Goal: Task Accomplishment & Management: Manage account settings

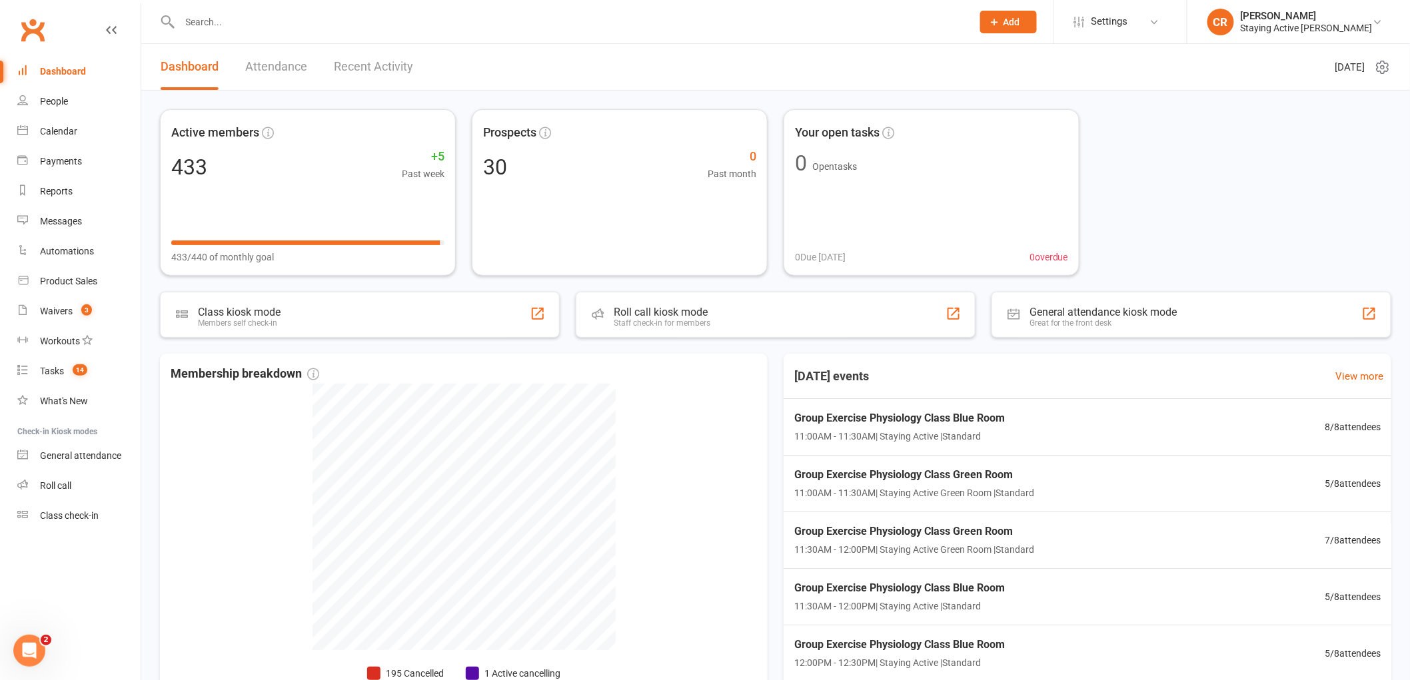
click at [358, 11] on div at bounding box center [561, 21] width 803 height 43
click at [356, 23] on input "text" at bounding box center [569, 22] width 787 height 19
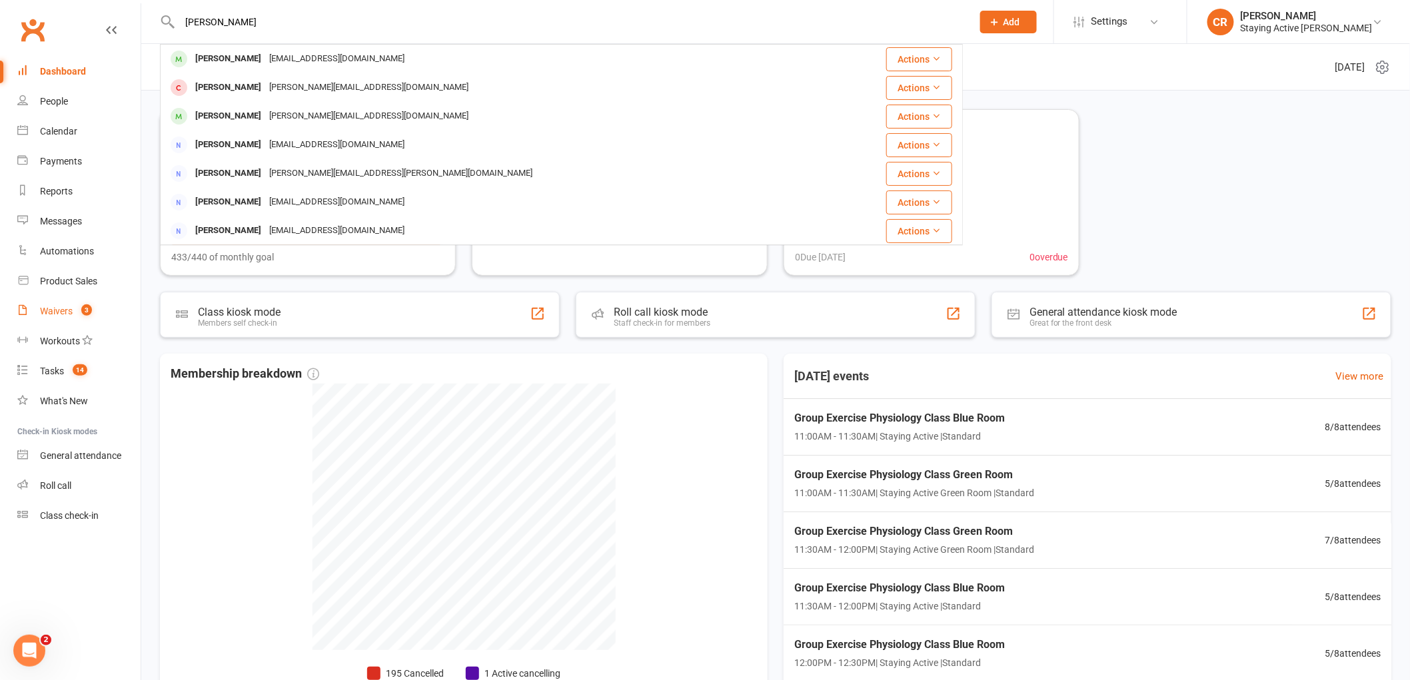
type input "[PERSON_NAME]"
click at [79, 318] on link "Waivers 3" at bounding box center [78, 311] width 123 height 30
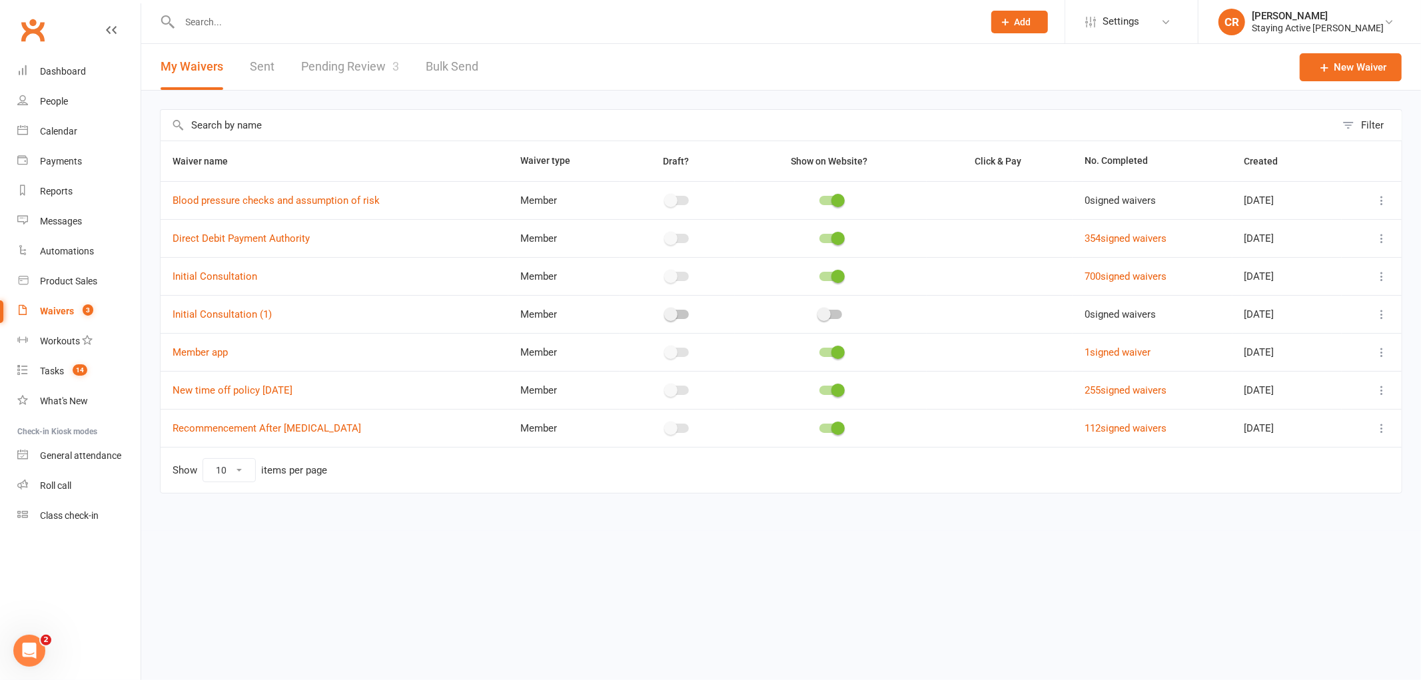
click at [343, 65] on link "Pending Review 3" at bounding box center [350, 67] width 98 height 46
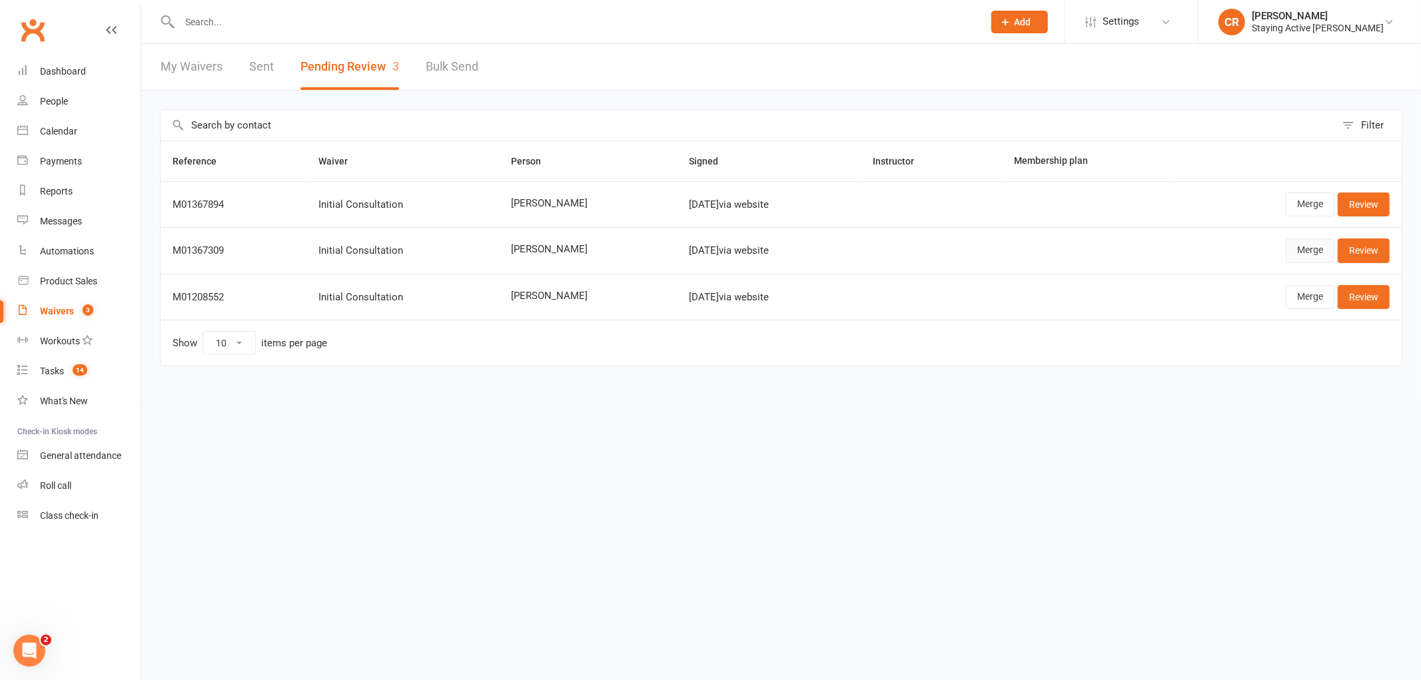
click at [1320, 255] on link "Merge" at bounding box center [1310, 251] width 49 height 24
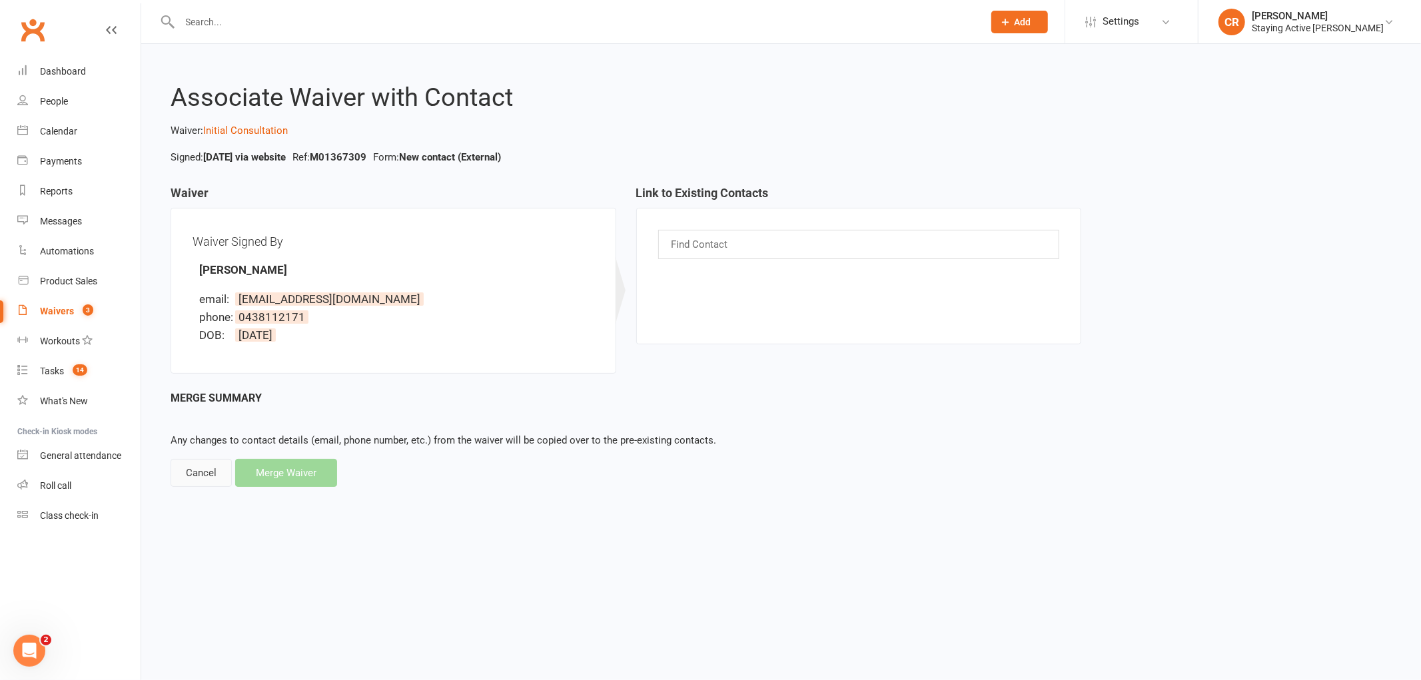
click at [203, 467] on div "Cancel" at bounding box center [201, 473] width 61 height 28
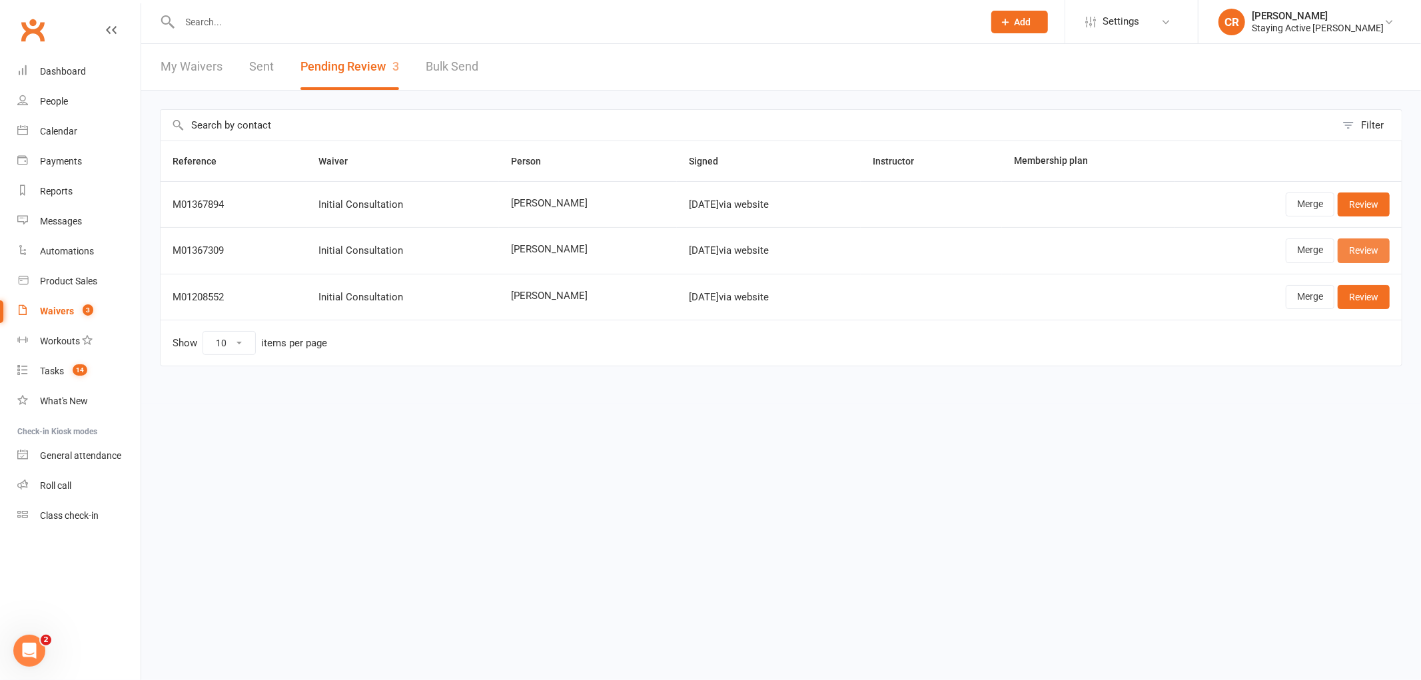
click at [1379, 254] on link "Review" at bounding box center [1364, 251] width 52 height 24
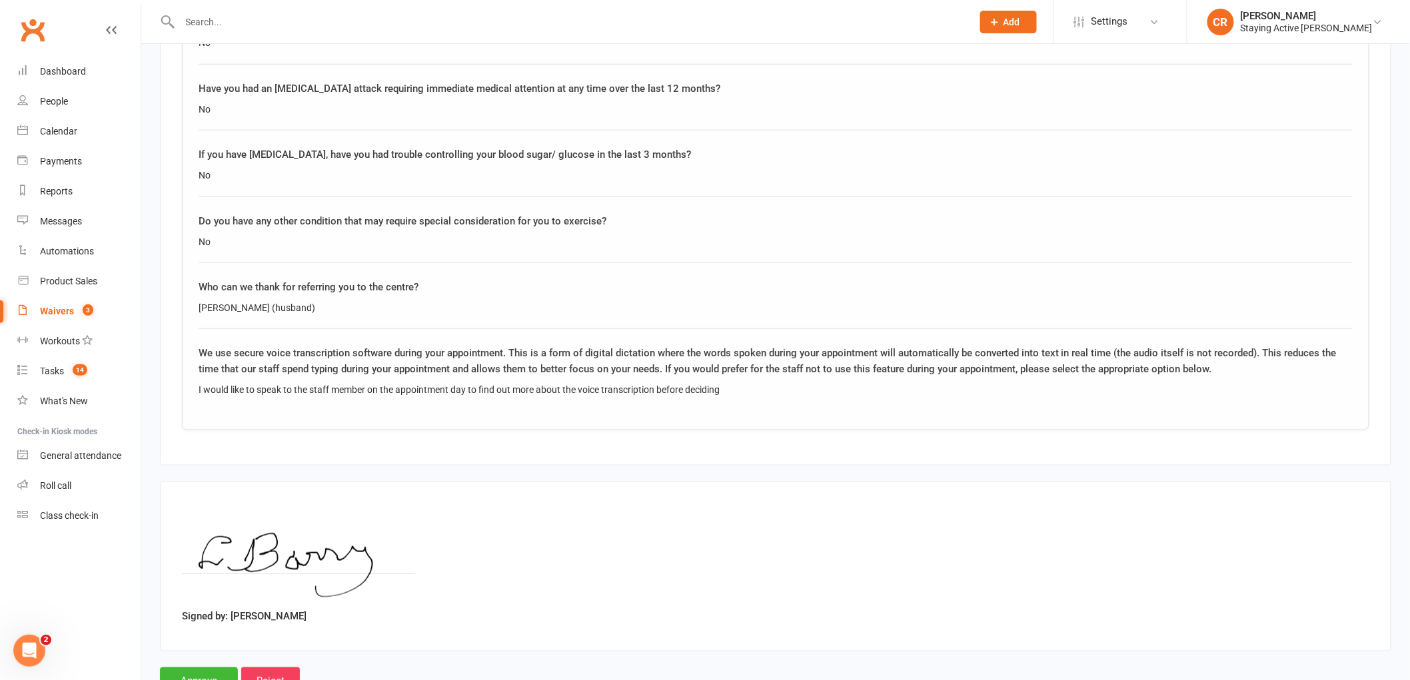
scroll to position [2570, 0]
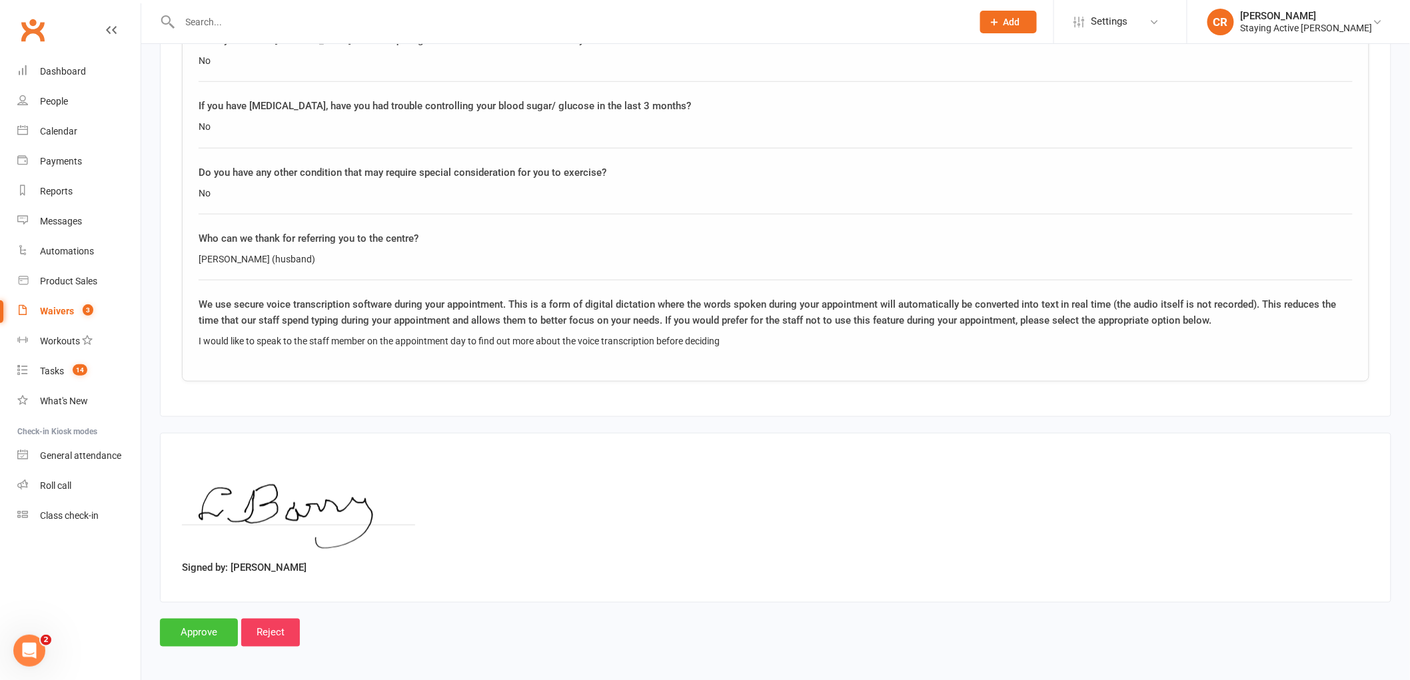
click at [209, 631] on input "Approve" at bounding box center [199, 633] width 78 height 28
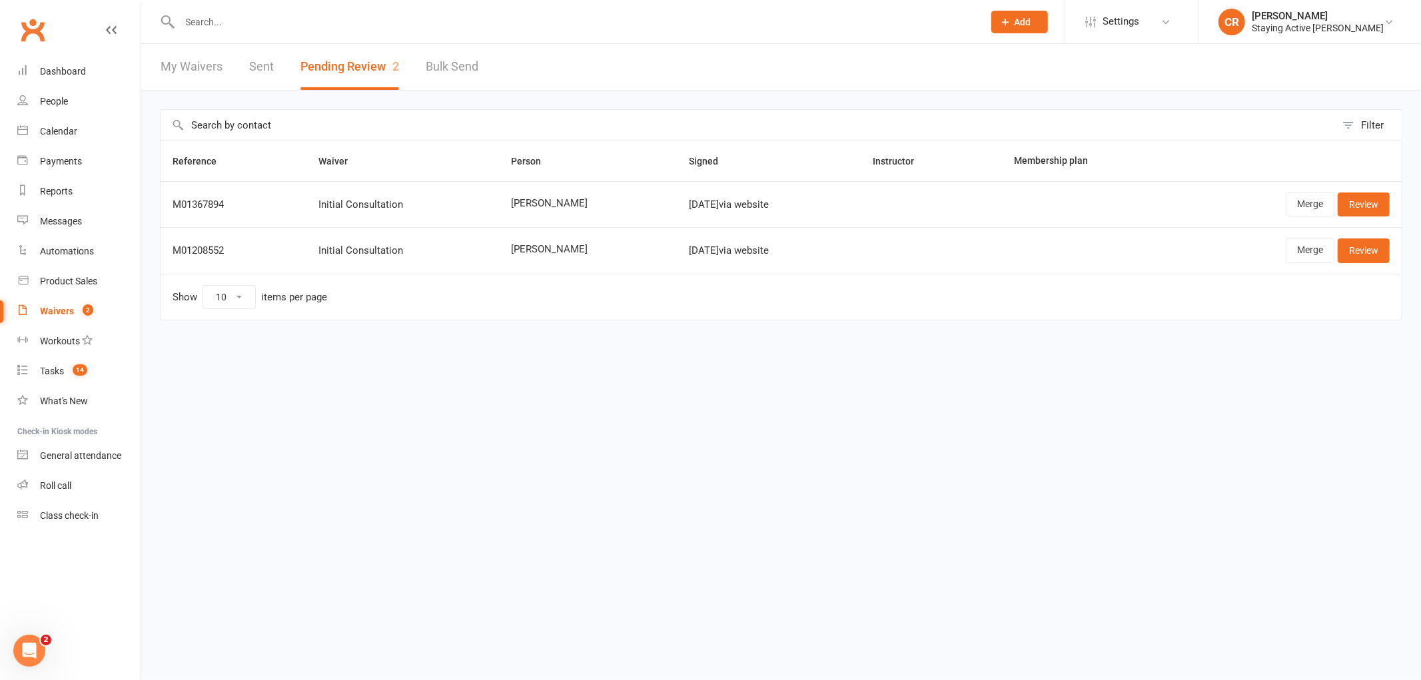
click at [231, 17] on input "text" at bounding box center [575, 22] width 798 height 19
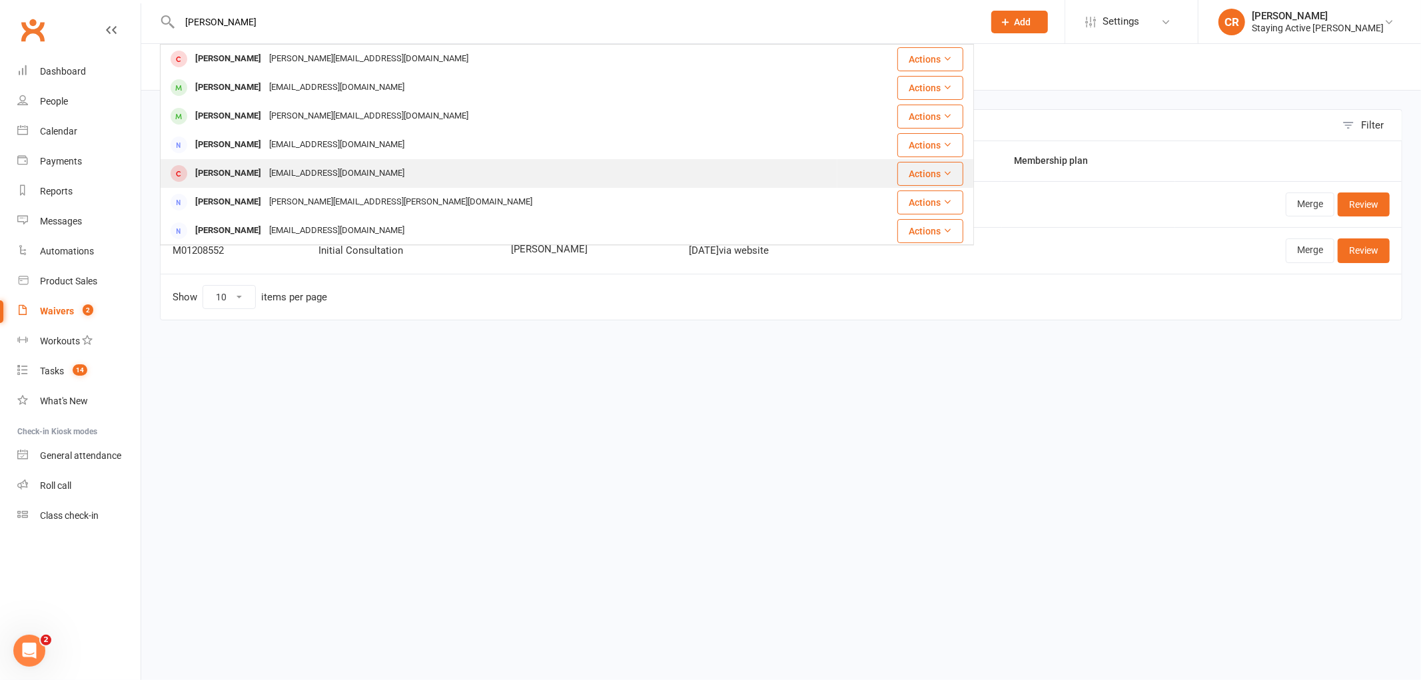
type input "[PERSON_NAME]"
click at [330, 178] on div "[EMAIL_ADDRESS][DOMAIN_NAME]" at bounding box center [336, 173] width 143 height 19
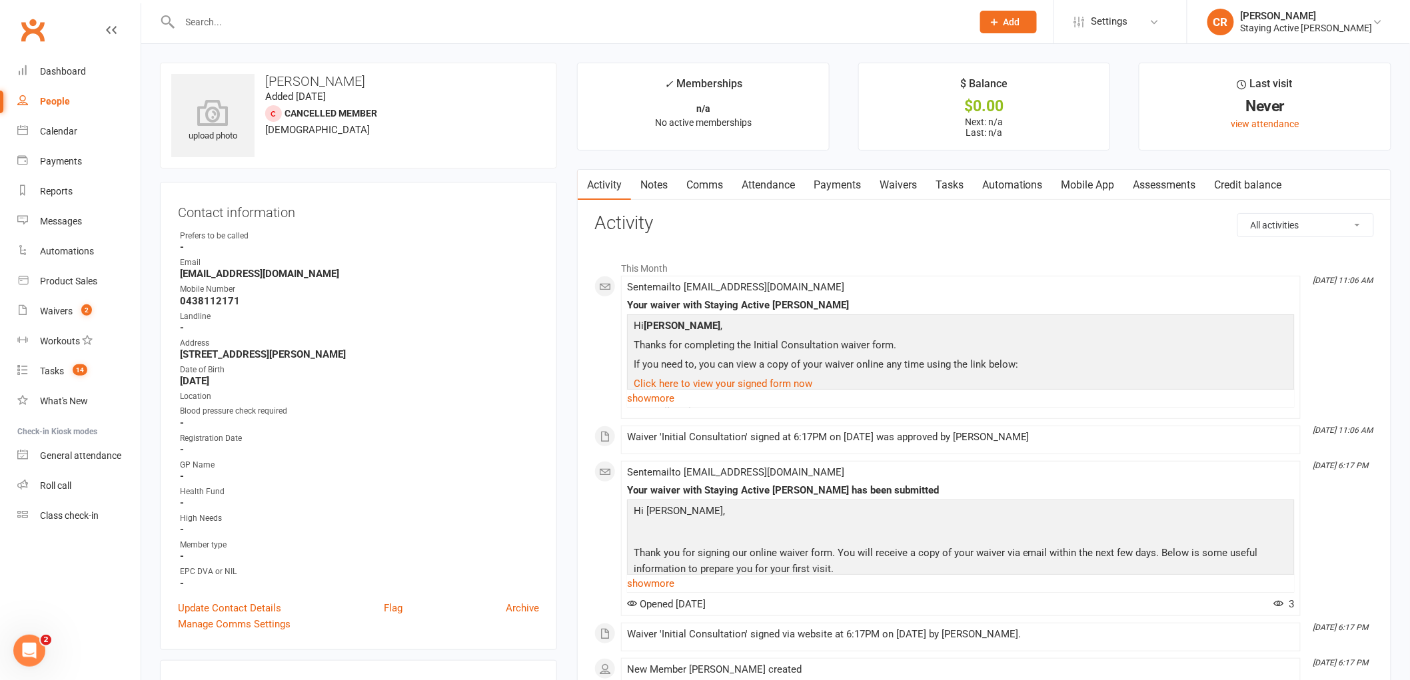
click at [898, 192] on link "Waivers" at bounding box center [898, 185] width 56 height 31
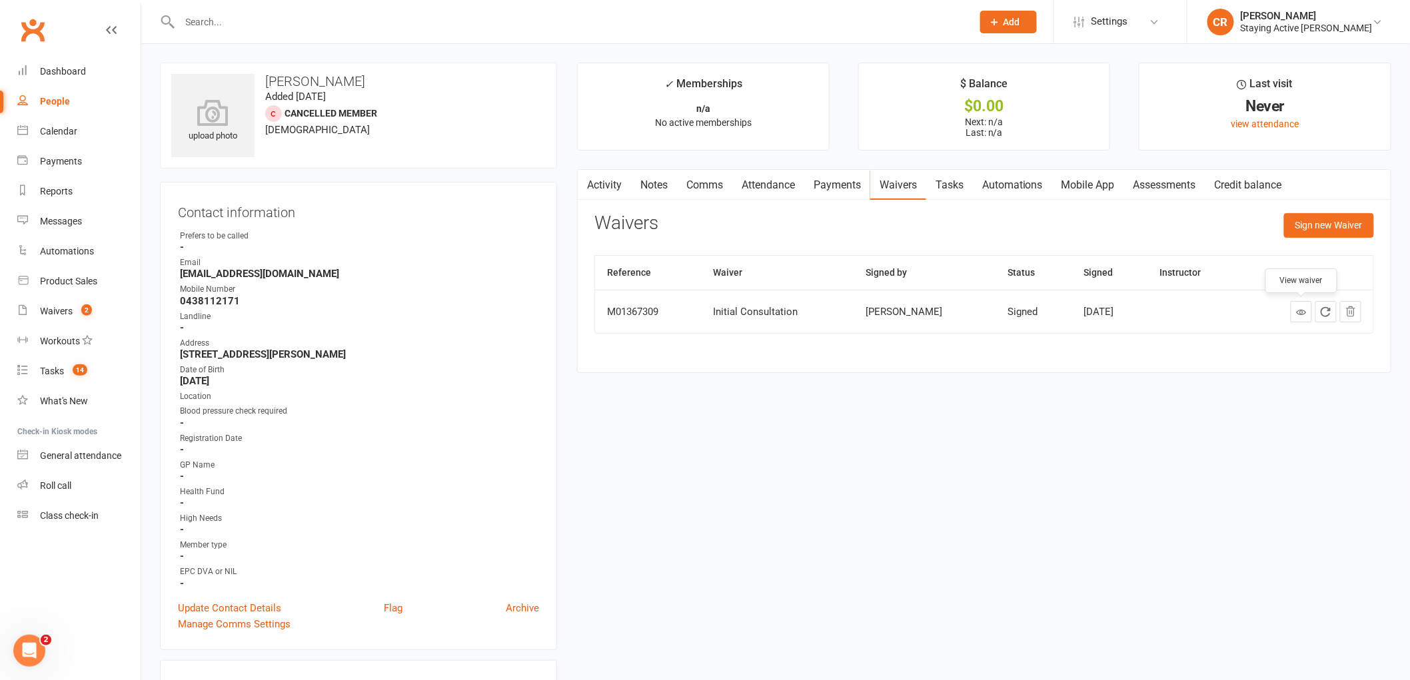
click at [1295, 317] on link at bounding box center [1301, 311] width 21 height 21
click at [1173, 187] on link "Assessments" at bounding box center [1164, 185] width 81 height 31
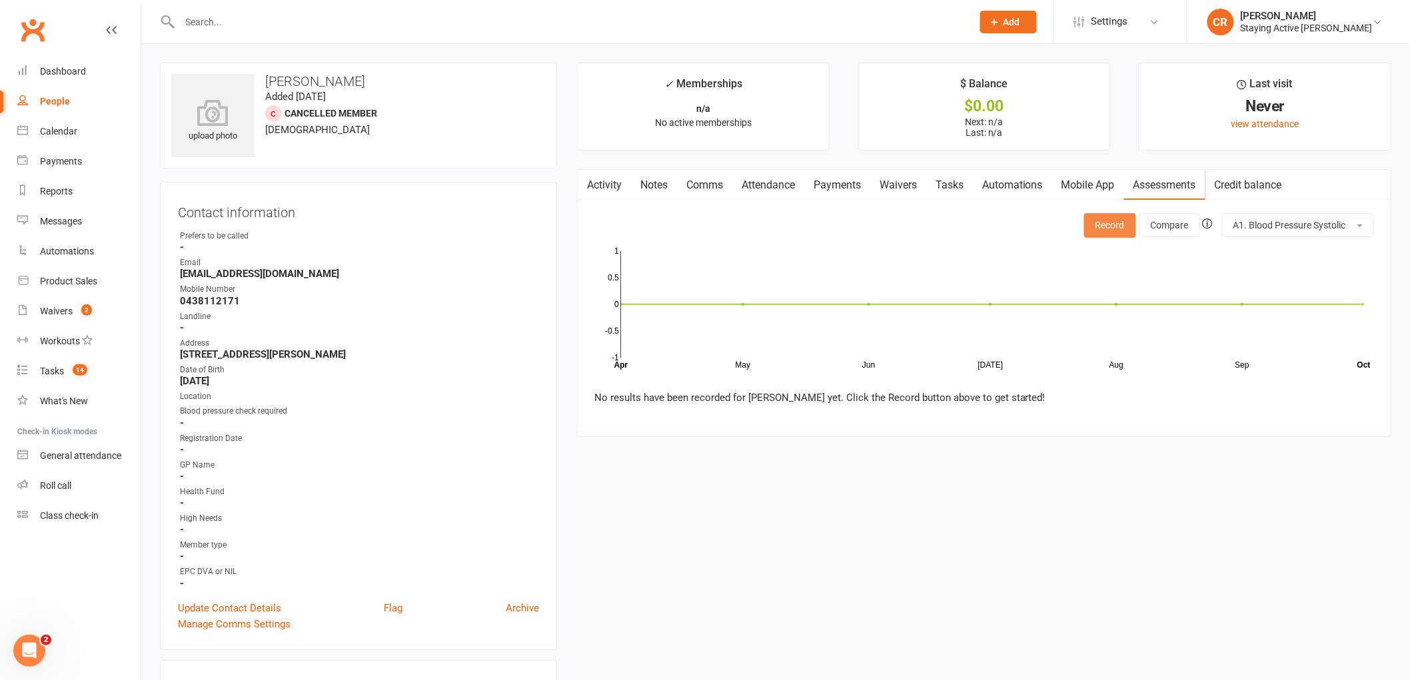
click at [1111, 229] on button "Record" at bounding box center [1110, 225] width 52 height 24
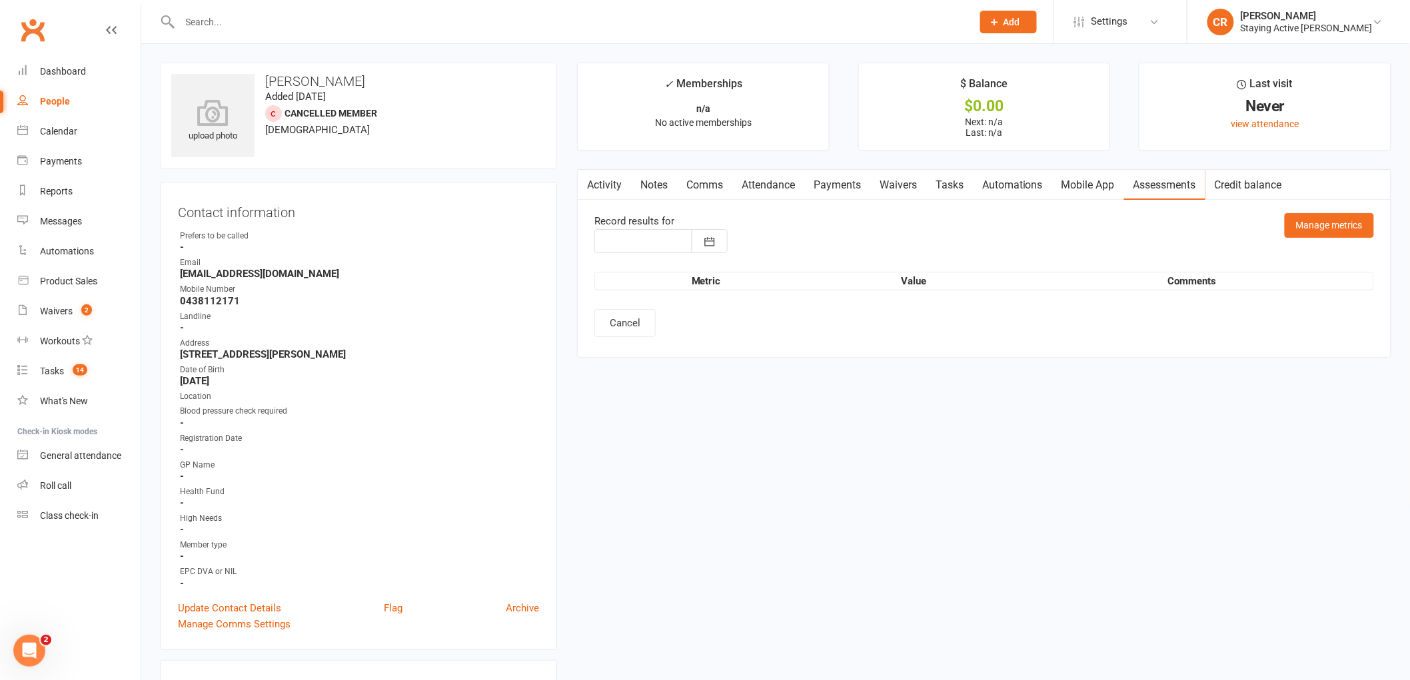
type input "[DATE]"
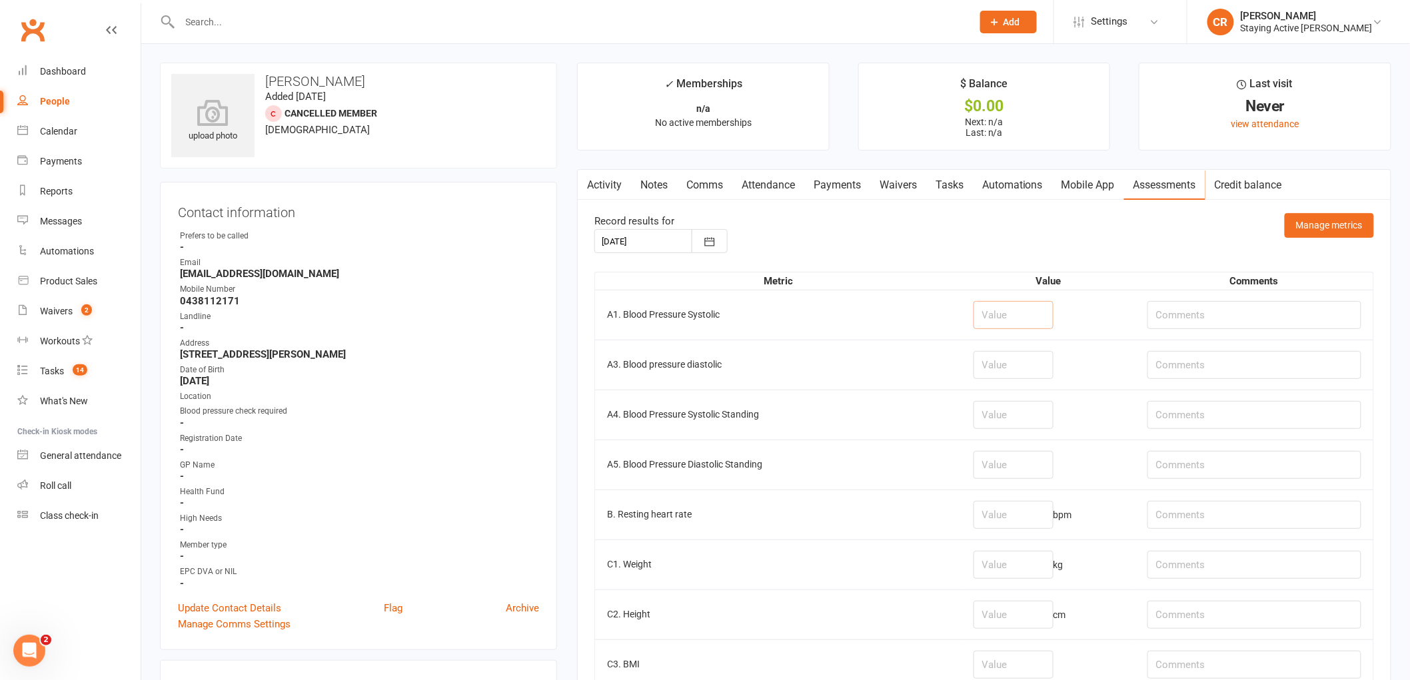
click at [987, 317] on input "number" at bounding box center [1013, 315] width 80 height 28
click at [1004, 322] on input "number" at bounding box center [1013, 315] width 80 height 28
type input "129"
click at [999, 366] on input "number" at bounding box center [1013, 365] width 80 height 28
type input "82"
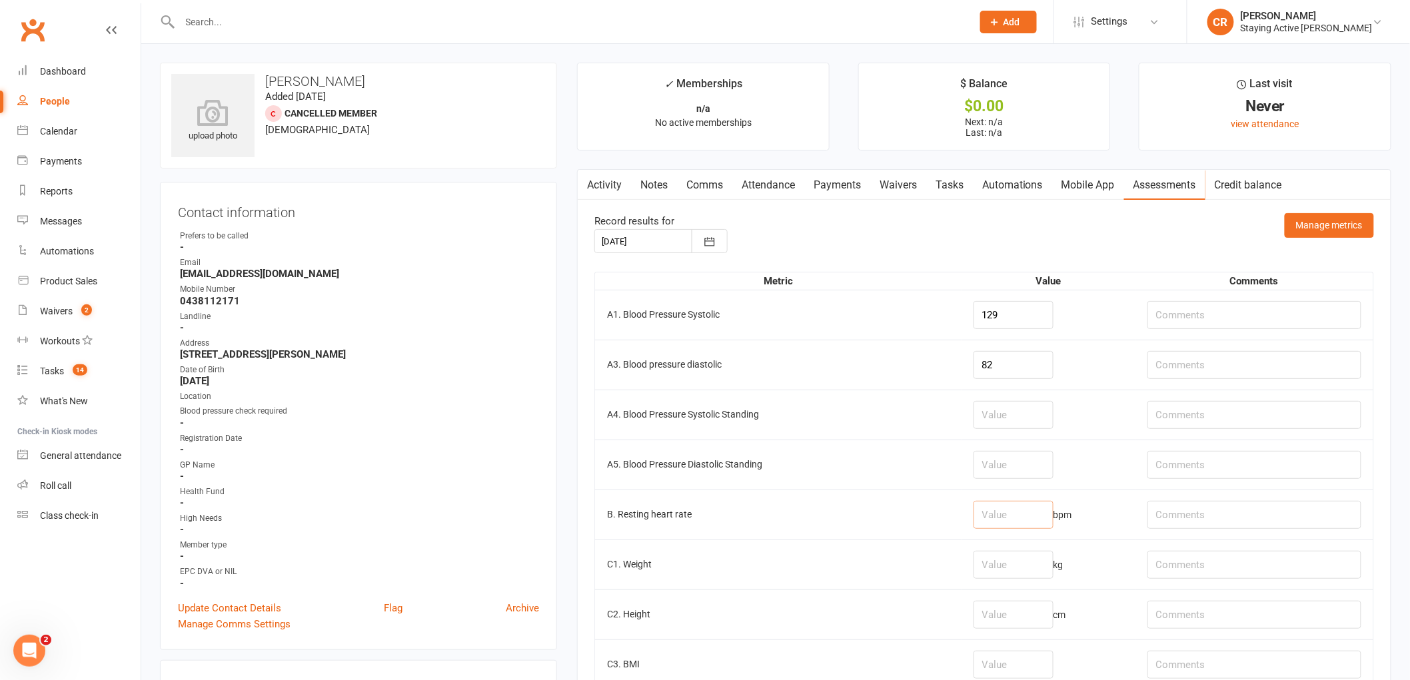
click at [1007, 510] on input "number" at bounding box center [1013, 515] width 80 height 28
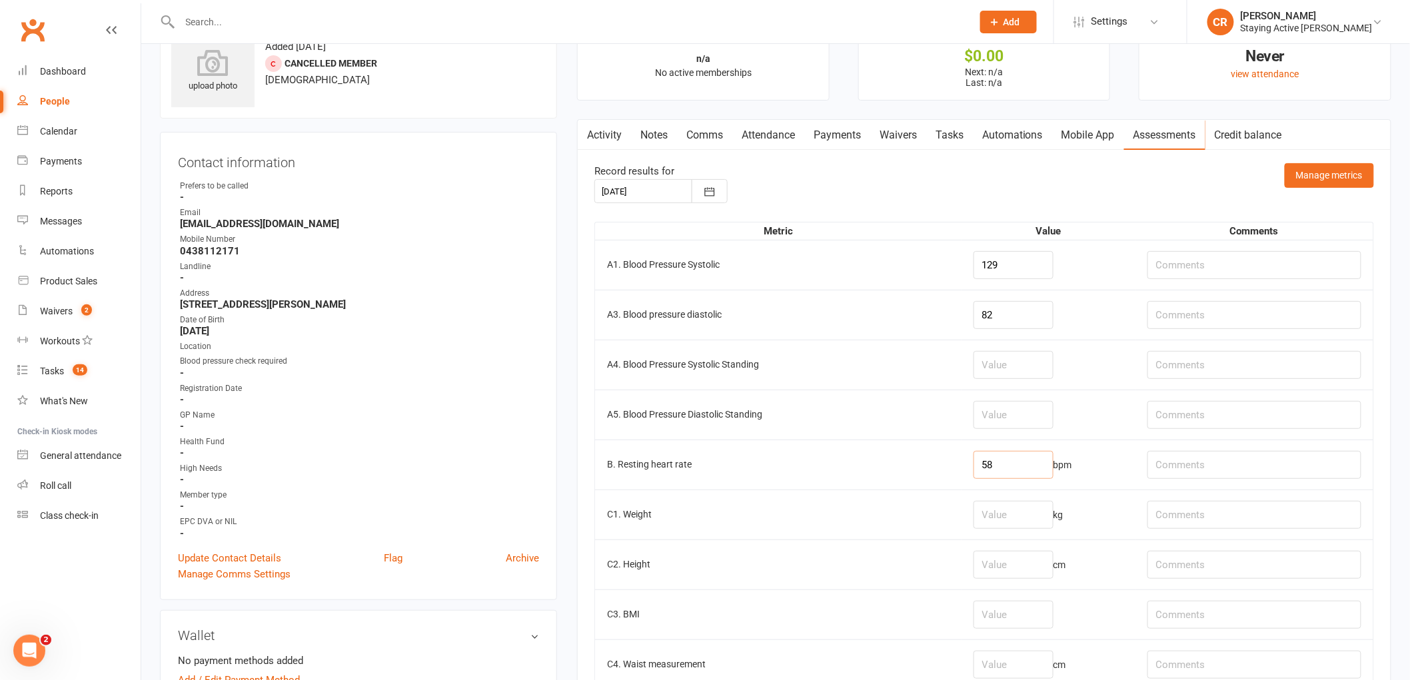
scroll to position [74, 0]
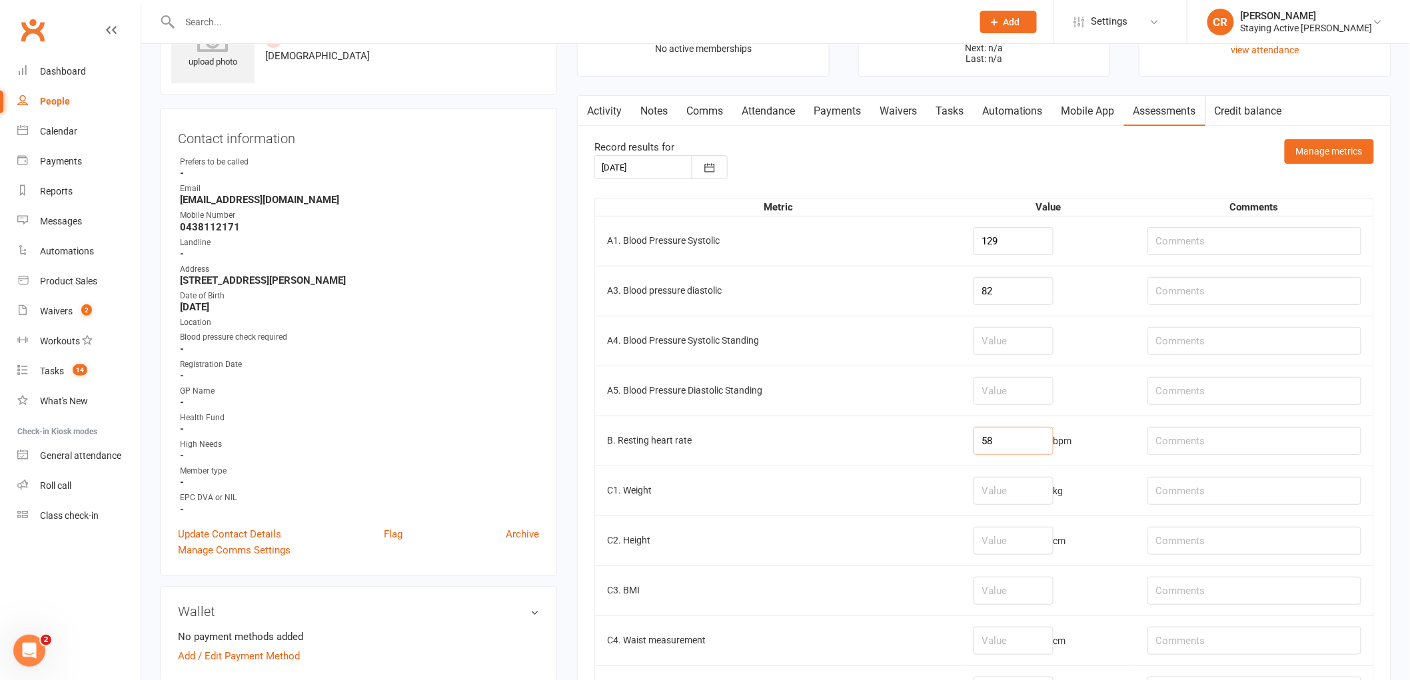
type input "58"
click at [973, 481] on input "number" at bounding box center [1013, 491] width 80 height 28
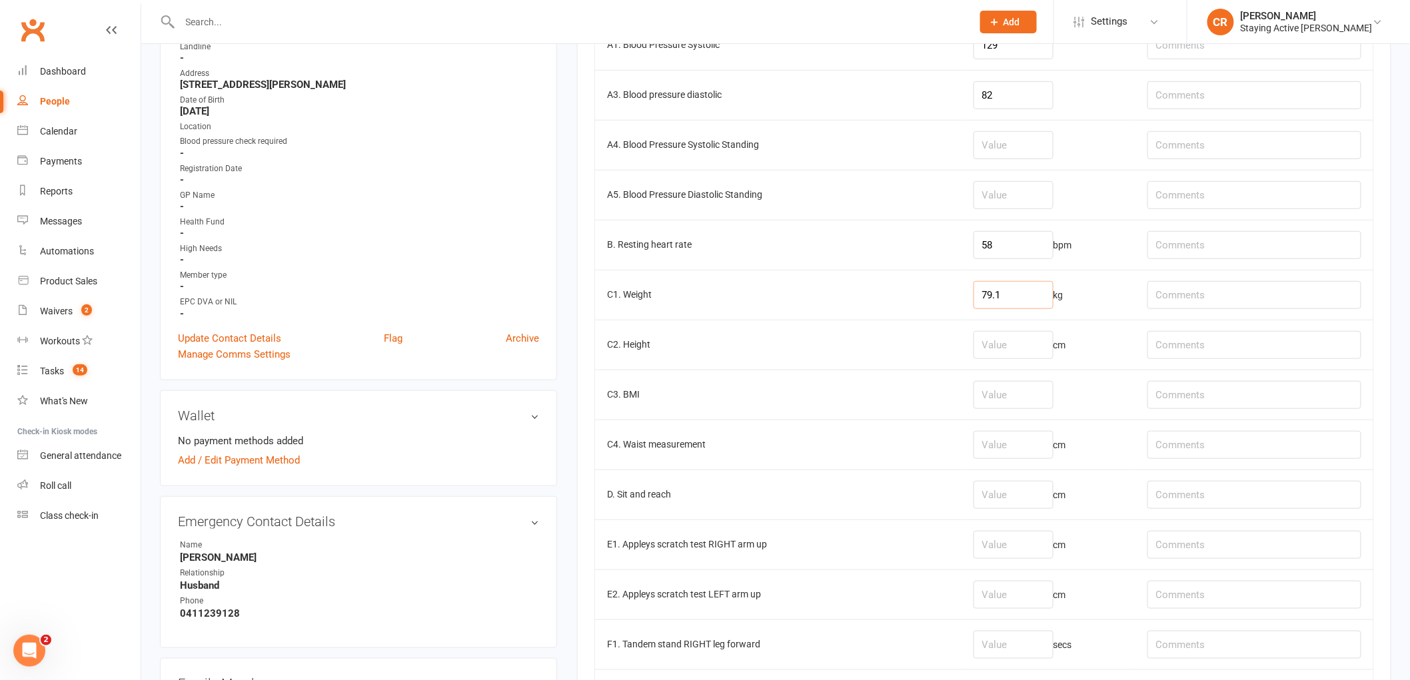
scroll to position [296, 0]
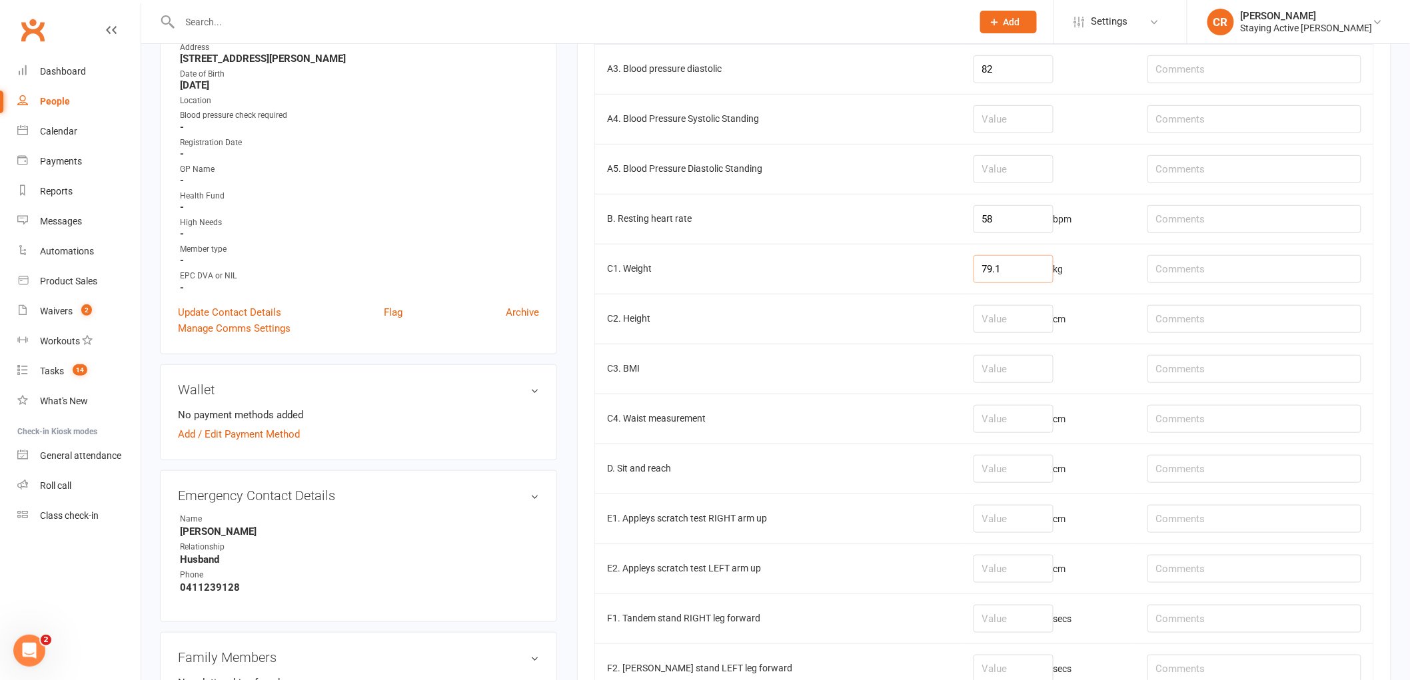
type input "79.1"
click at [1027, 470] on input "number" at bounding box center [1013, 469] width 80 height 28
type input "-16"
click at [1215, 473] on input "text" at bounding box center [1254, 469] width 214 height 28
type input "R"
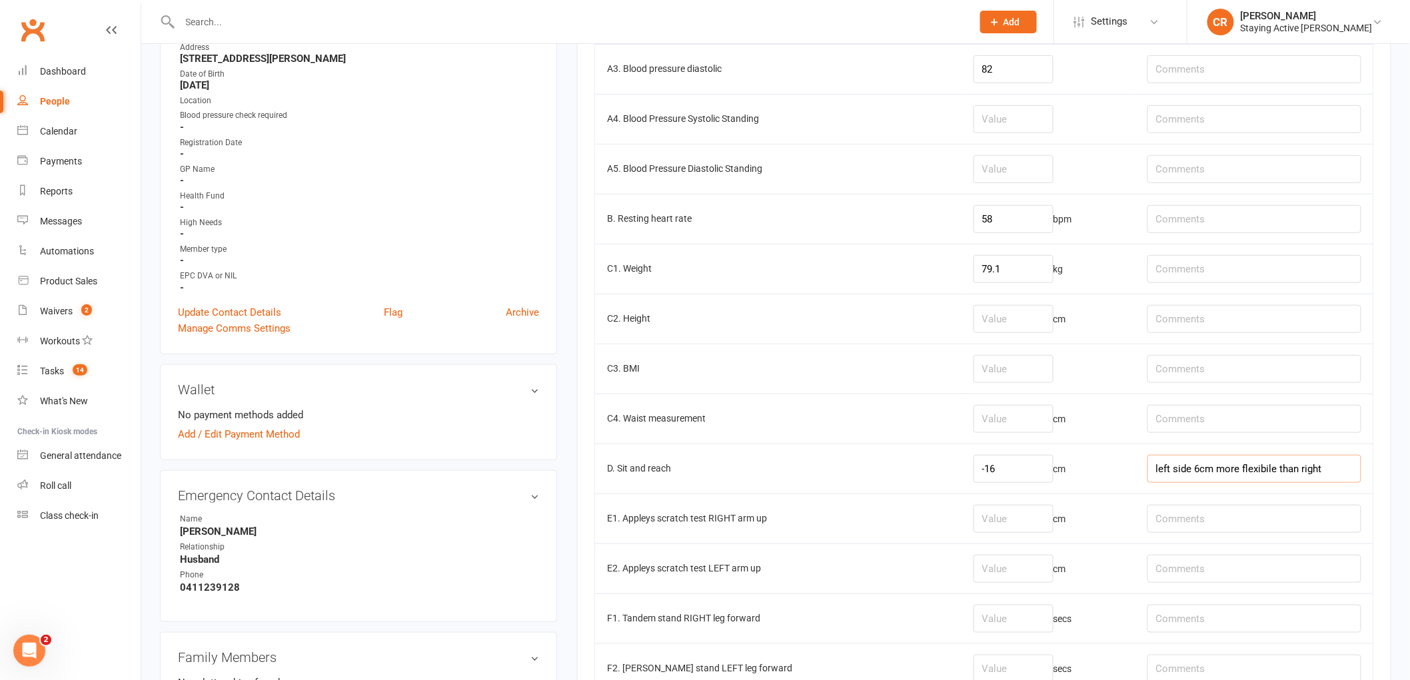
type input "left side 6cm more flexibile than right"
click at [1015, 472] on input "-16" at bounding box center [1013, 469] width 80 height 28
type input "-15"
click at [999, 524] on input "number" at bounding box center [1013, 519] width 80 height 28
type input "-9"
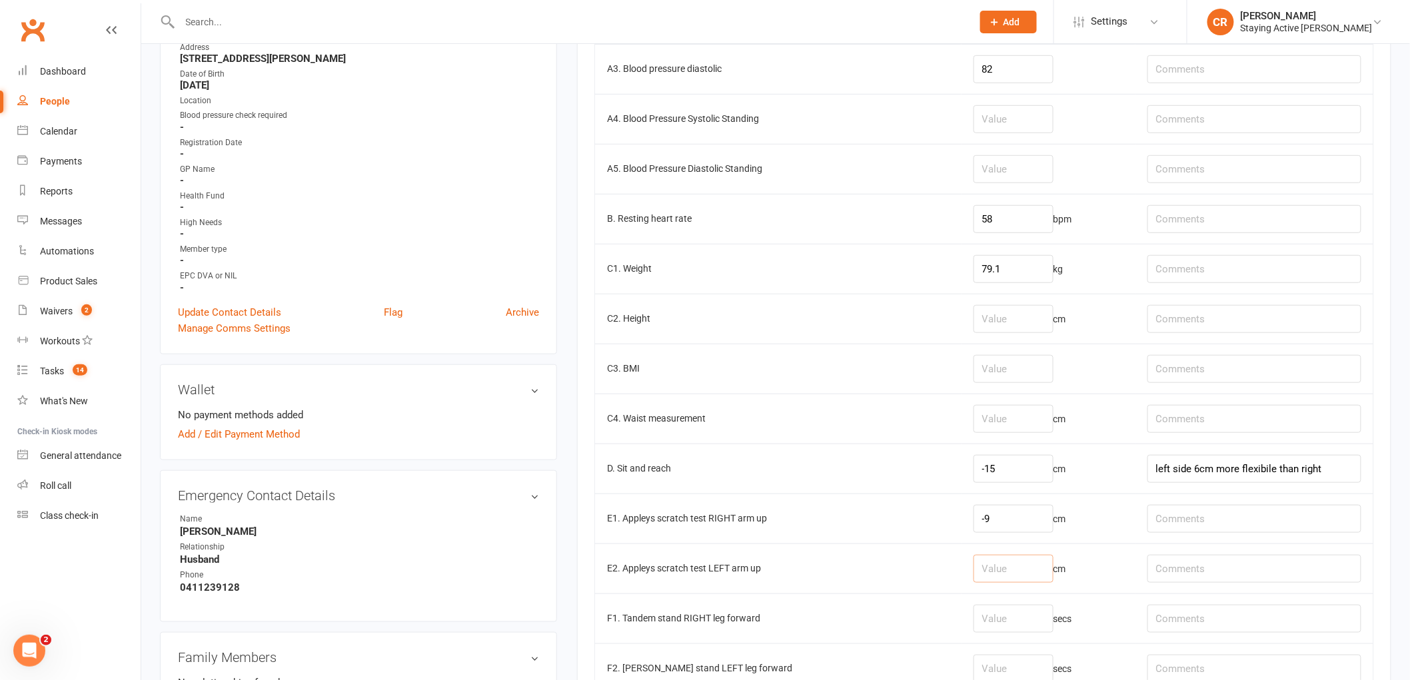
click at [987, 560] on input "number" at bounding box center [1013, 569] width 80 height 28
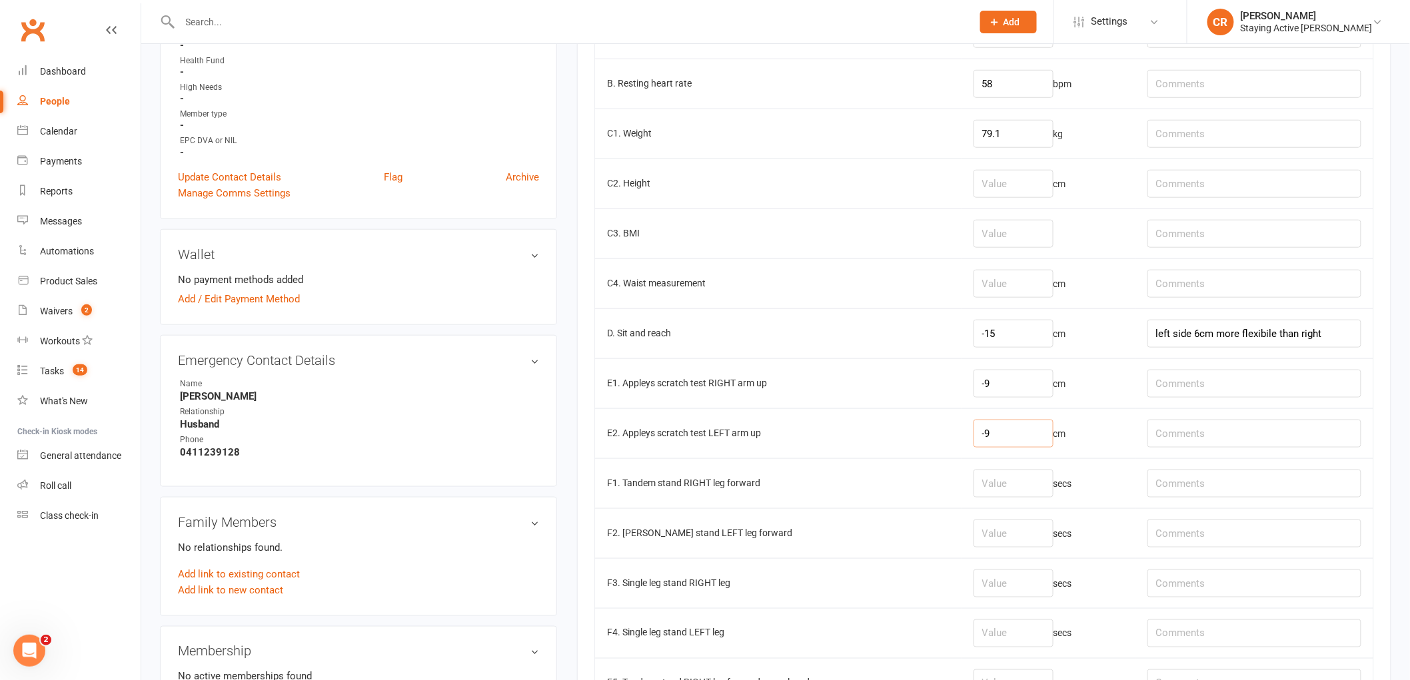
scroll to position [444, 0]
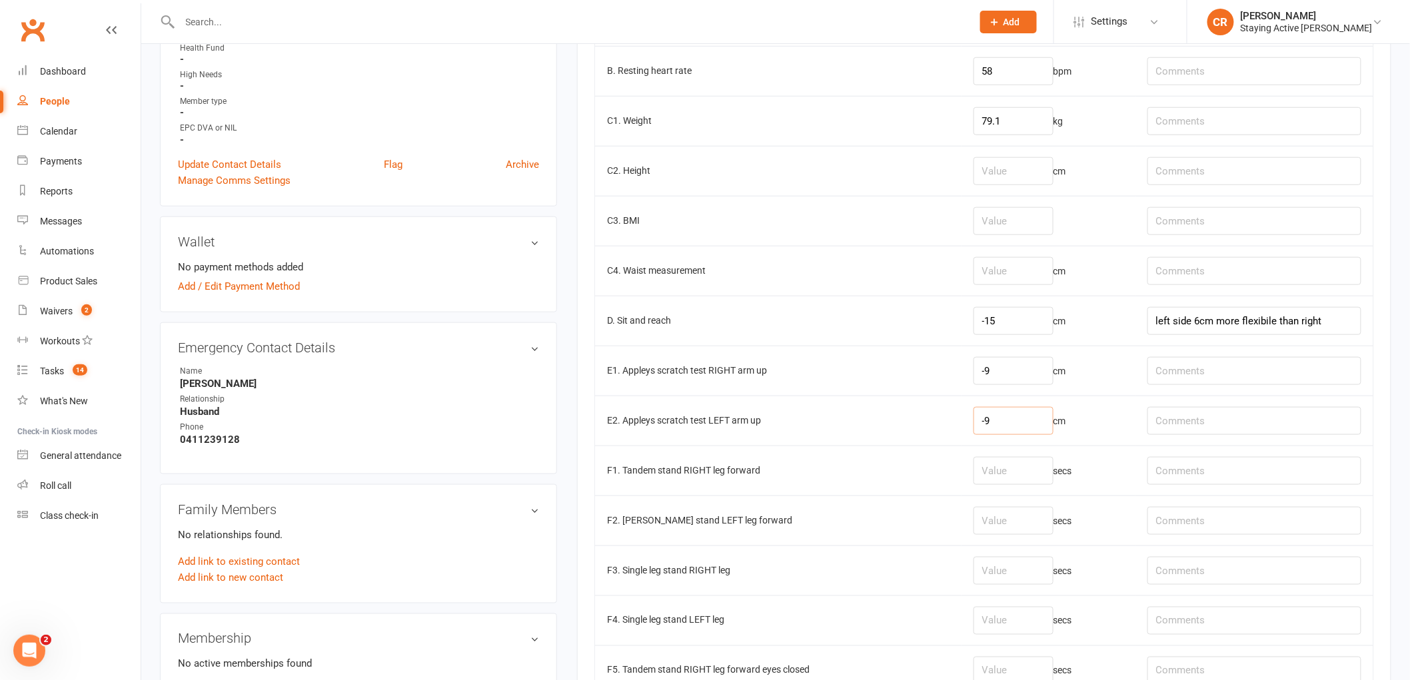
type input "-9"
click at [976, 476] on input "number" at bounding box center [1013, 471] width 80 height 28
type input "30"
click at [990, 515] on input "number" at bounding box center [1013, 521] width 80 height 28
type input "5.8"
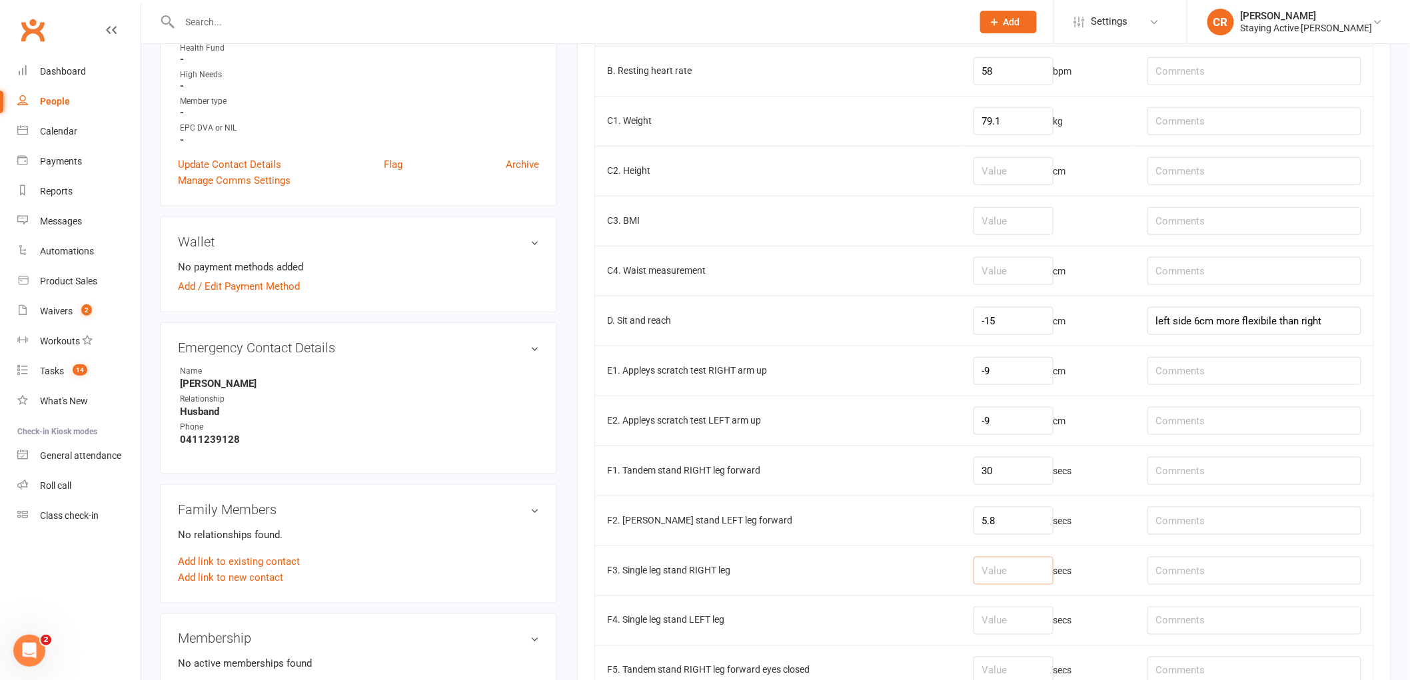
click at [987, 578] on input "number" at bounding box center [1013, 571] width 80 height 28
drag, startPoint x: 1011, startPoint y: 472, endPoint x: 941, endPoint y: 476, distance: 70.1
click at [961, 474] on td "30 secs" at bounding box center [1048, 471] width 174 height 50
click at [1021, 570] on input "number" at bounding box center [1013, 571] width 80 height 28
drag, startPoint x: 991, startPoint y: 480, endPoint x: 851, endPoint y: 482, distance: 139.3
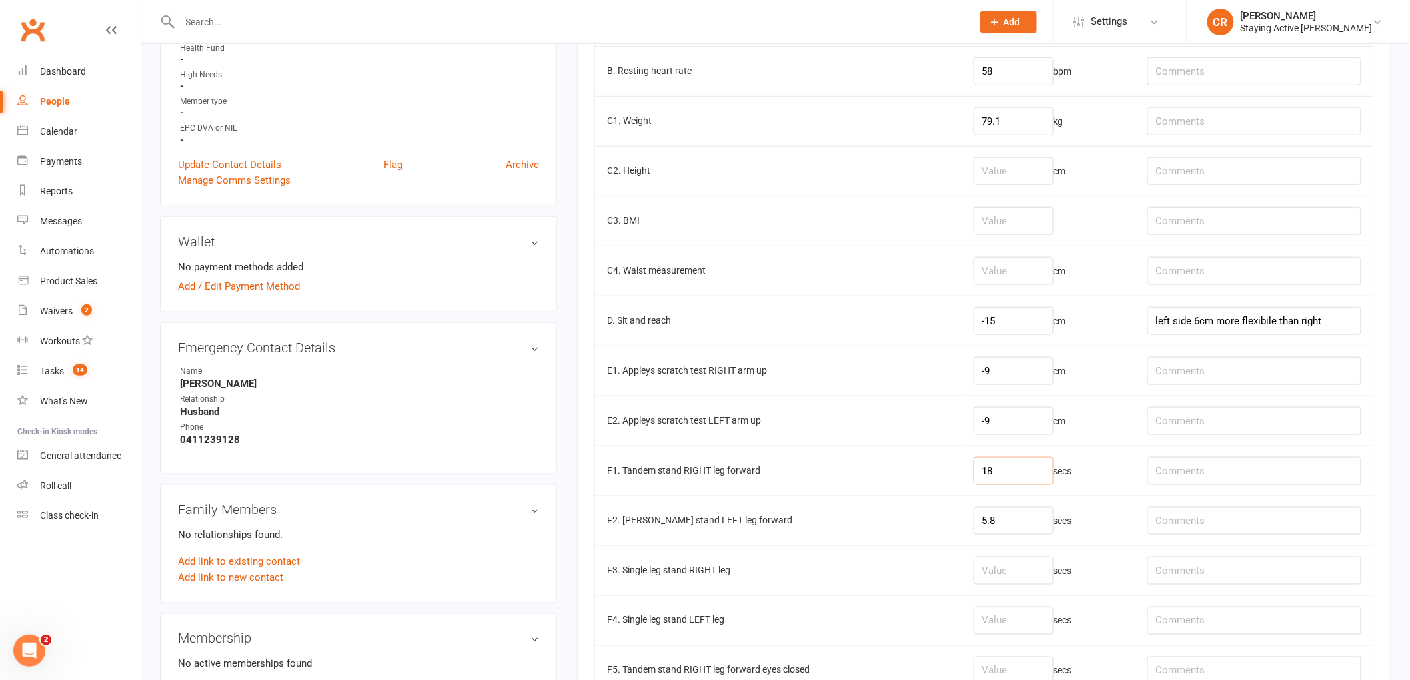
click at [851, 482] on tr "F1. Tandem stand RIGHT leg forward 18 secs" at bounding box center [984, 471] width 778 height 50
type input "20"
click at [973, 565] on input "number" at bounding box center [1013, 571] width 80 height 28
click at [975, 565] on input "number" at bounding box center [1013, 571] width 80 height 28
click at [975, 564] on input "number" at bounding box center [1013, 571] width 80 height 28
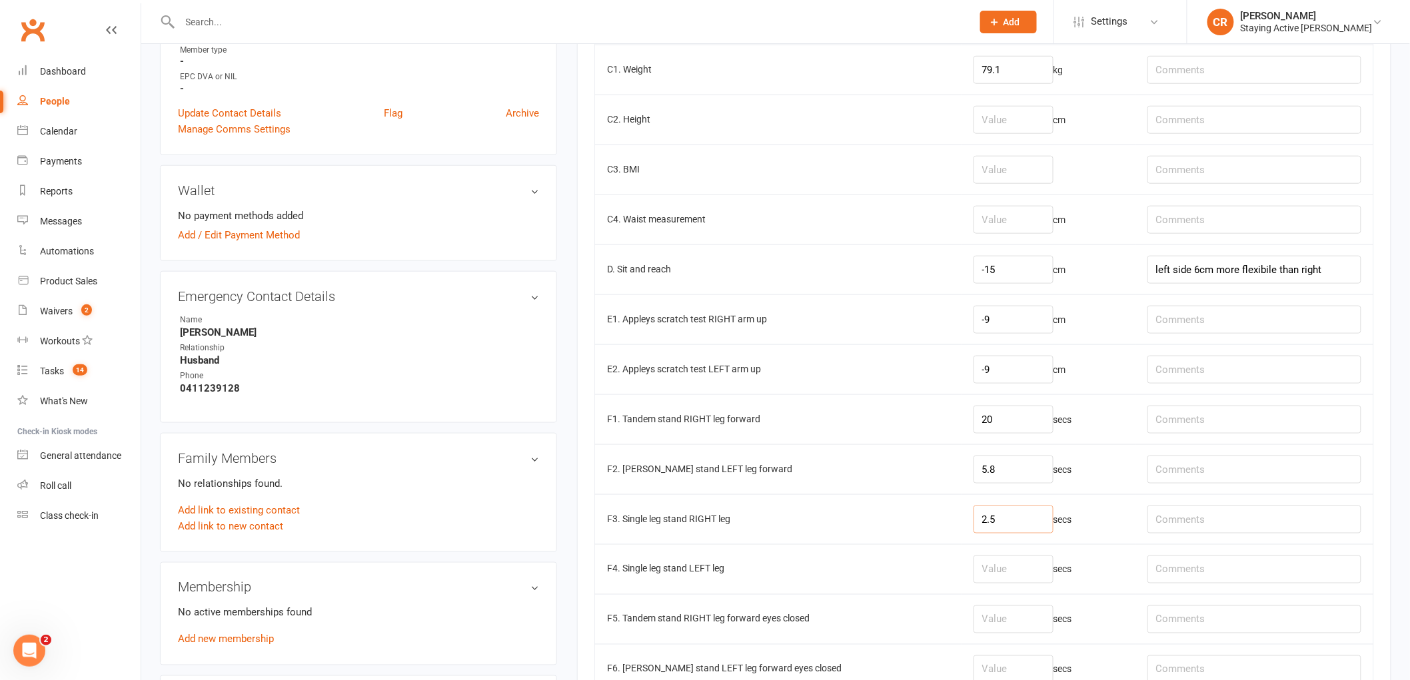
scroll to position [518, 0]
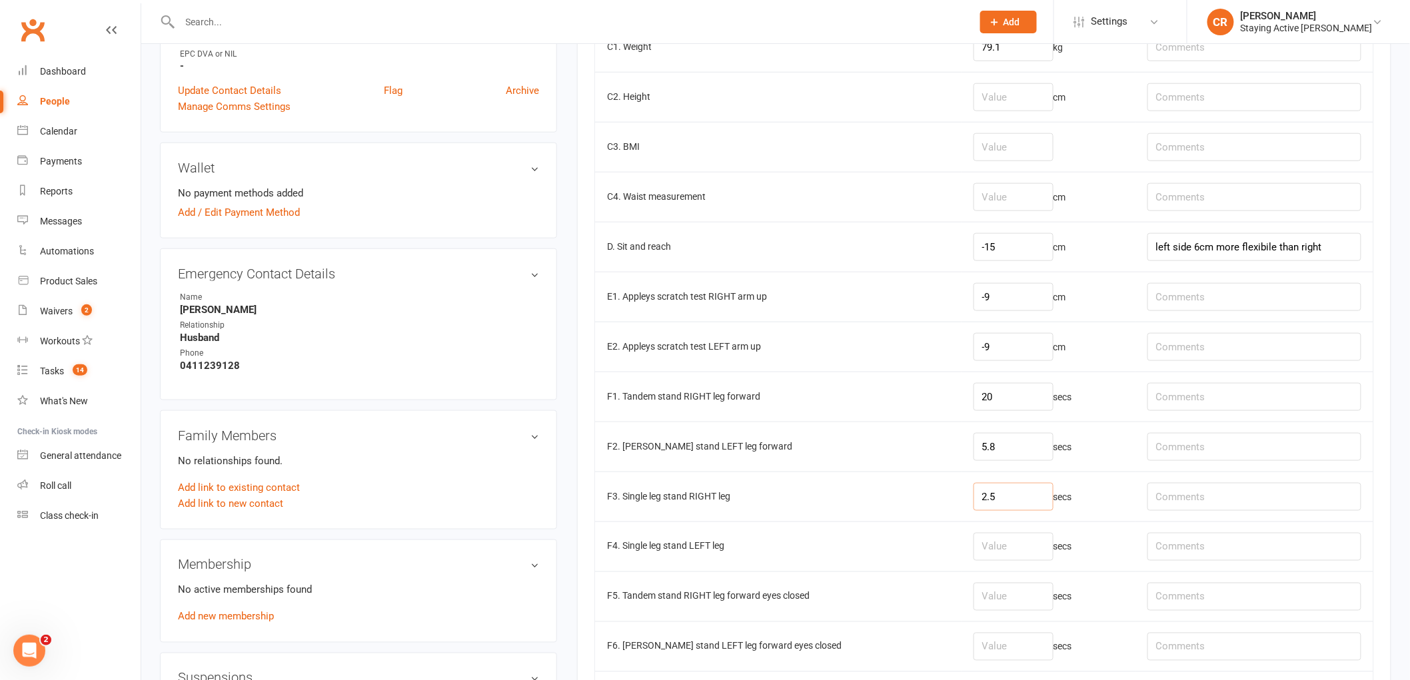
drag, startPoint x: 1007, startPoint y: 502, endPoint x: 966, endPoint y: 522, distance: 45.0
click at [973, 504] on input "2.5" at bounding box center [1013, 497] width 80 height 28
type input "2.5"
click at [995, 596] on input "number" at bounding box center [1013, 597] width 80 height 28
type input "2.5"
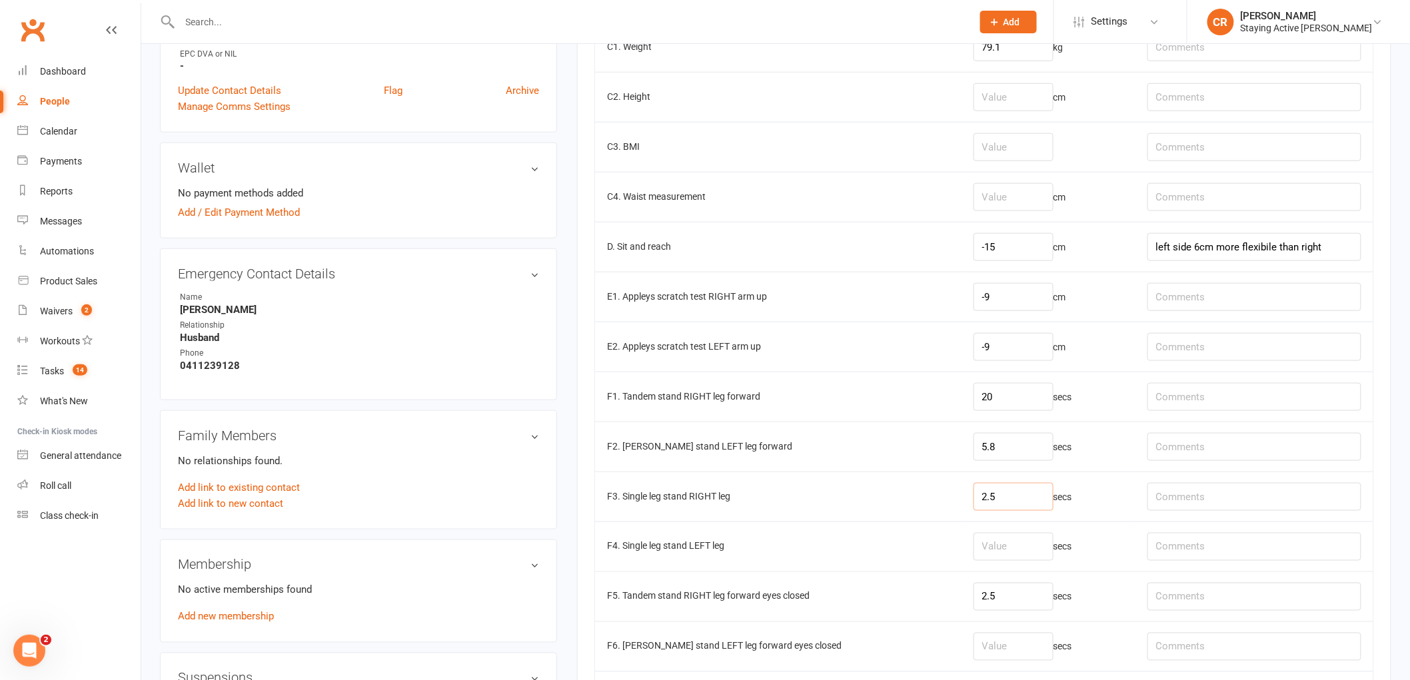
drag, startPoint x: 1002, startPoint y: 501, endPoint x: 810, endPoint y: 494, distance: 192.0
click at [817, 493] on tr "F3. Single leg stand RIGHT leg 2.5 secs" at bounding box center [984, 497] width 778 height 50
type input "4.5"
click at [982, 543] on input "number" at bounding box center [1013, 547] width 80 height 28
type input "19.5"
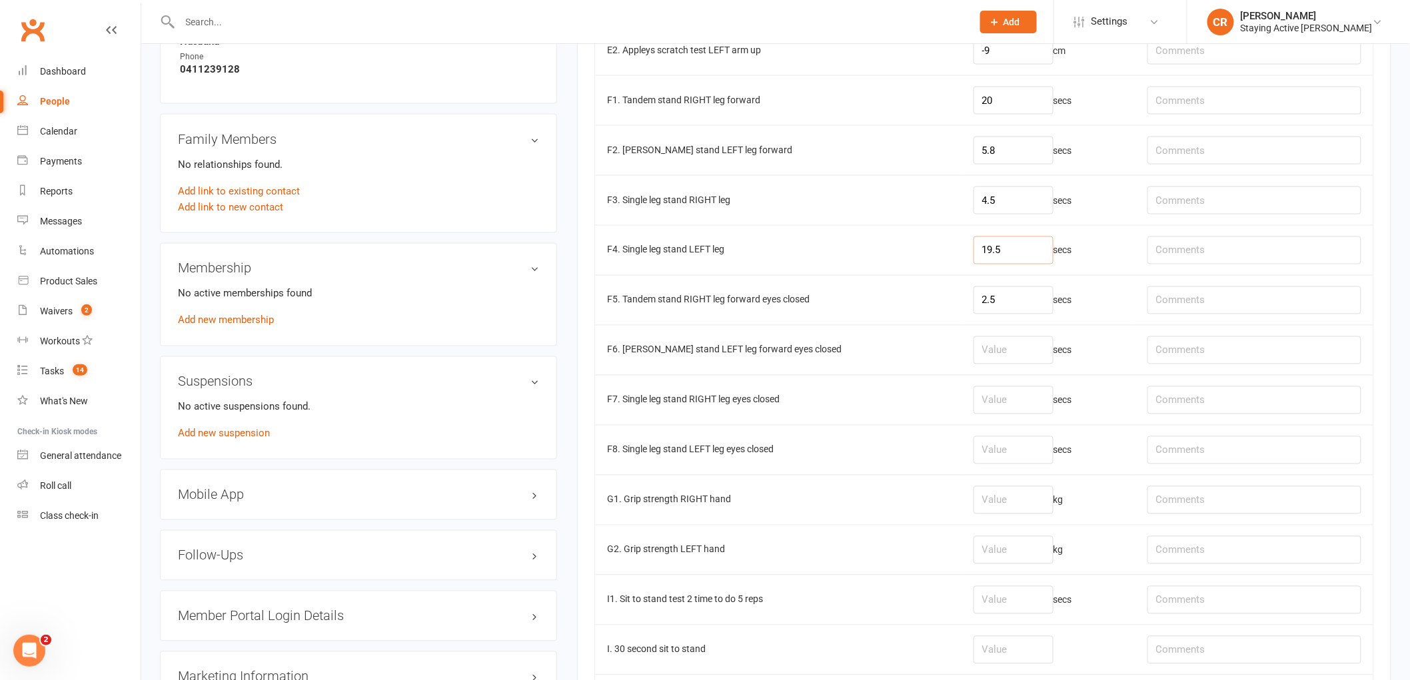
scroll to position [888, 0]
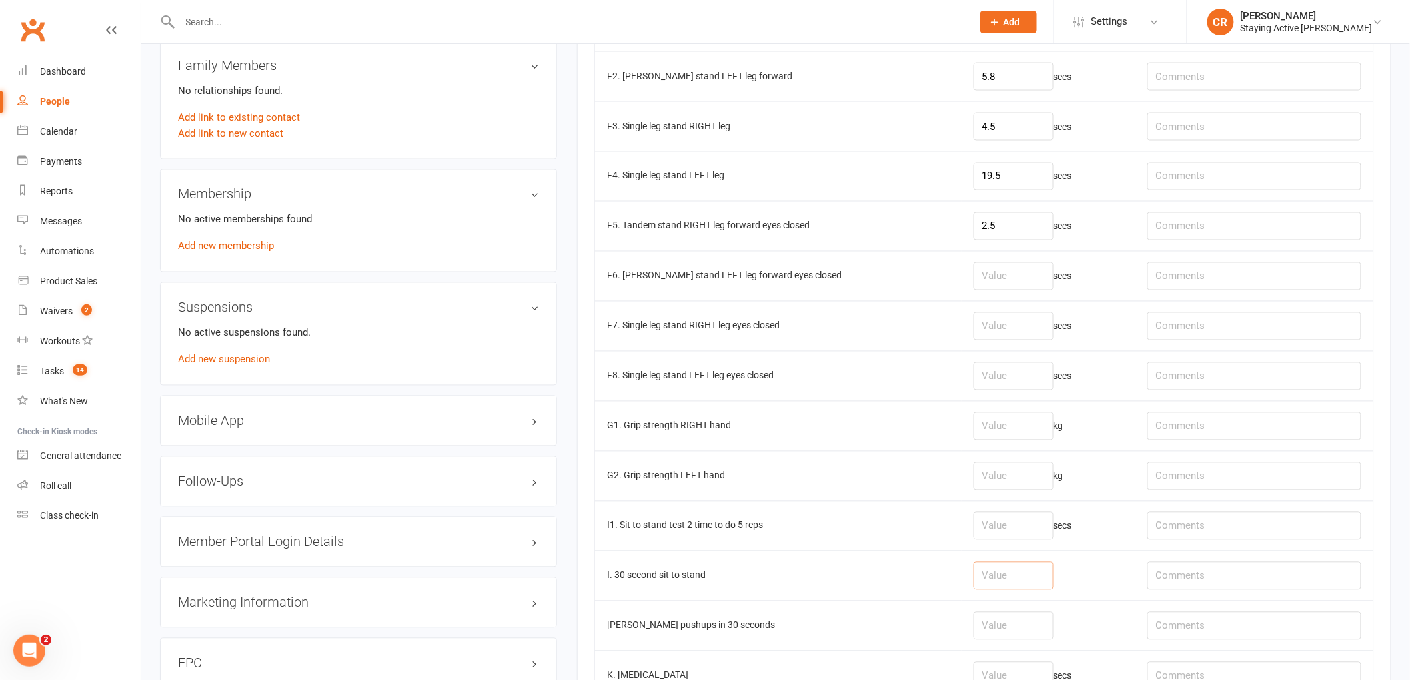
click at [987, 586] on input "number" at bounding box center [1013, 576] width 80 height 28
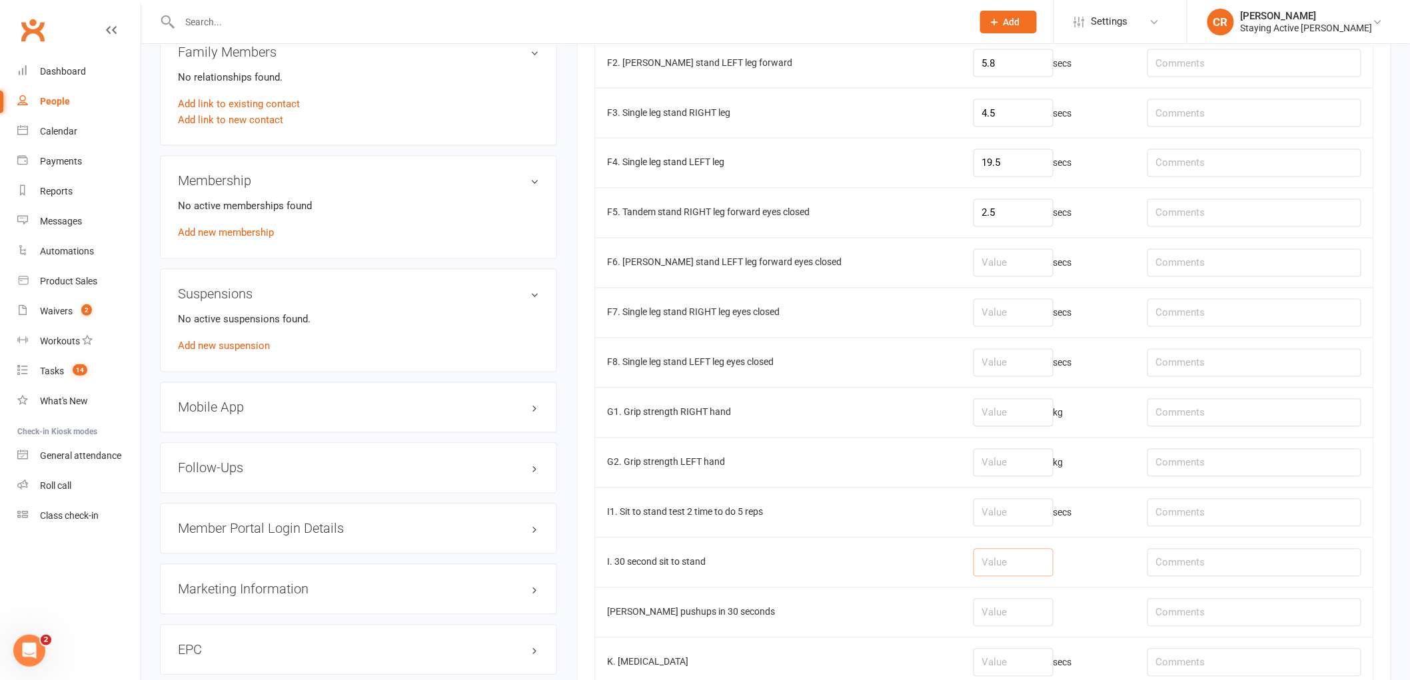
scroll to position [962, 0]
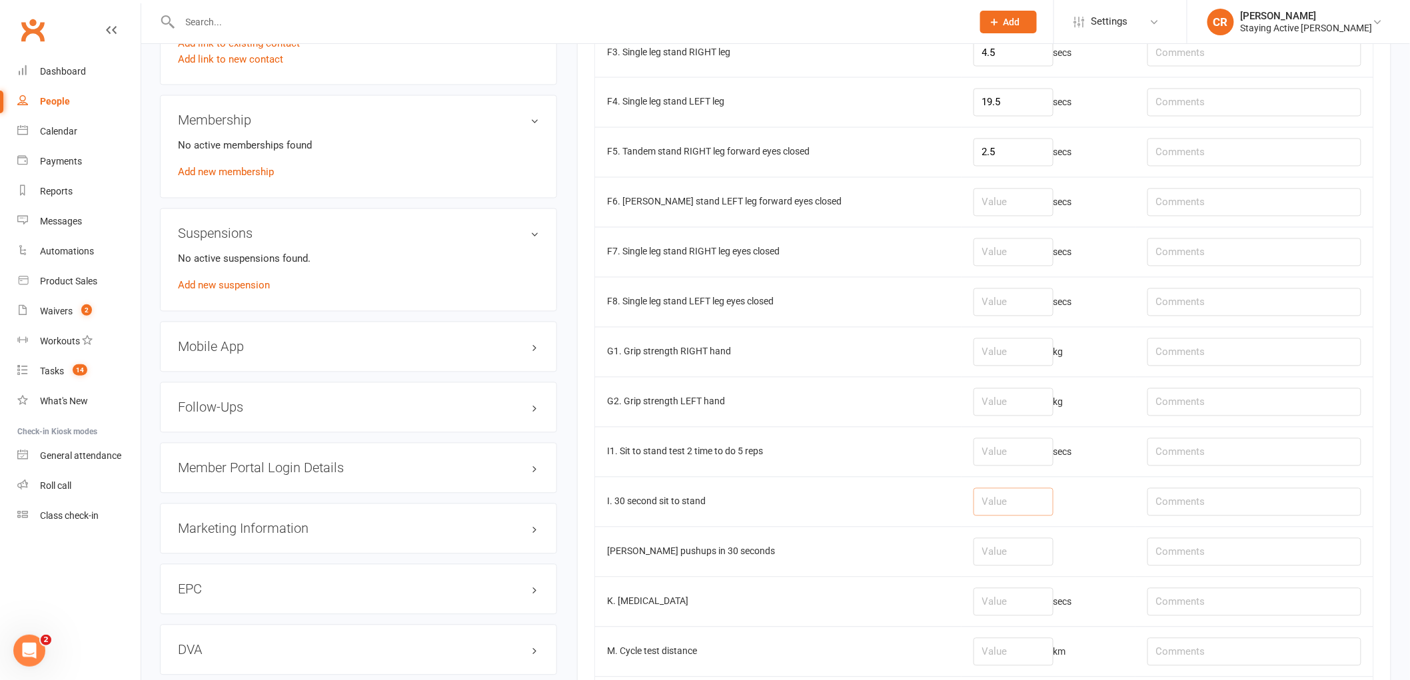
click at [995, 505] on input "number" at bounding box center [1013, 502] width 80 height 28
click at [1189, 515] on input "text" at bounding box center [1254, 502] width 214 height 28
type input "valgus"
click at [995, 502] on input "number" at bounding box center [1013, 502] width 80 height 28
click at [1007, 514] on input "number" at bounding box center [1013, 502] width 80 height 28
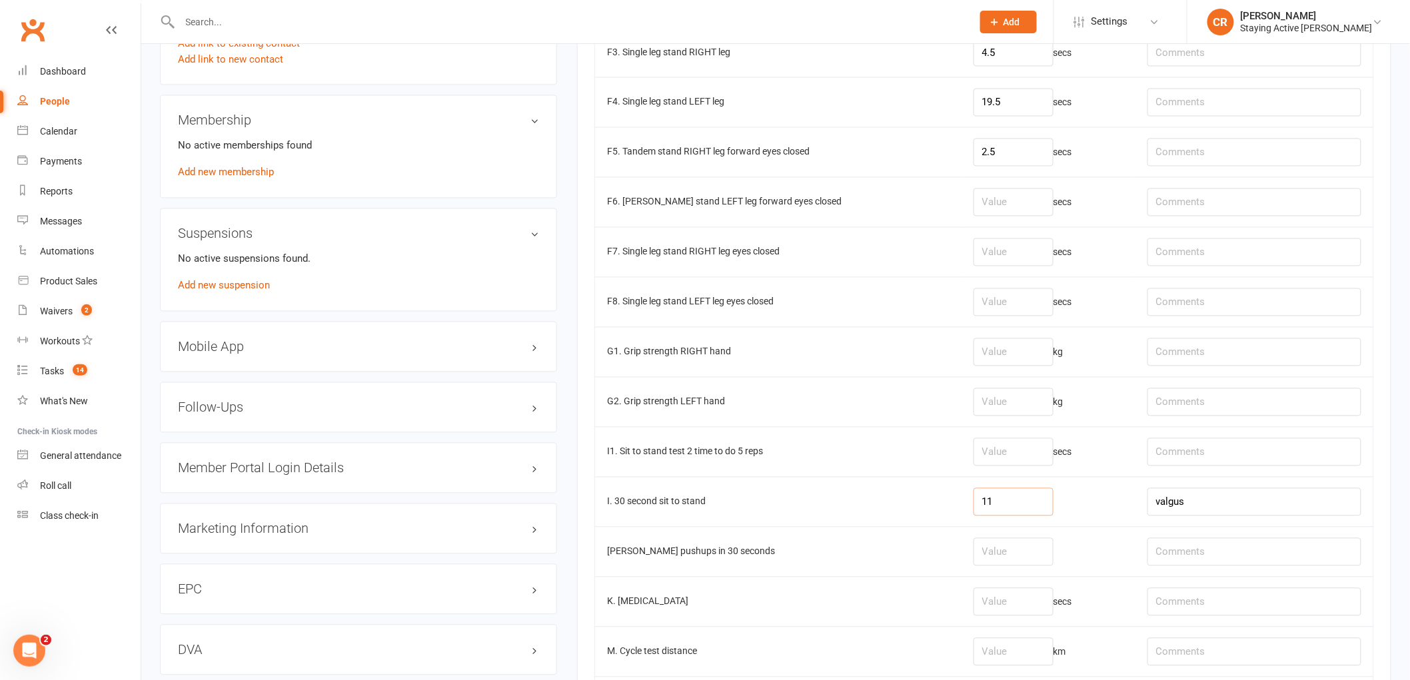
type input "11"
click at [982, 361] on input "number" at bounding box center [1013, 352] width 80 height 28
type input "19.9"
click at [973, 404] on input "number" at bounding box center [1013, 402] width 80 height 28
click at [1026, 362] on input "19.9" at bounding box center [1013, 352] width 80 height 28
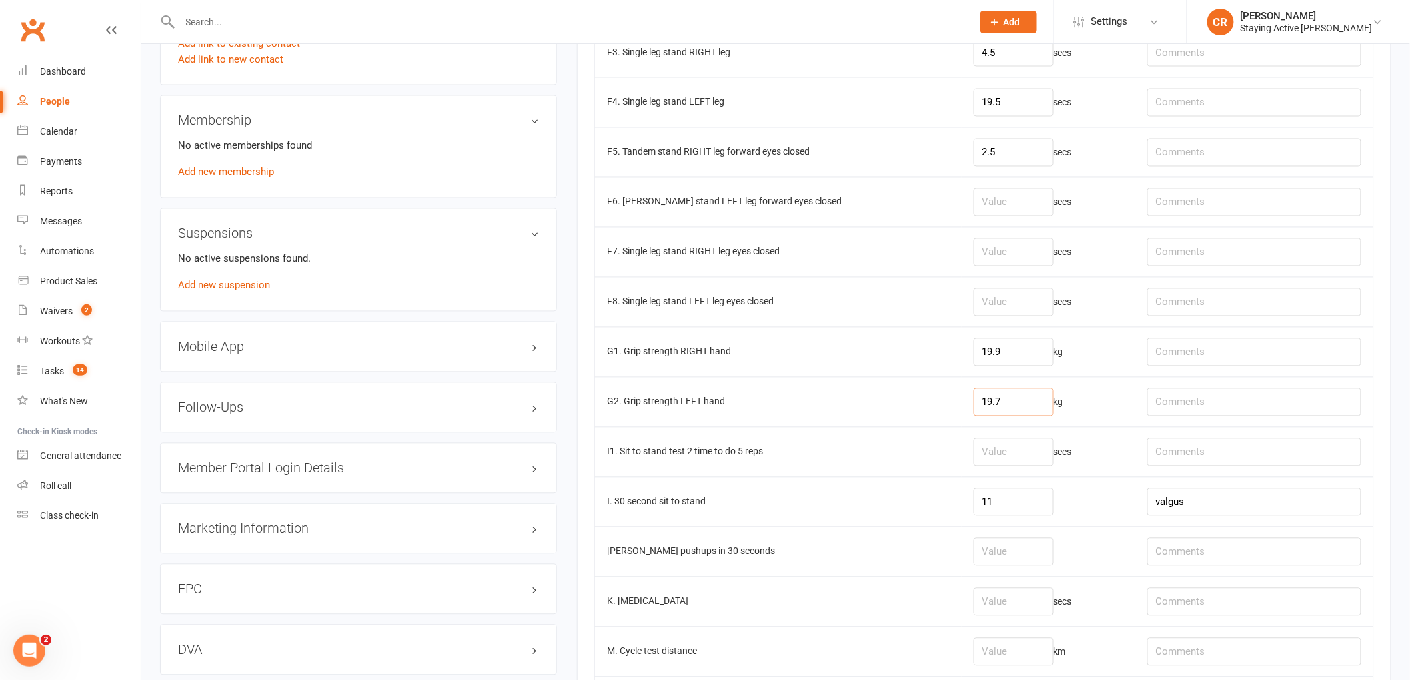
drag, startPoint x: 987, startPoint y: 396, endPoint x: 930, endPoint y: 397, distance: 56.6
click at [930, 397] on tr "G2. Grip strength LEFT hand 19.7 kg" at bounding box center [984, 402] width 778 height 50
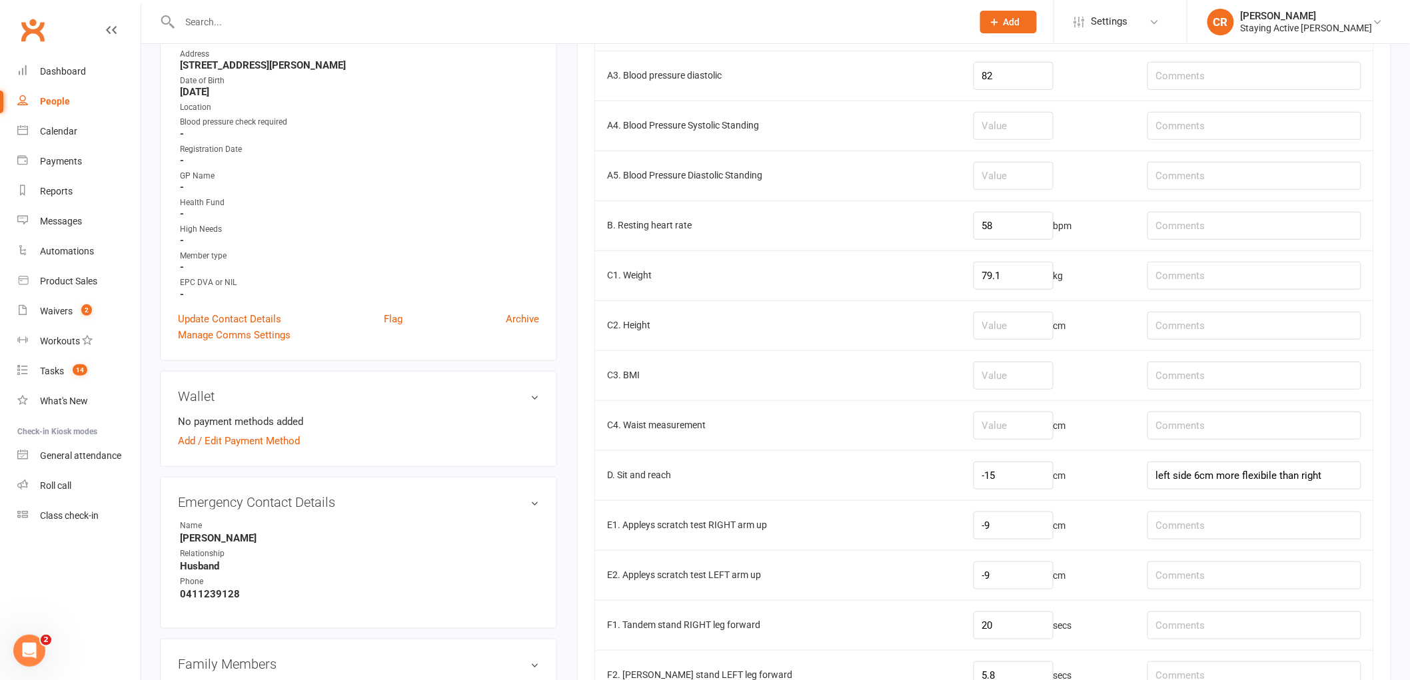
scroll to position [296, 0]
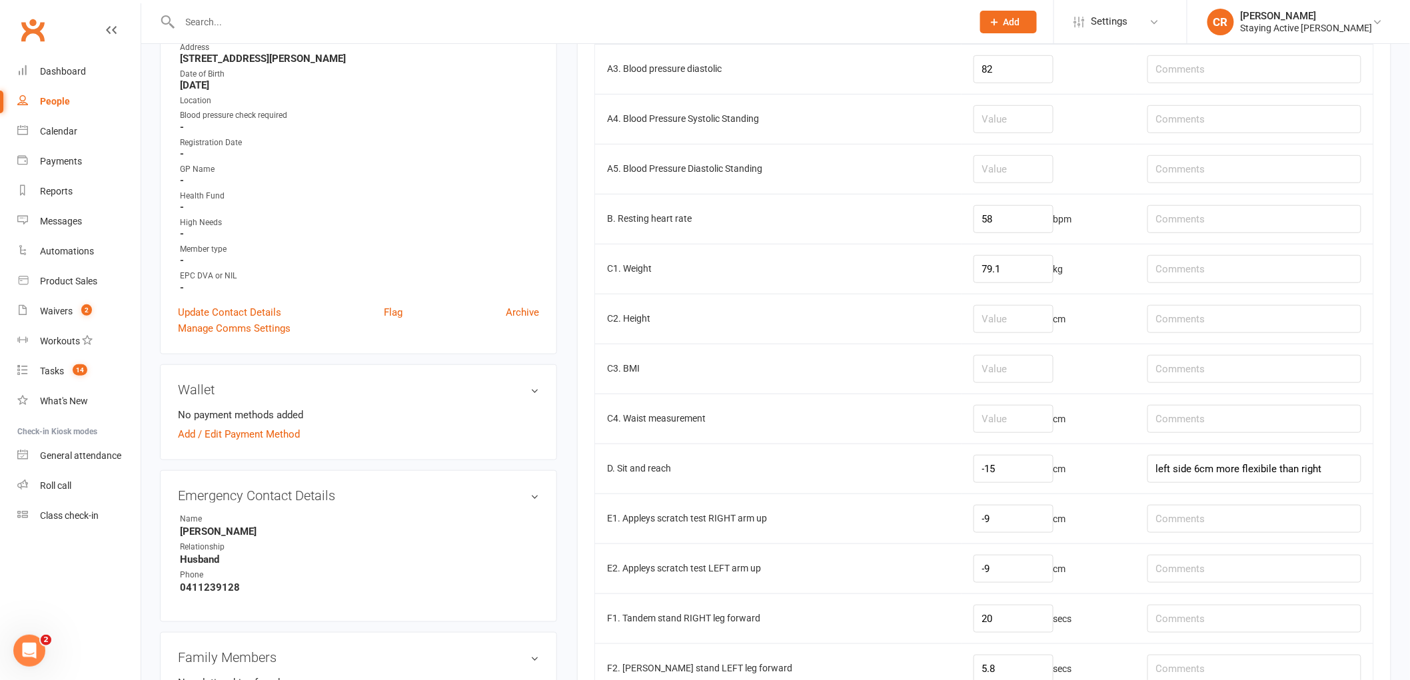
type input "20.0"
click at [974, 422] on input "number" at bounding box center [1013, 419] width 80 height 28
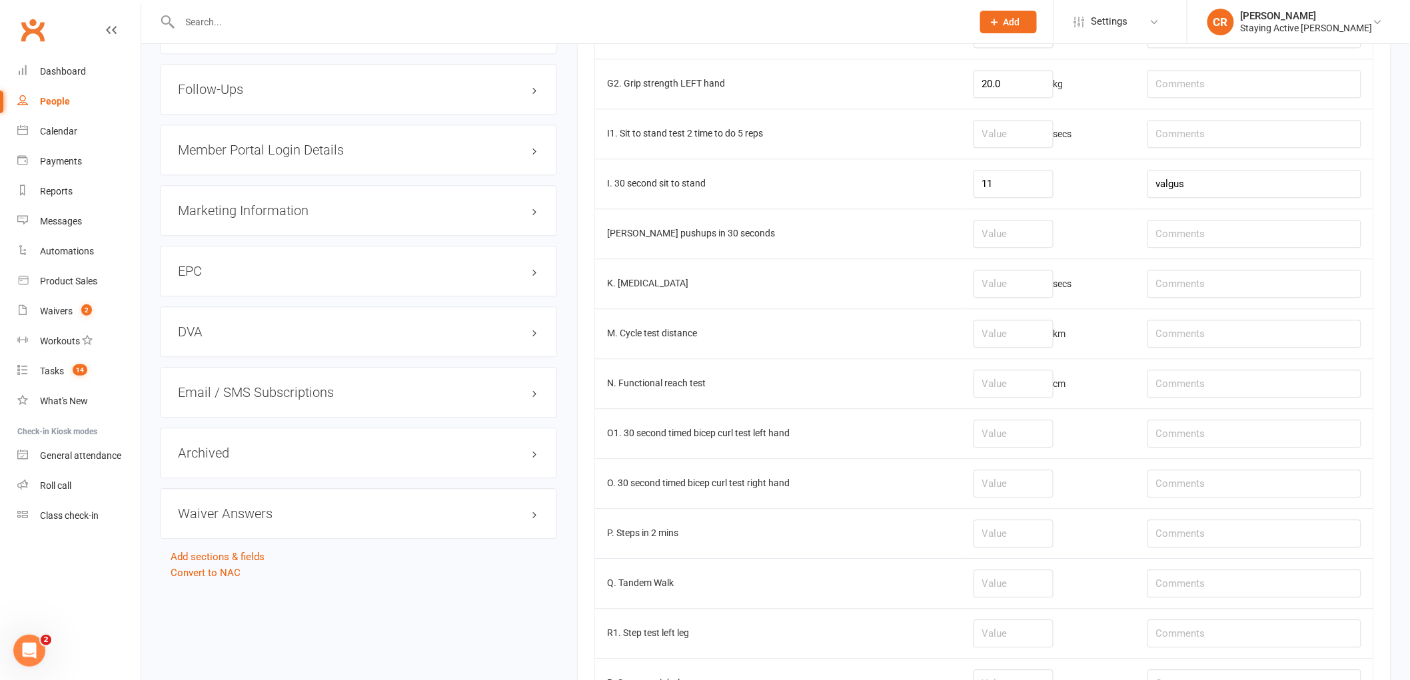
scroll to position [1275, 0]
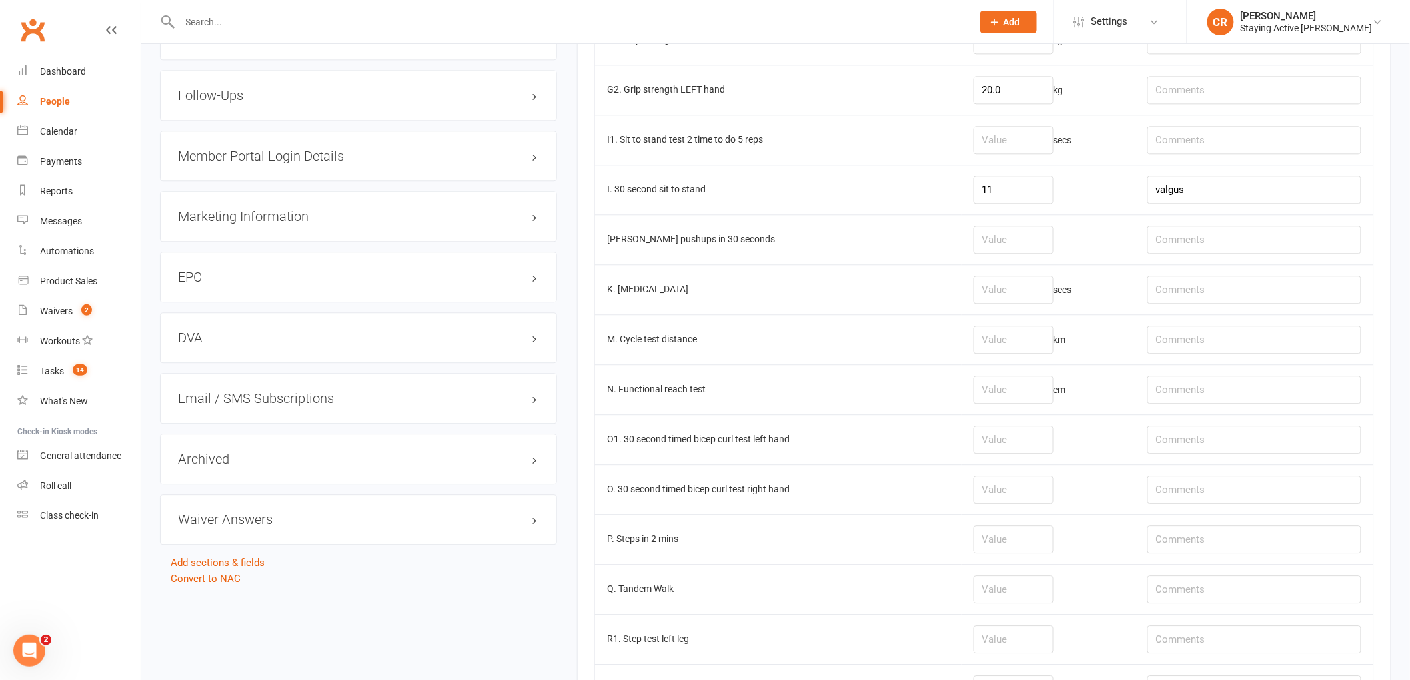
type input "101"
click at [991, 348] on input "number" at bounding box center [1013, 340] width 80 height 28
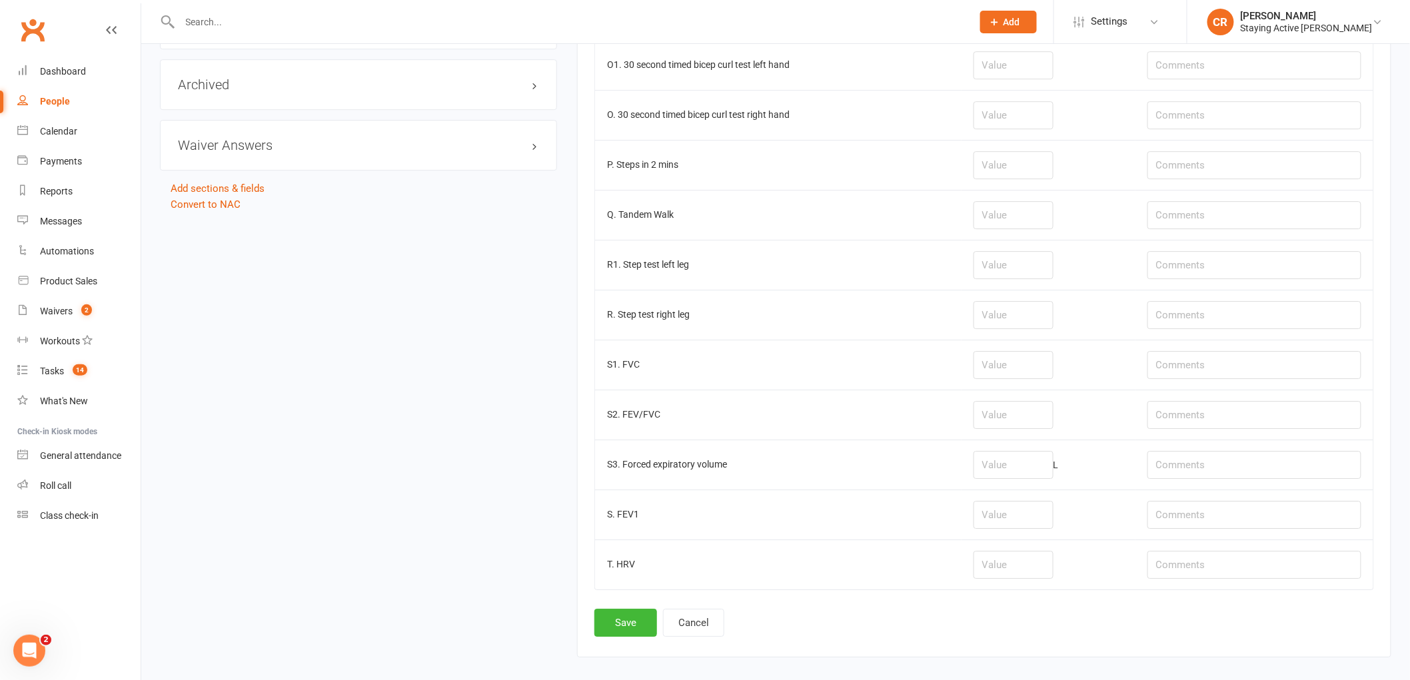
scroll to position [1422, 0]
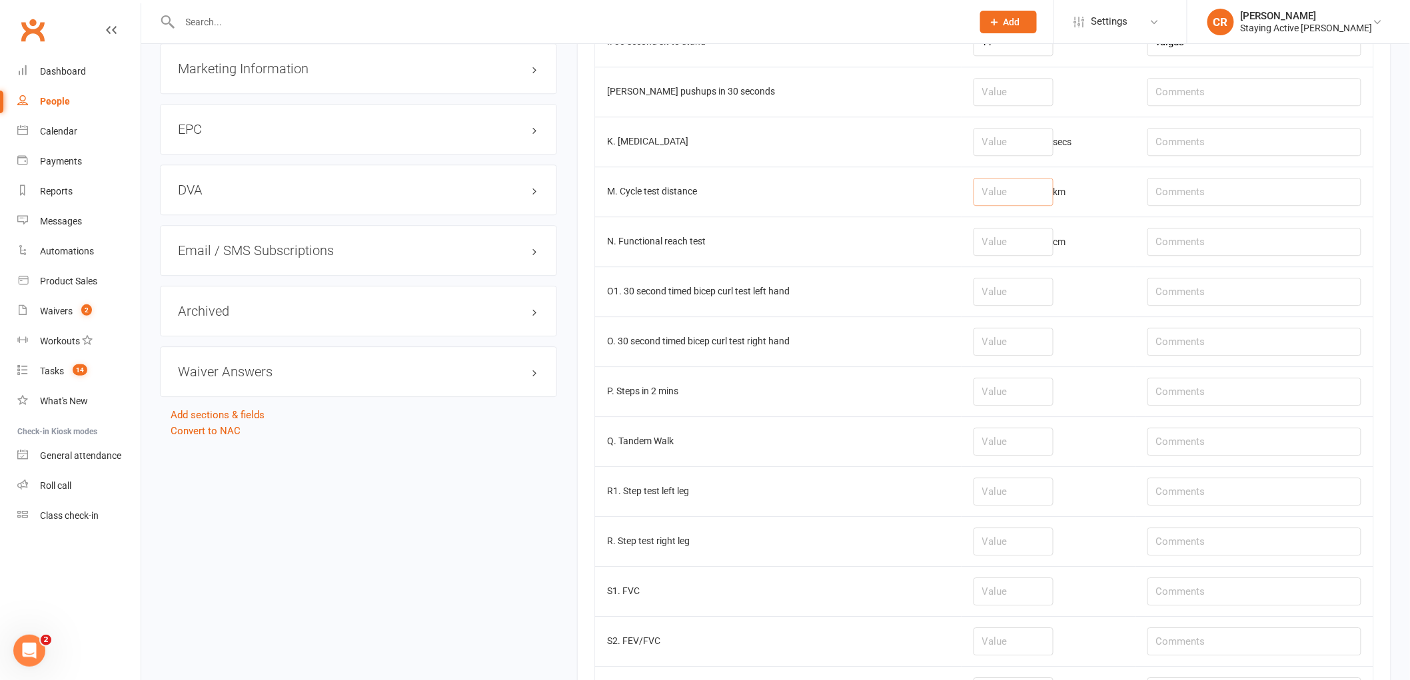
click at [973, 194] on input "number" at bounding box center [1013, 192] width 80 height 28
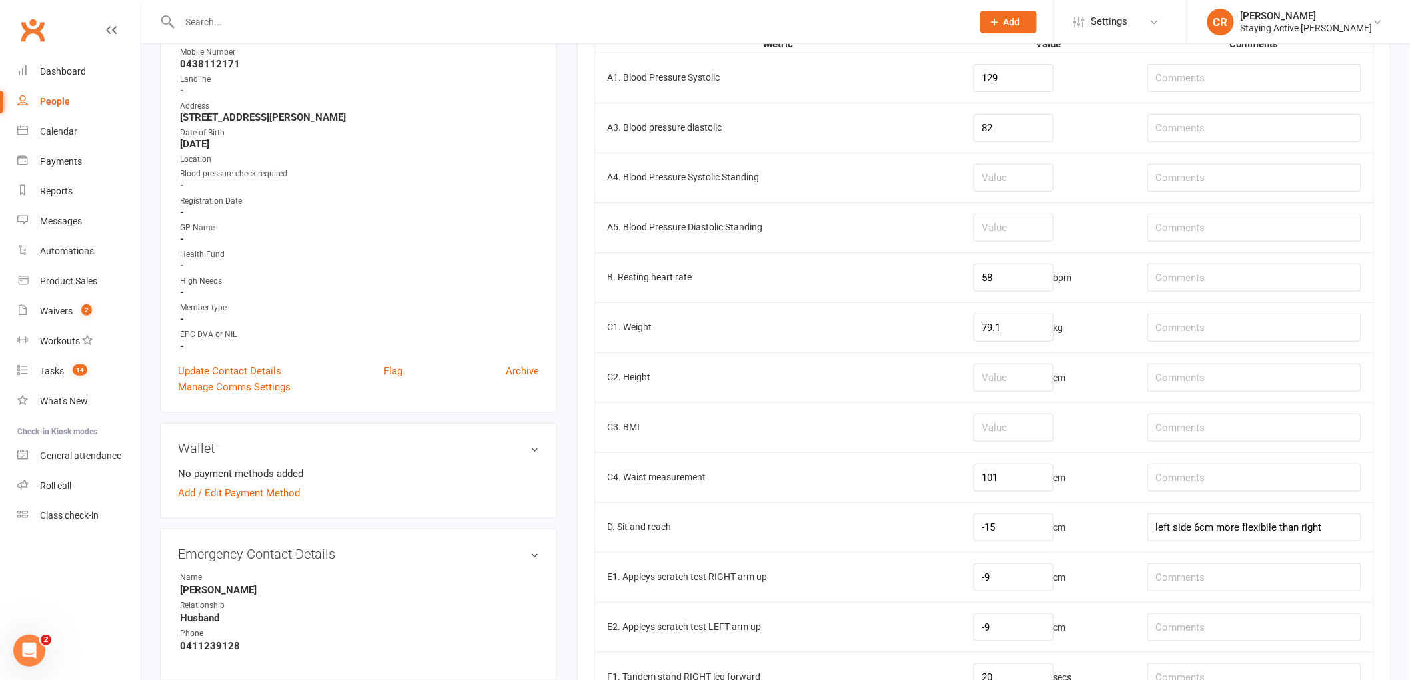
scroll to position [238, 0]
type input "1.06"
click at [1006, 329] on input "79.1" at bounding box center [1013, 327] width 80 height 28
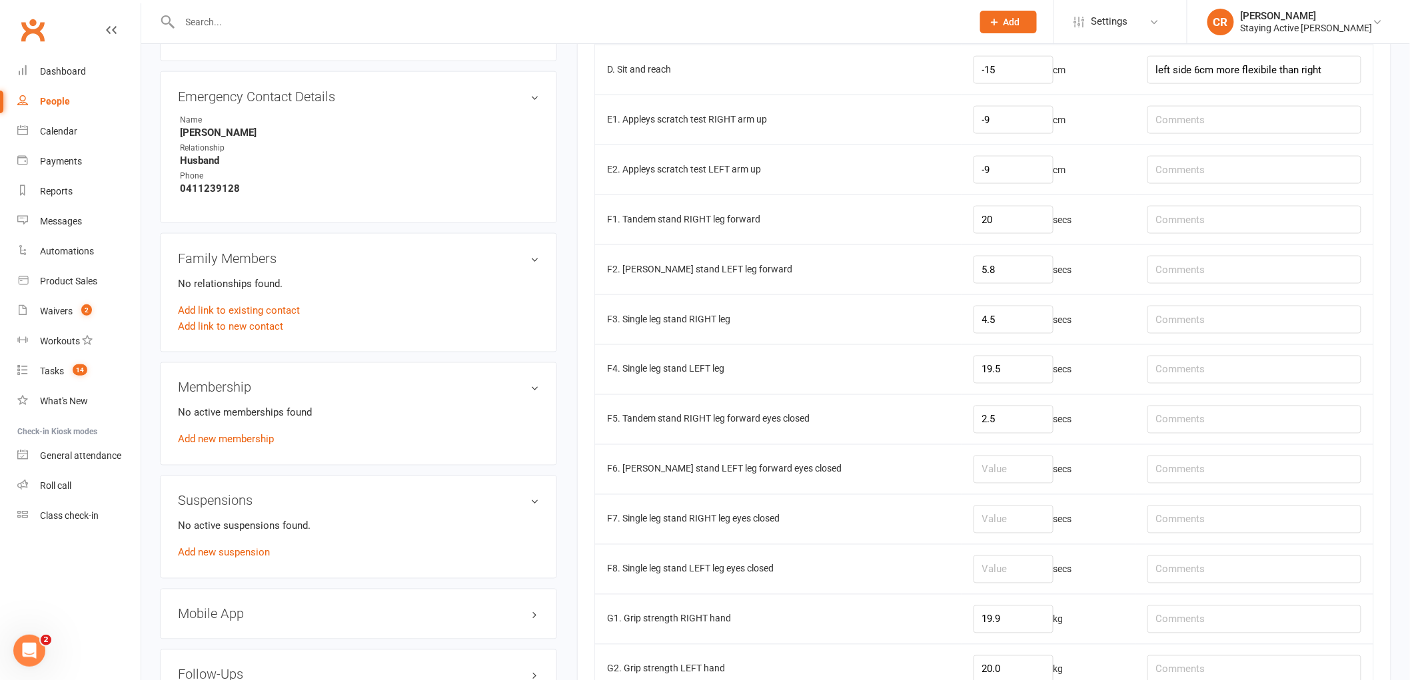
scroll to position [682, 0]
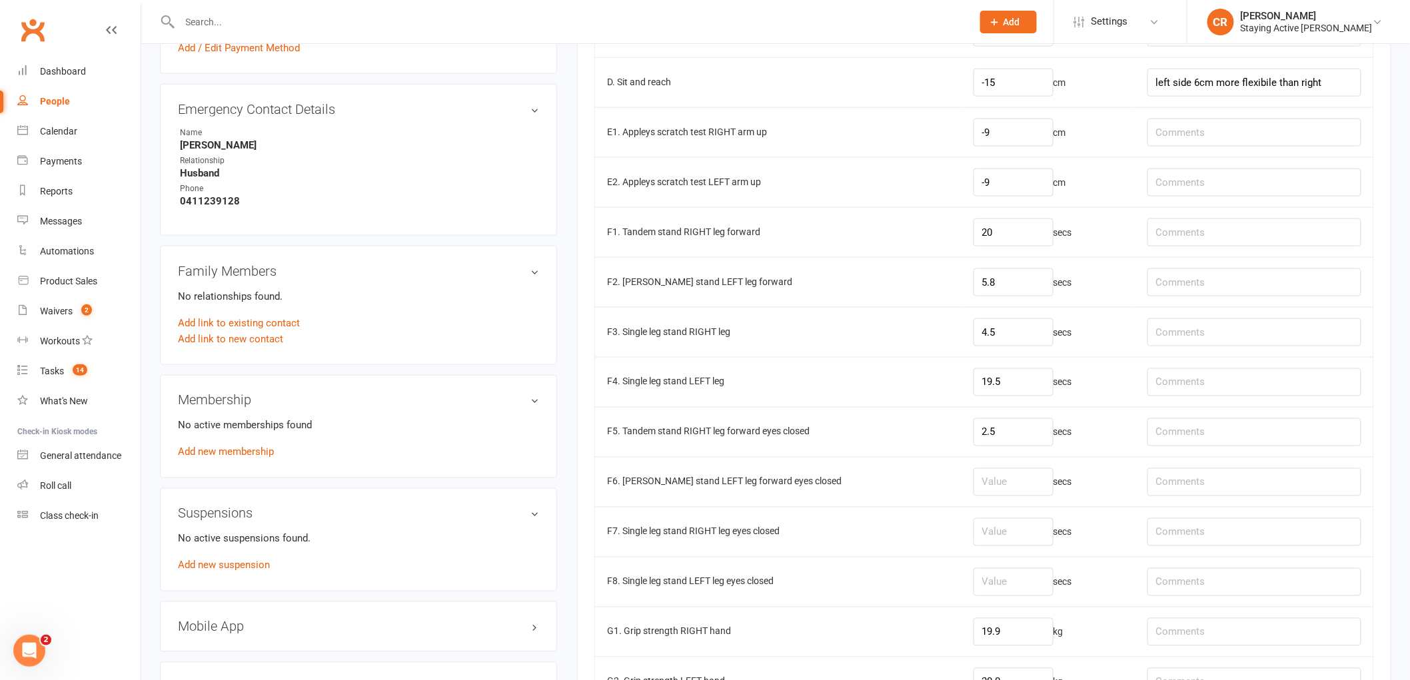
drag, startPoint x: 608, startPoint y: 132, endPoint x: 1077, endPoint y: 437, distance: 559.6
click at [1077, 437] on tbody "A1. [MEDICAL_DATA] Systolic 129 A3. [MEDICAL_DATA] diastolic 82 A4. [MEDICAL_DA…" at bounding box center [984, 582] width 778 height 1949
copy tbody "E1. Appleys [MEDICAL_DATA] RIGHT arm up cm E2. Appleys [MEDICAL_DATA] LEFT arm …"
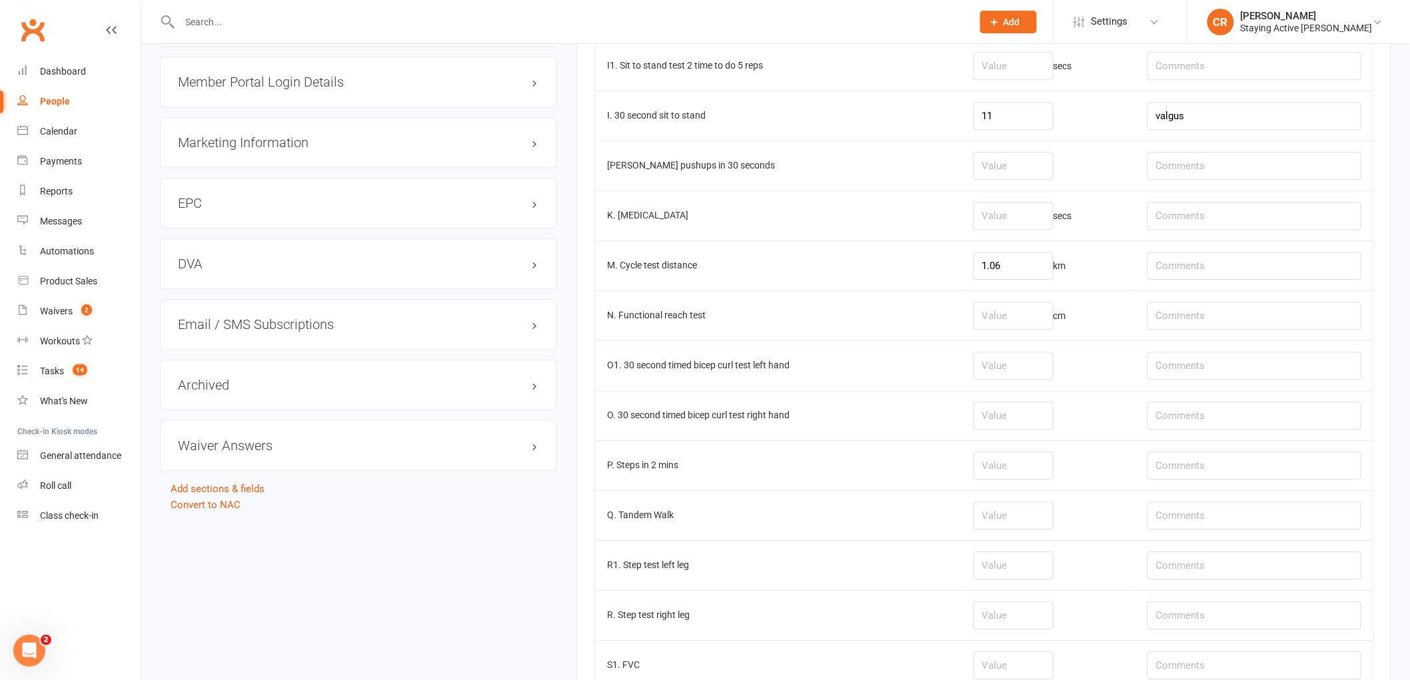
scroll to position [1719, 0]
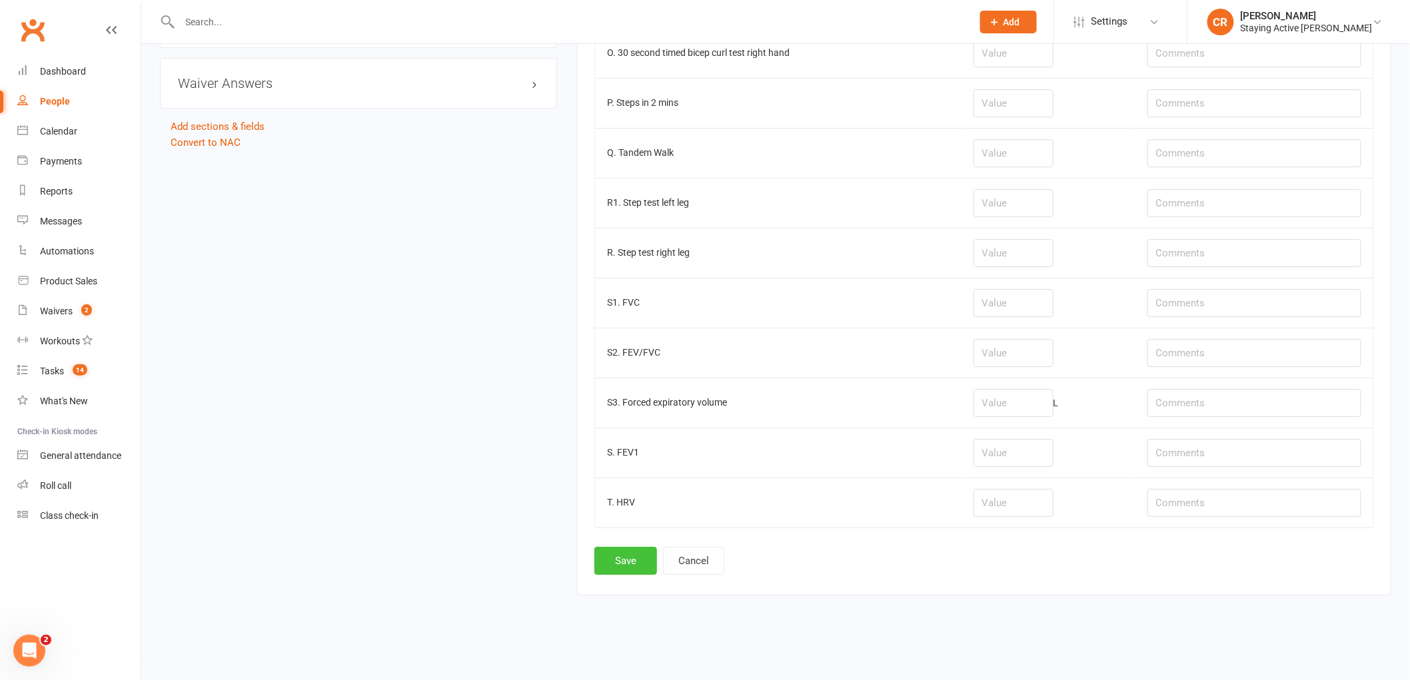
click at [634, 572] on button "Save" at bounding box center [625, 561] width 63 height 28
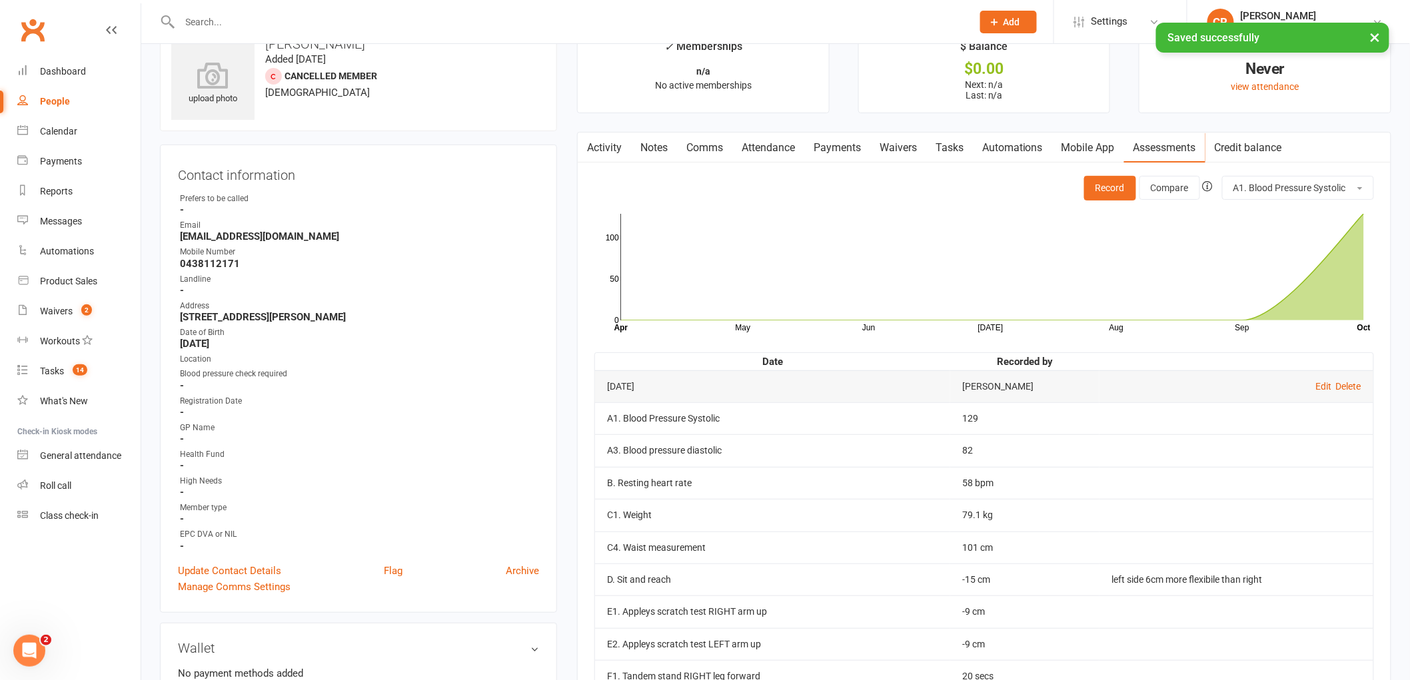
scroll to position [74, 0]
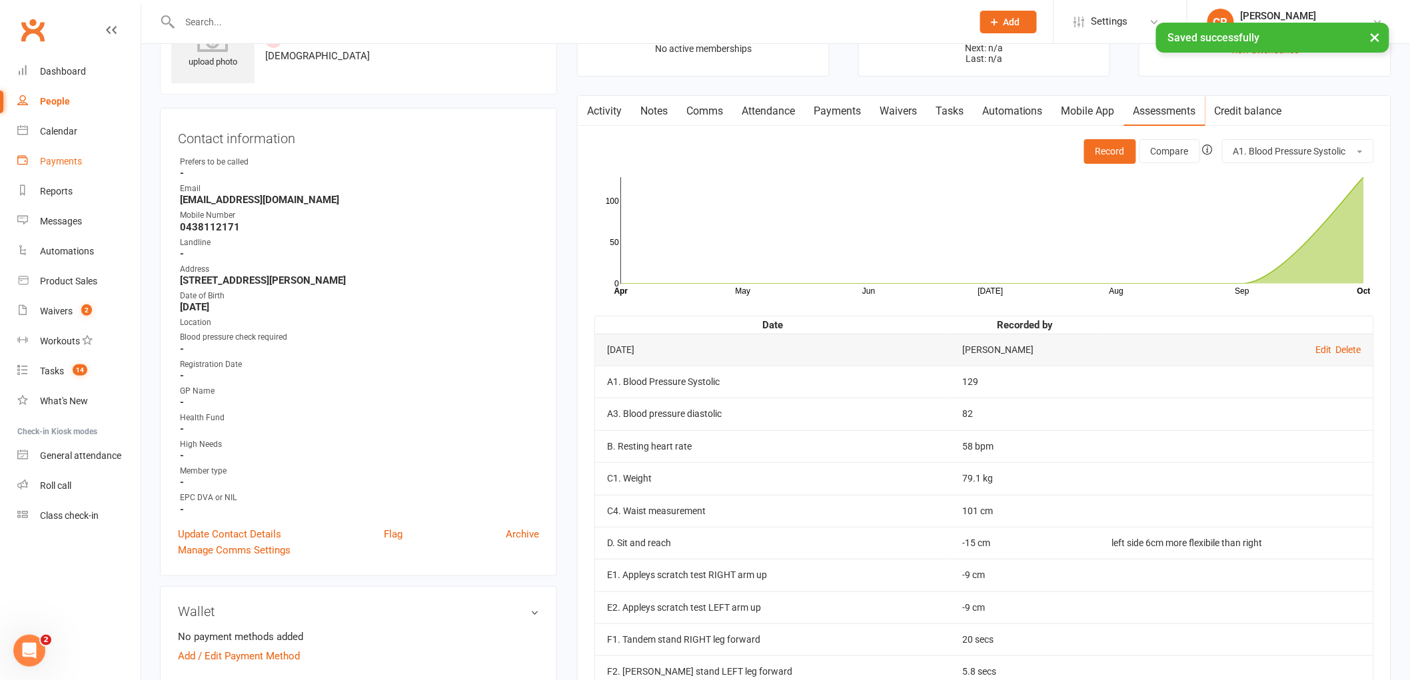
click at [61, 157] on div "Payments" at bounding box center [61, 161] width 42 height 11
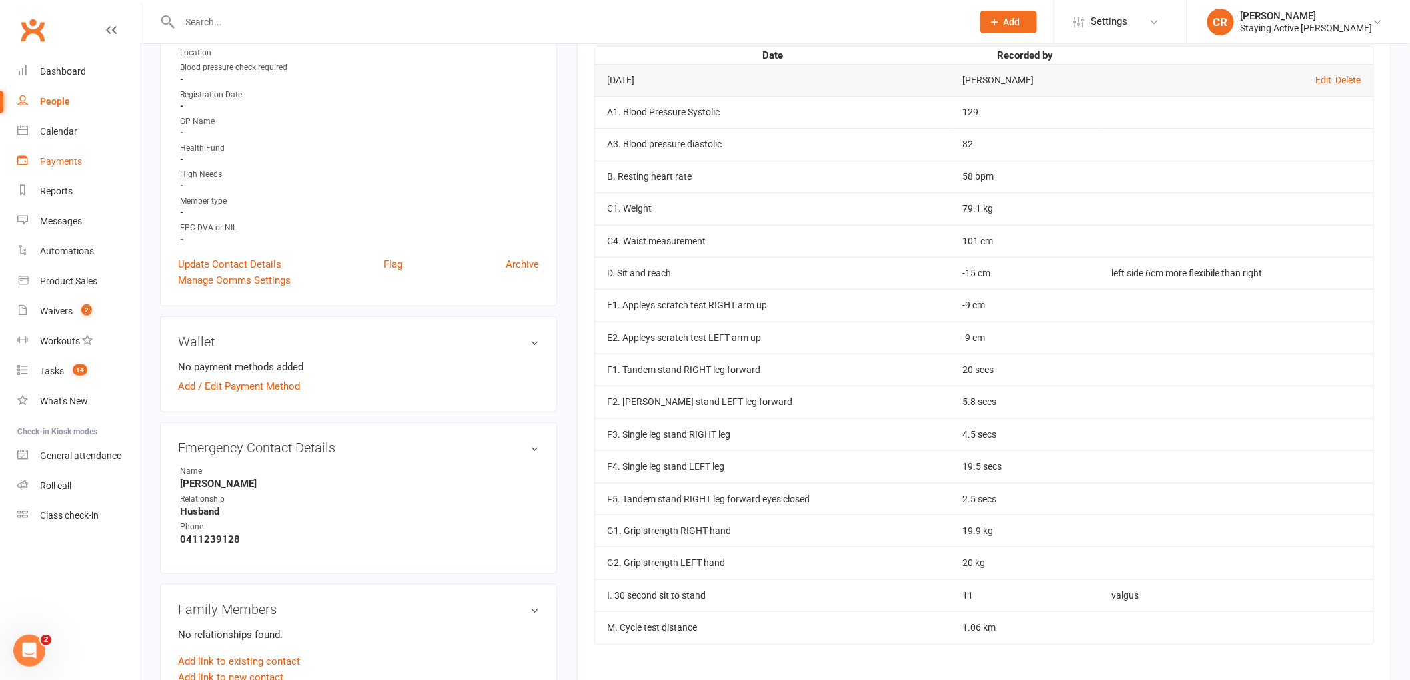
scroll to position [370, 0]
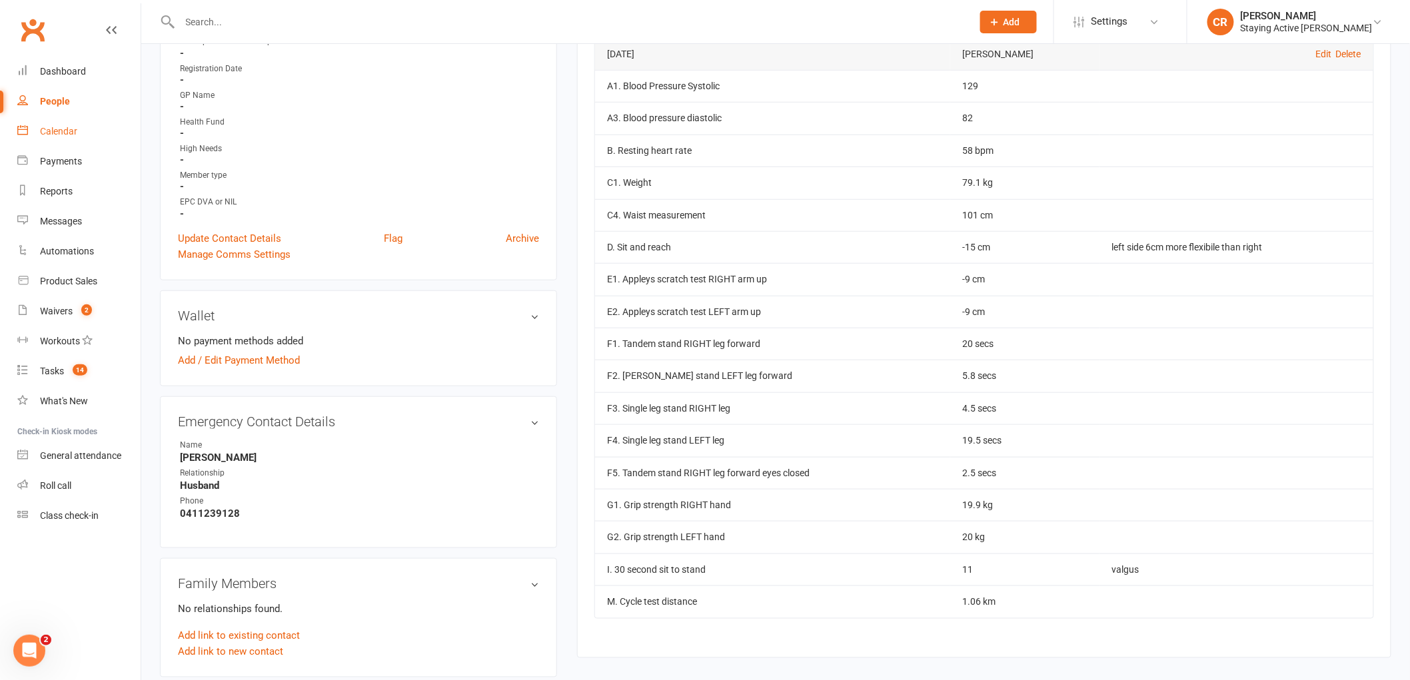
click at [90, 145] on link "Calendar" at bounding box center [78, 132] width 123 height 30
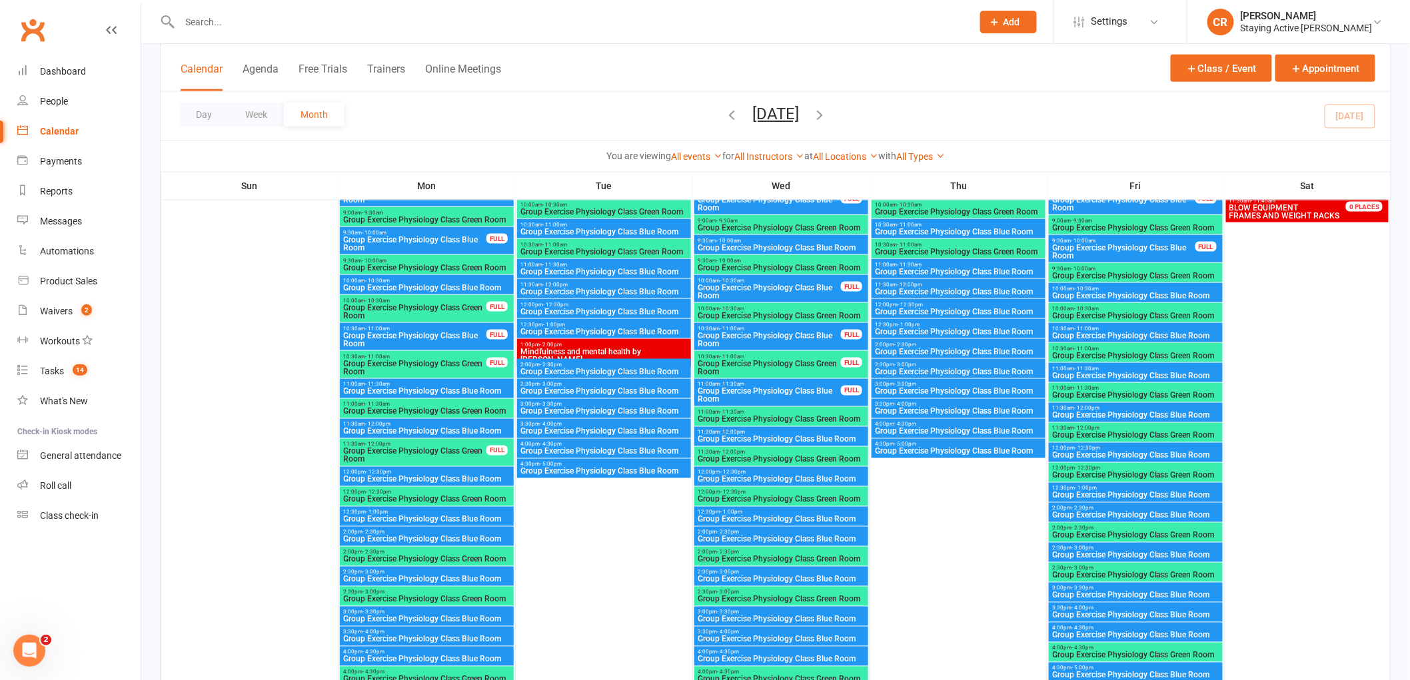
scroll to position [2813, 0]
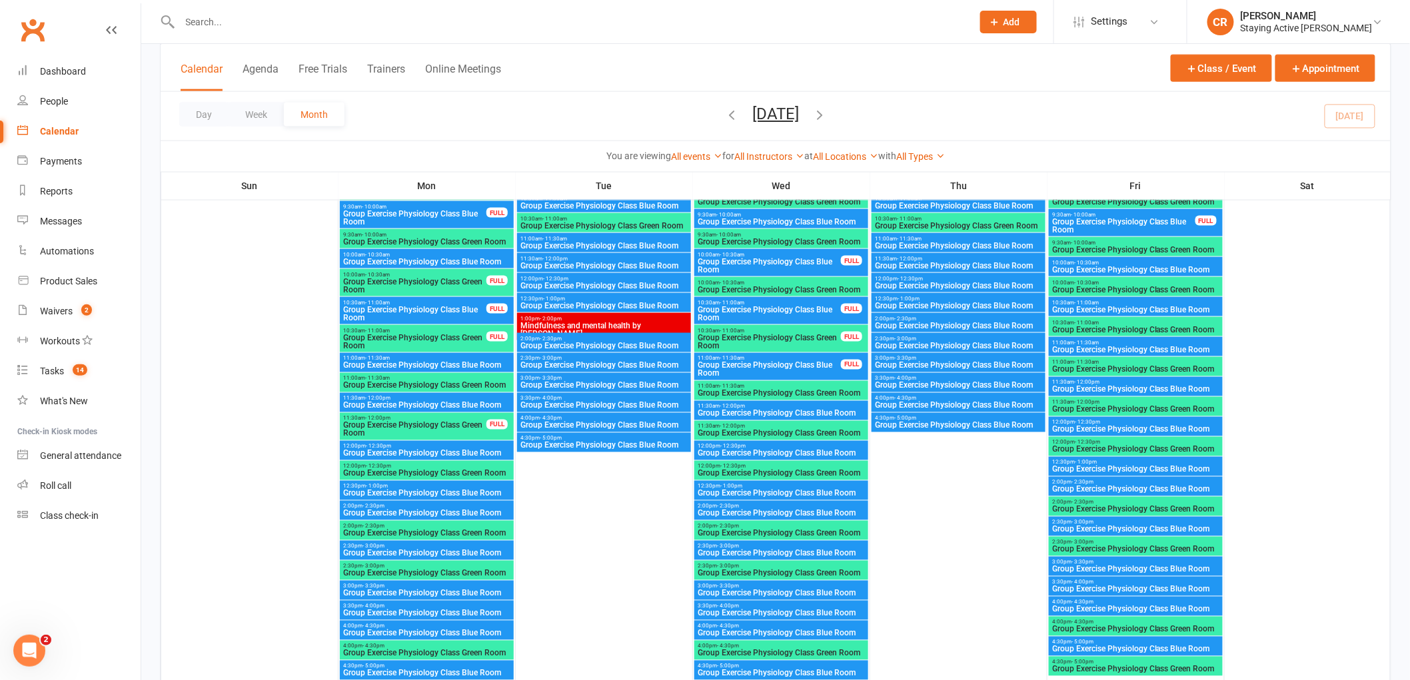
click at [684, 325] on span "Mindfulness and mental health by [PERSON_NAME]" at bounding box center [604, 330] width 169 height 16
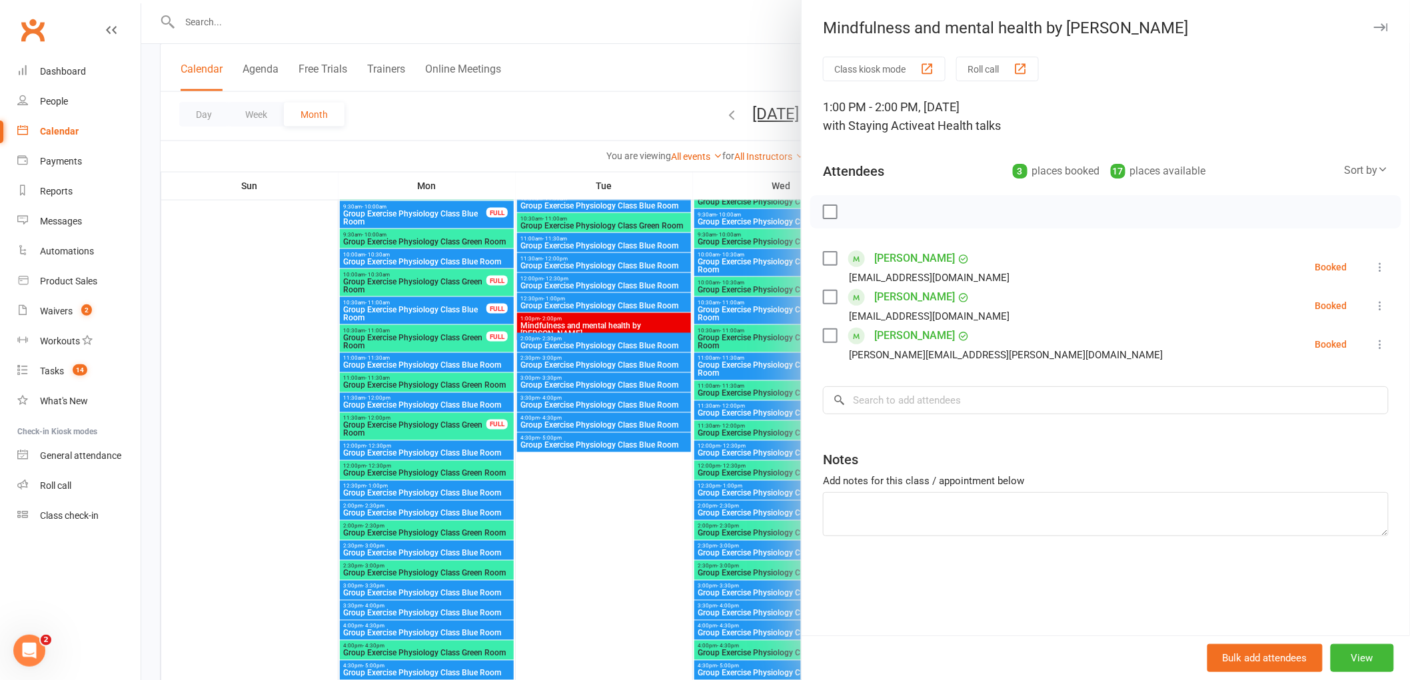
click at [1374, 29] on icon "button" at bounding box center [1381, 27] width 14 height 8
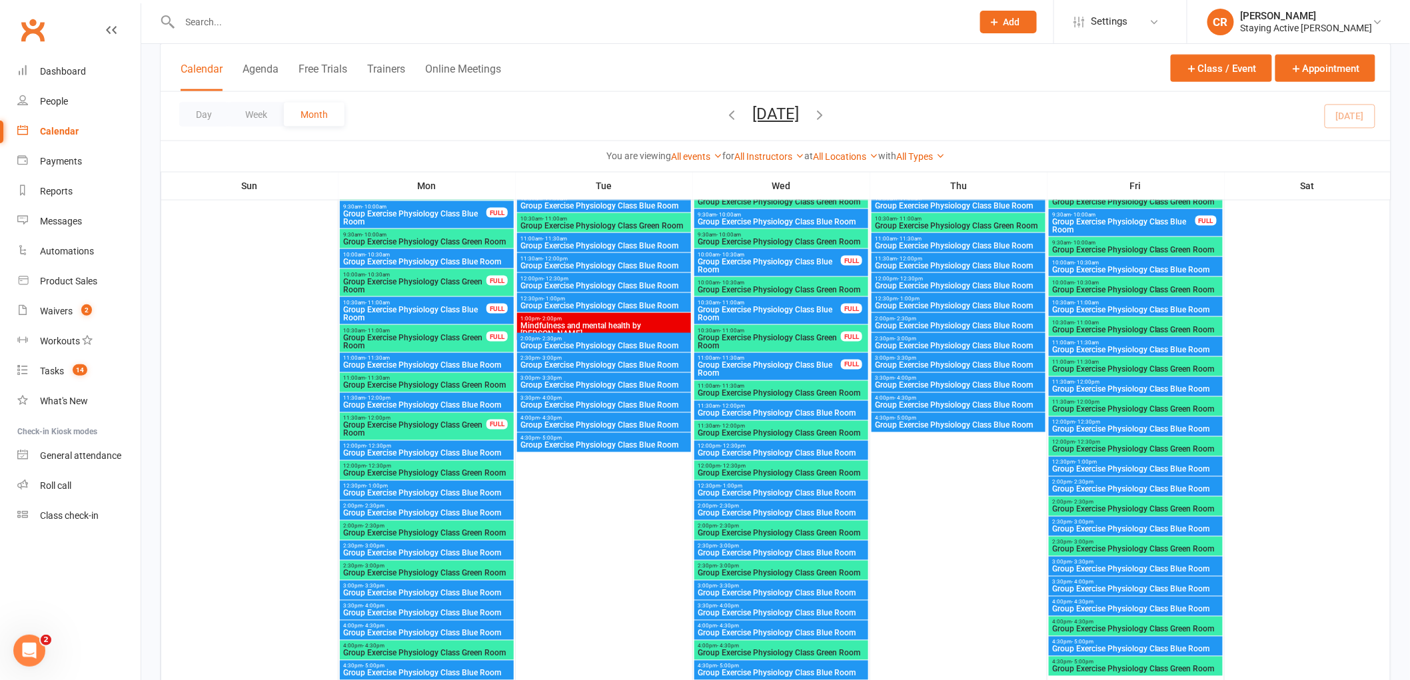
click at [249, 17] on input "text" at bounding box center [569, 22] width 787 height 19
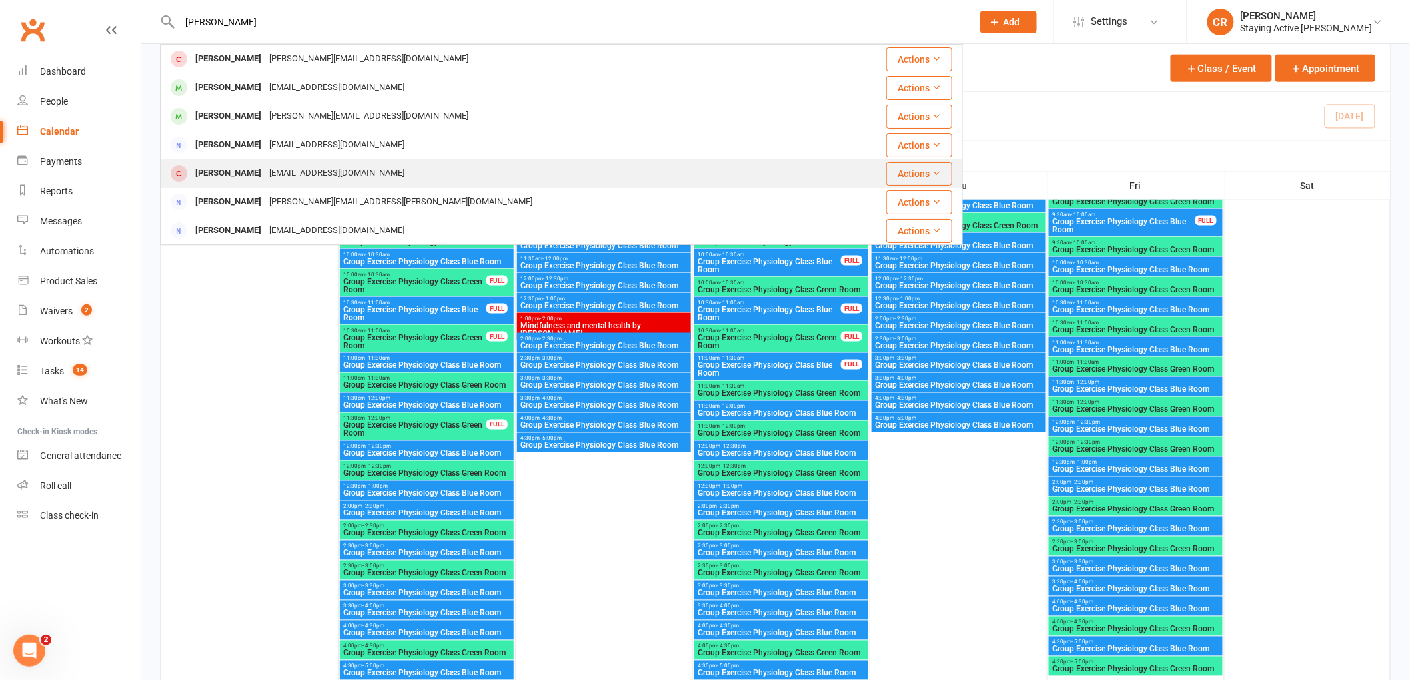
type input "[PERSON_NAME]"
click at [306, 163] on div "[PERSON_NAME] [EMAIL_ADDRESS][DOMAIN_NAME]" at bounding box center [494, 173] width 666 height 27
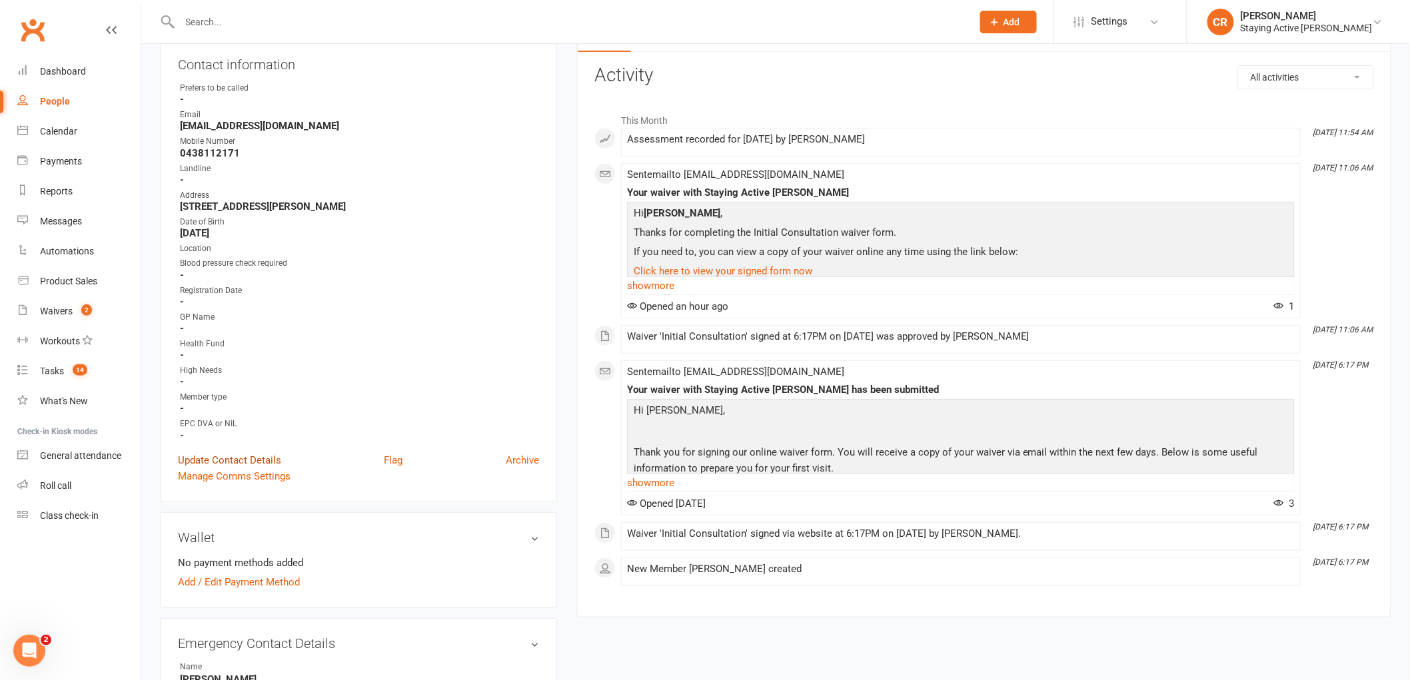
click at [248, 455] on link "Update Contact Details" at bounding box center [229, 460] width 103 height 16
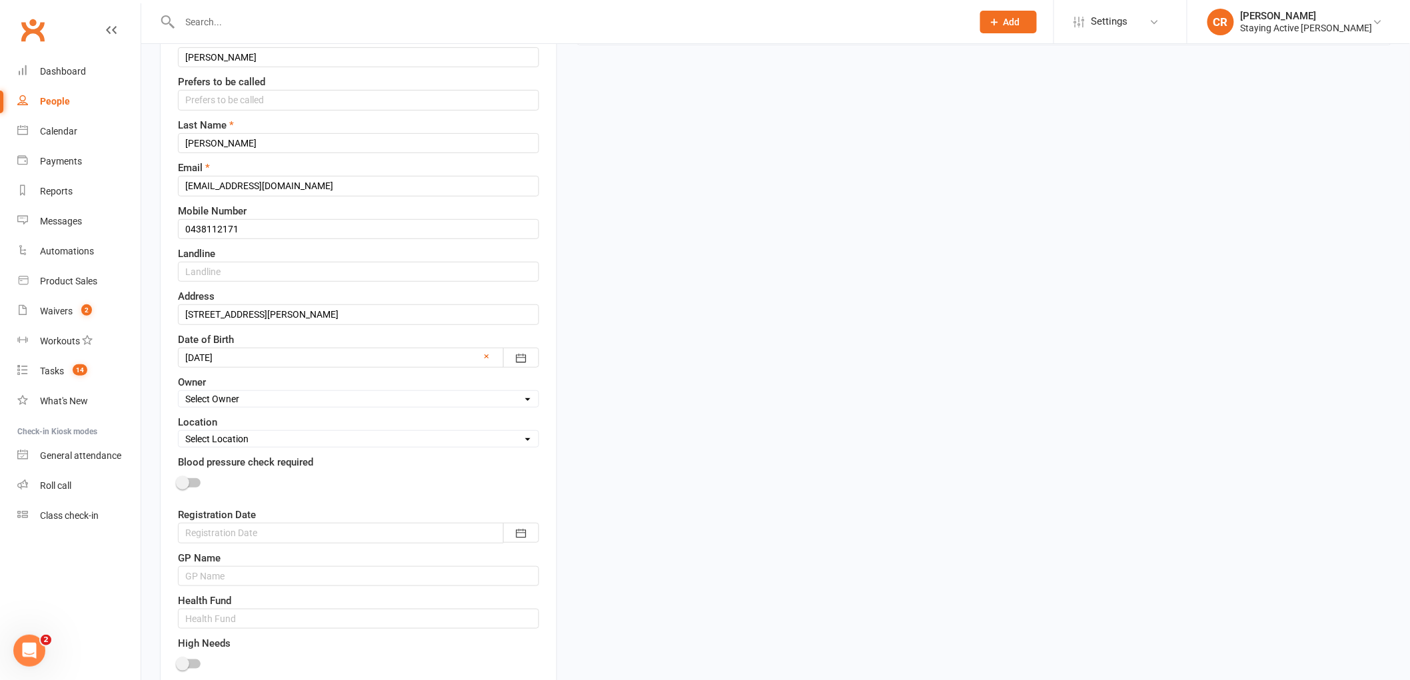
scroll to position [211, 0]
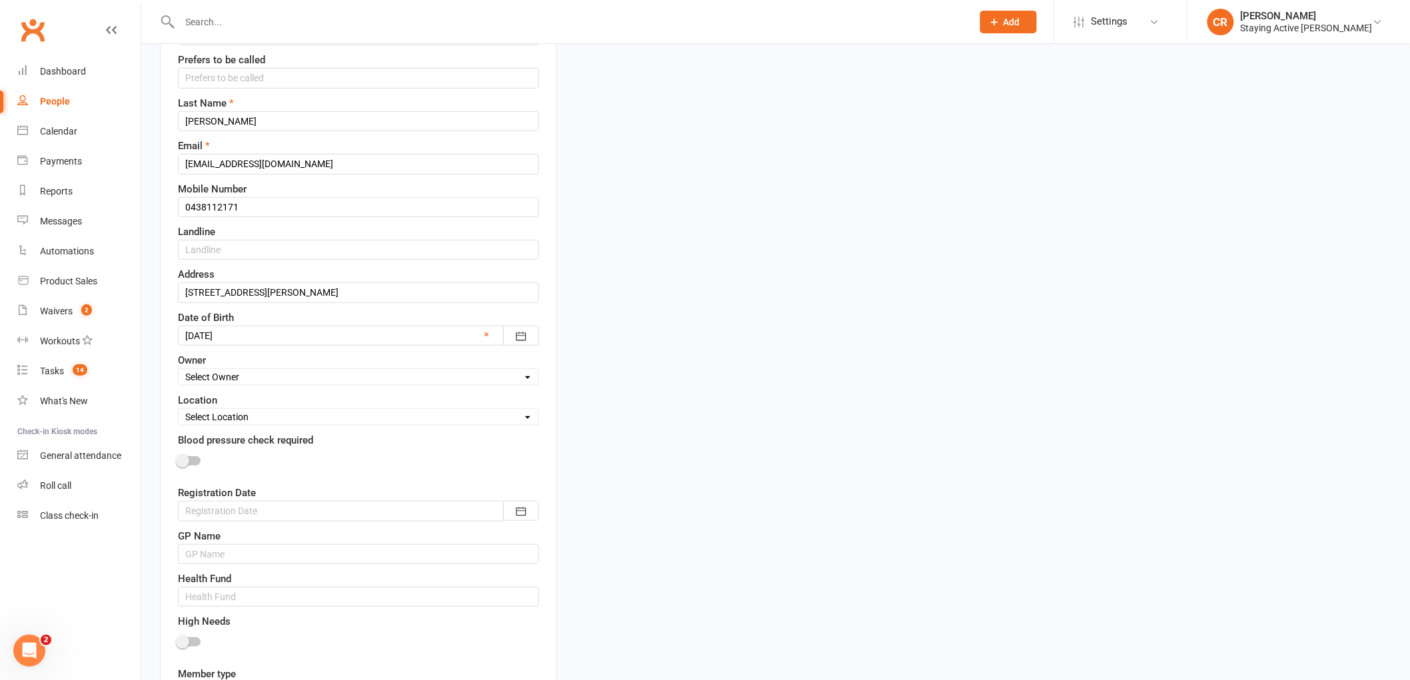
click at [255, 380] on select "Select Owner Staying Active Green Room [PERSON_NAME] [PERSON_NAME] [PERSON_NAME…" at bounding box center [359, 377] width 360 height 15
select select "13"
click at [179, 370] on select "Select Owner Staying Active Green Room [PERSON_NAME] [PERSON_NAME] [PERSON_NAME…" at bounding box center [359, 377] width 360 height 15
click at [260, 412] on select "Select Location Aerobic Green Room Health talks Standard Suite 2J" at bounding box center [359, 417] width 360 height 15
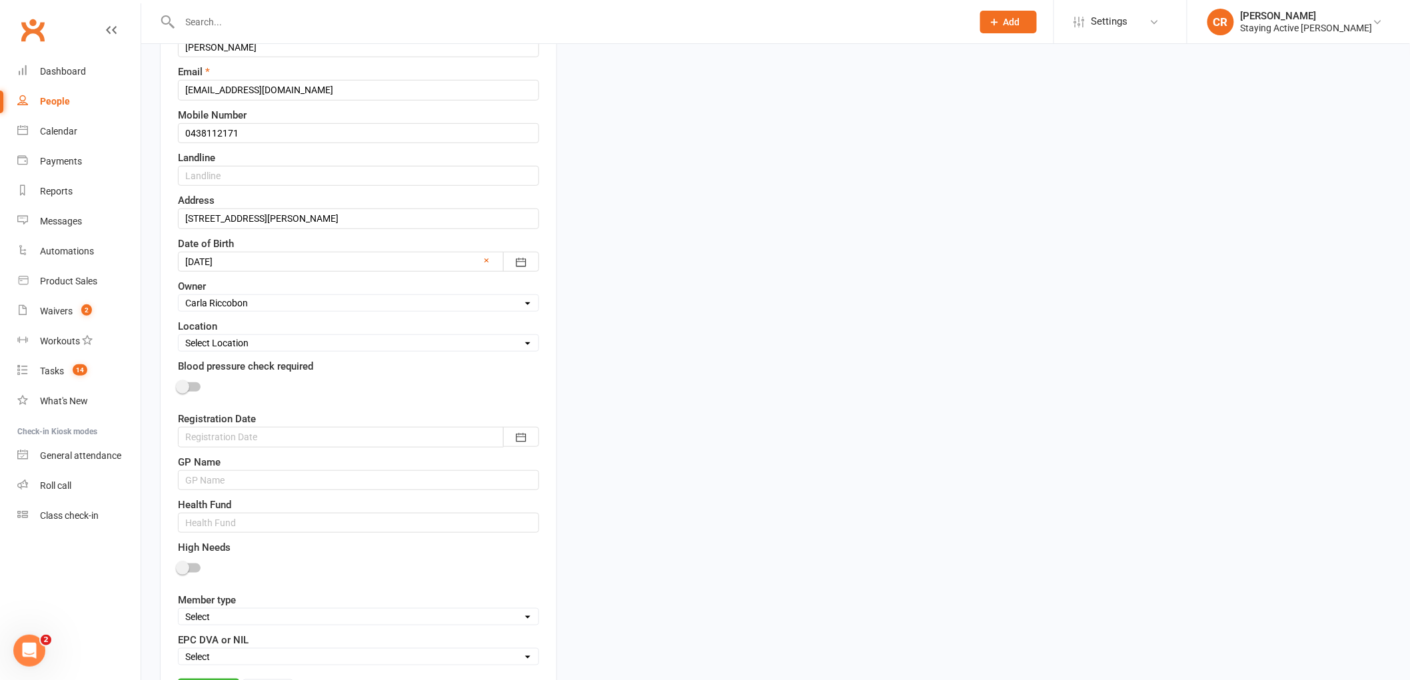
scroll to position [433, 0]
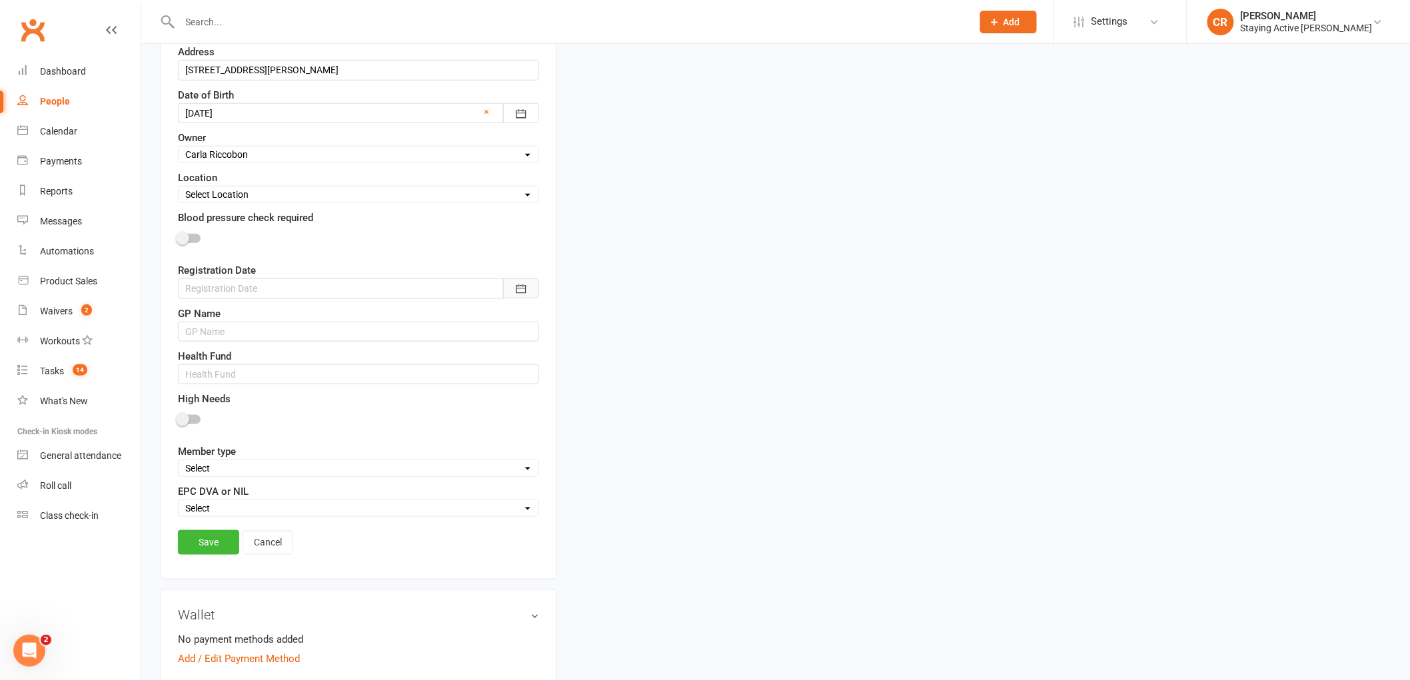
click at [529, 296] on button "button" at bounding box center [521, 288] width 36 height 20
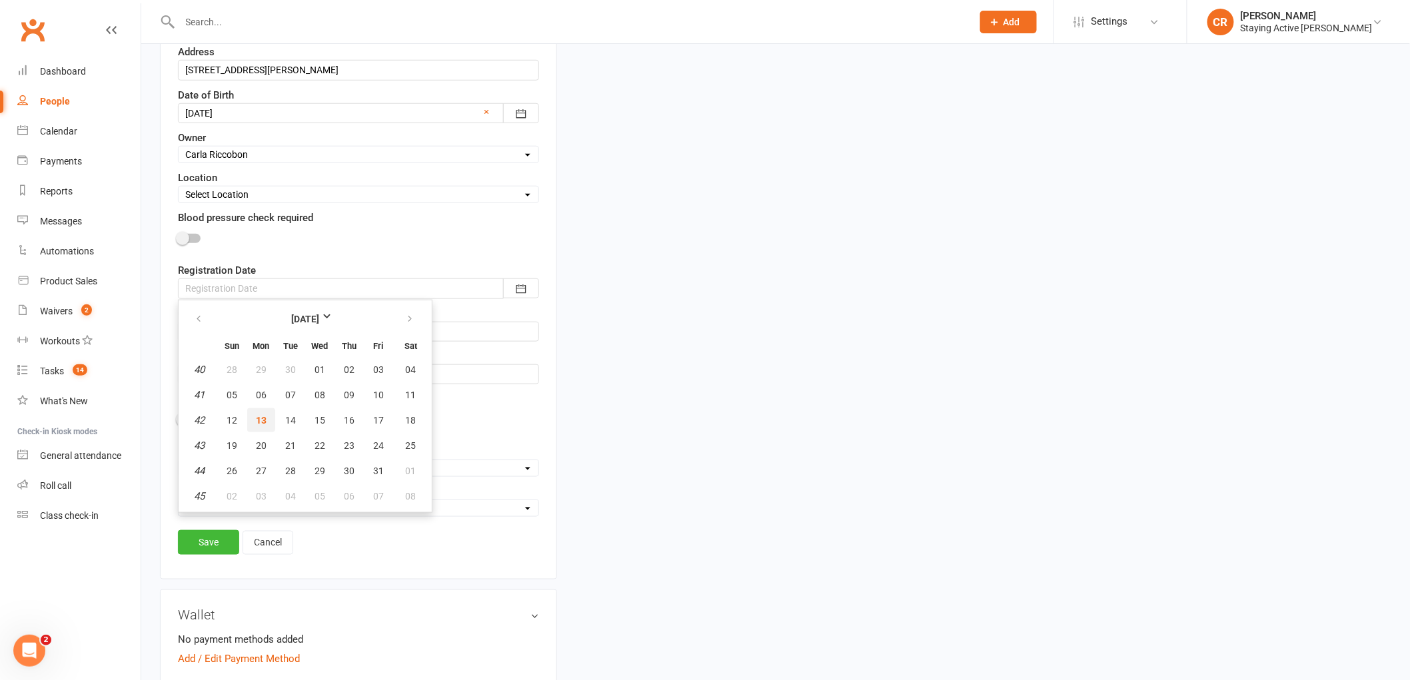
click at [264, 418] on span "13" at bounding box center [261, 420] width 11 height 11
type input "[DATE]"
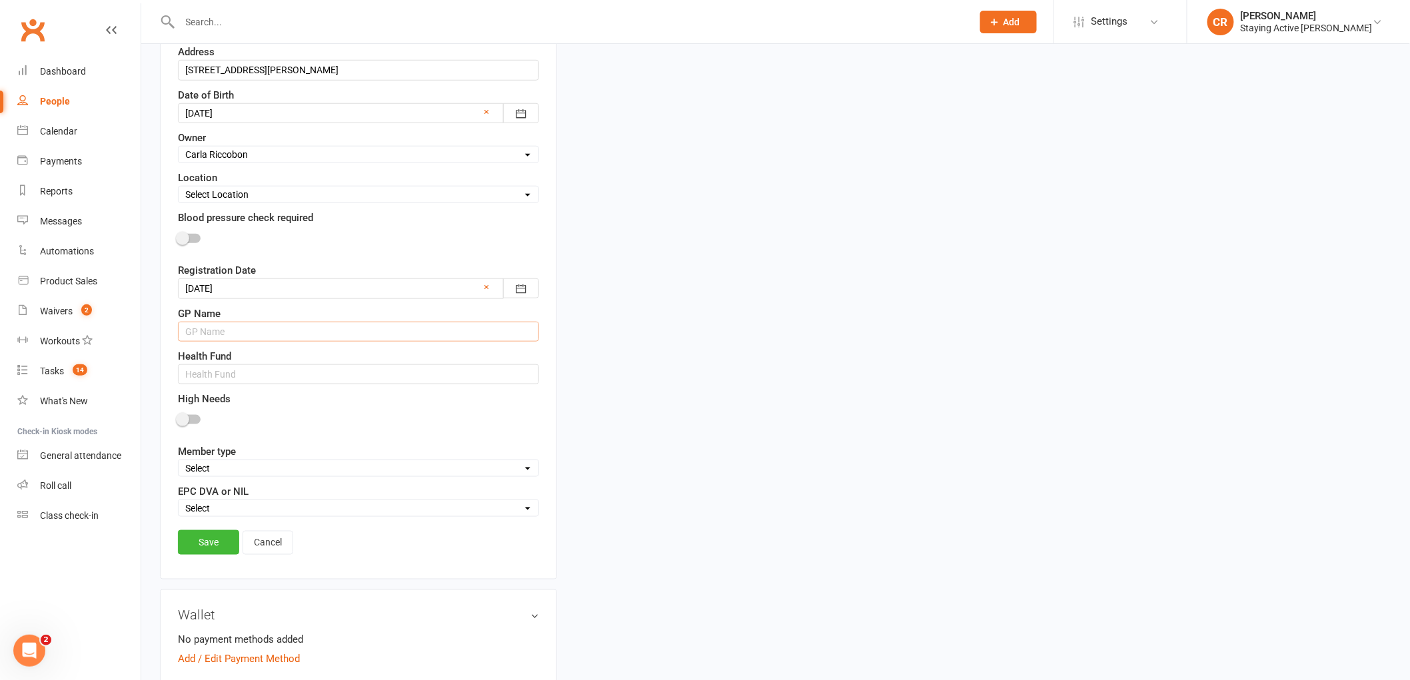
click at [242, 336] on input "text" at bounding box center [358, 332] width 361 height 20
type input "[PERSON_NAME]"
drag, startPoint x: 251, startPoint y: 376, endPoint x: 276, endPoint y: 249, distance: 129.6
click at [251, 376] on input "text" at bounding box center [358, 374] width 361 height 20
type input "Reserve bank"
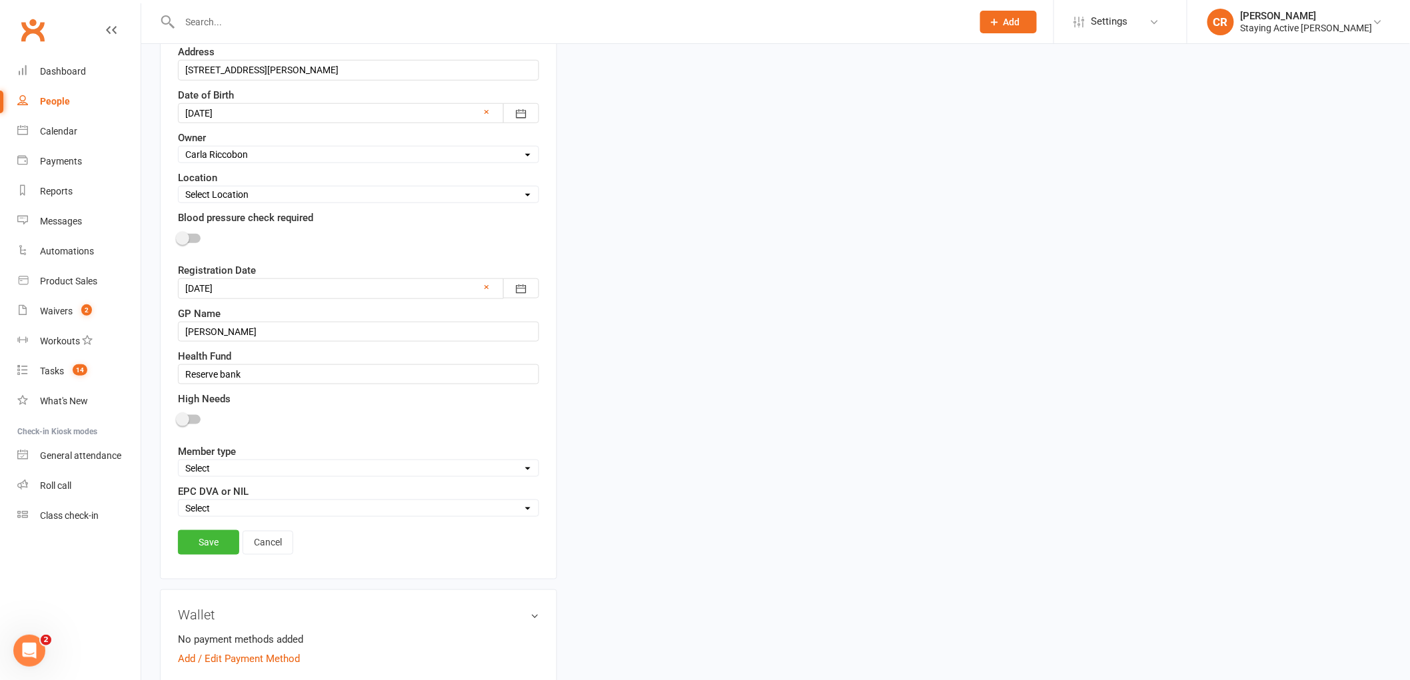
click at [328, 468] on select "Select In centre group exercise sessions Home exercise program 1-1's only My Ag…" at bounding box center [359, 468] width 360 height 15
select select "In centre group exercise sessions"
click at [179, 463] on select "Select In centre group exercise sessions Home exercise program 1-1's only My Ag…" at bounding box center [359, 468] width 360 height 15
click at [316, 513] on select "Select DVA EPC NIL" at bounding box center [359, 508] width 360 height 15
select select "NIL"
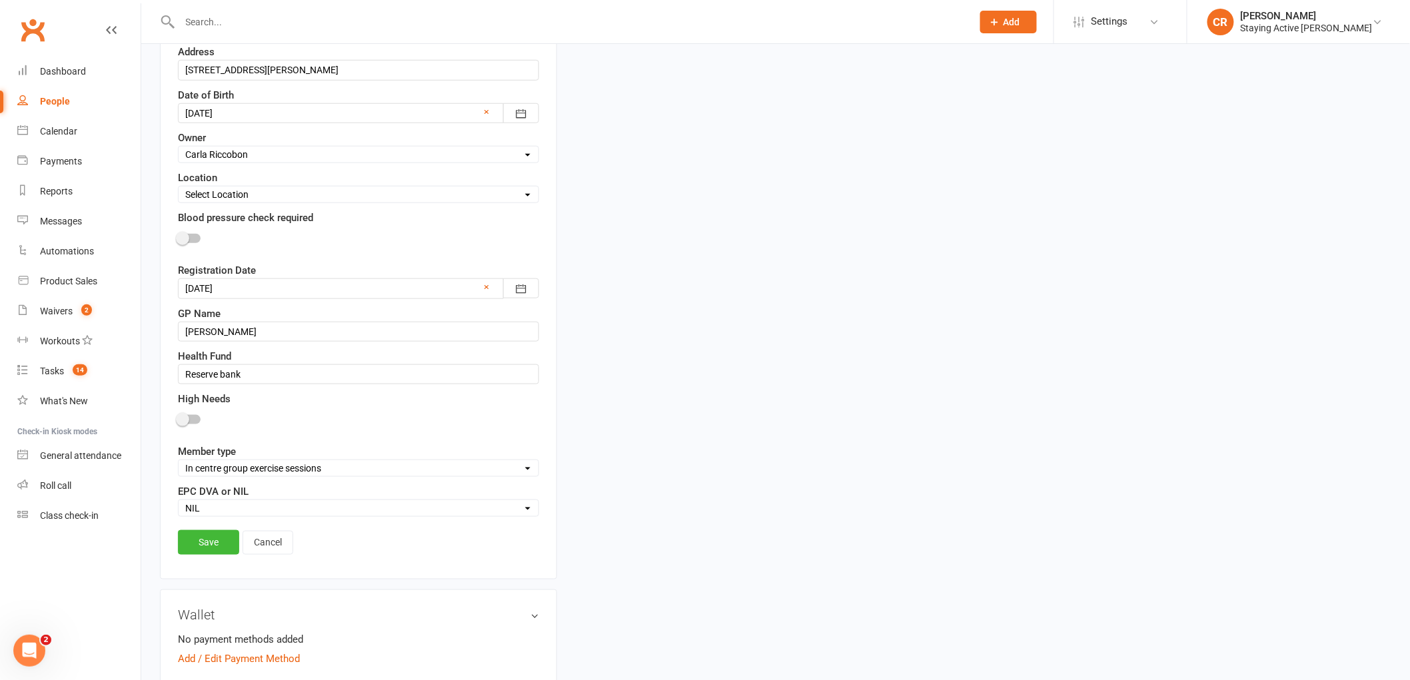
click at [179, 503] on select "Select DVA EPC NIL" at bounding box center [359, 508] width 360 height 15
click at [215, 545] on link "Save" at bounding box center [208, 542] width 61 height 24
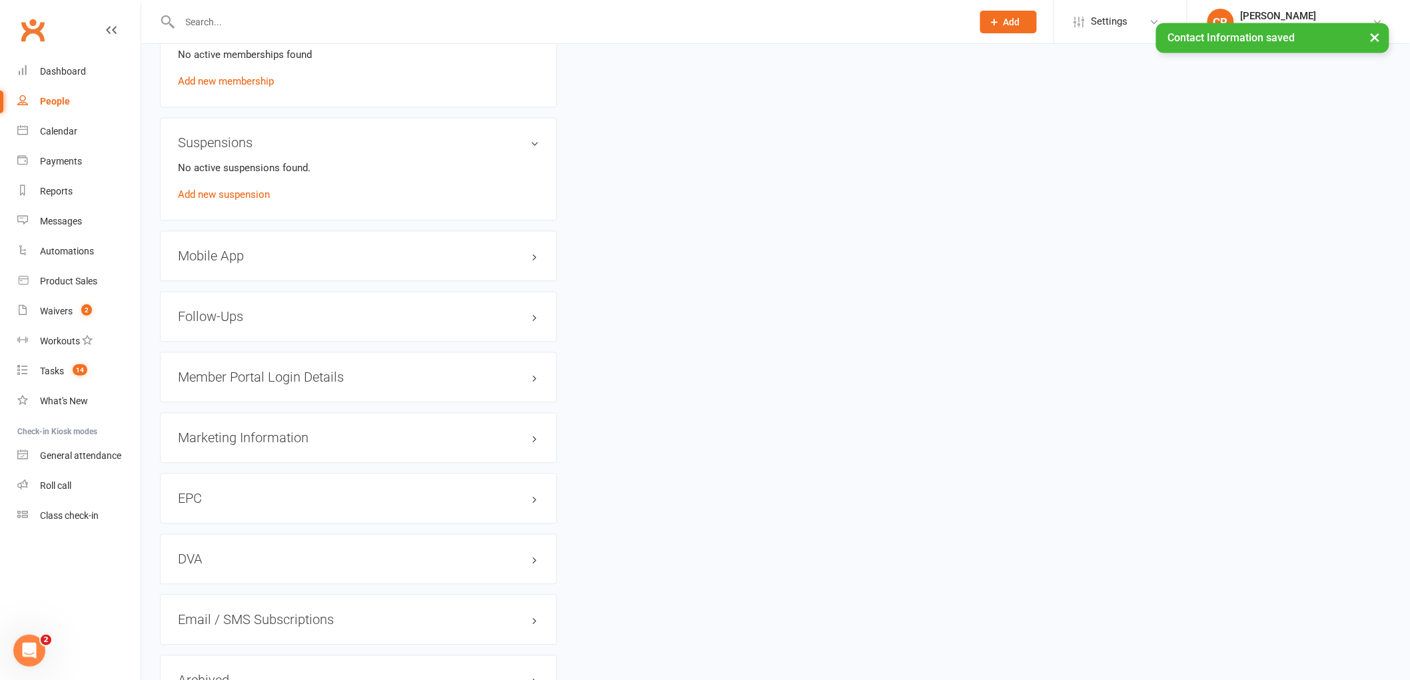
scroll to position [1173, 0]
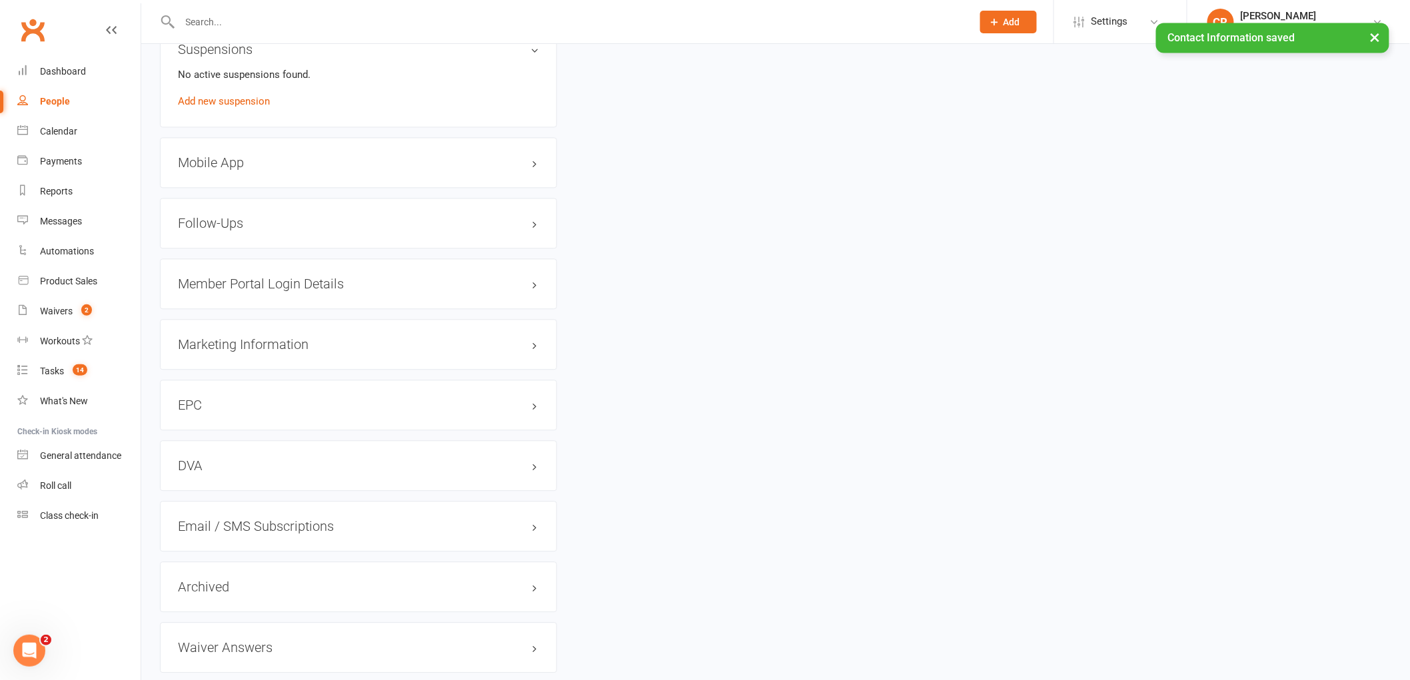
click at [294, 277] on h3 "Member Portal Login Details" at bounding box center [358, 283] width 361 height 15
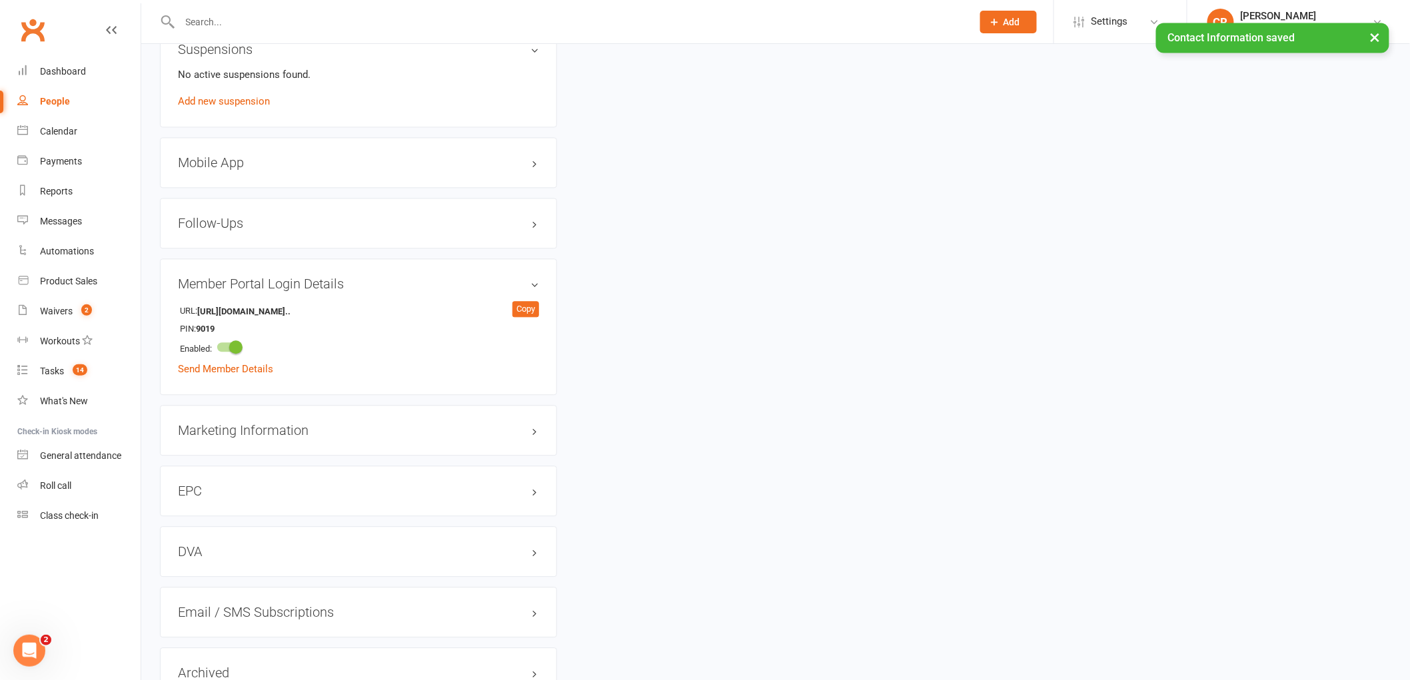
click at [268, 414] on div "Marketing Information edit" at bounding box center [358, 430] width 397 height 51
click at [268, 425] on h3 "Marketing Information edit" at bounding box center [358, 430] width 361 height 15
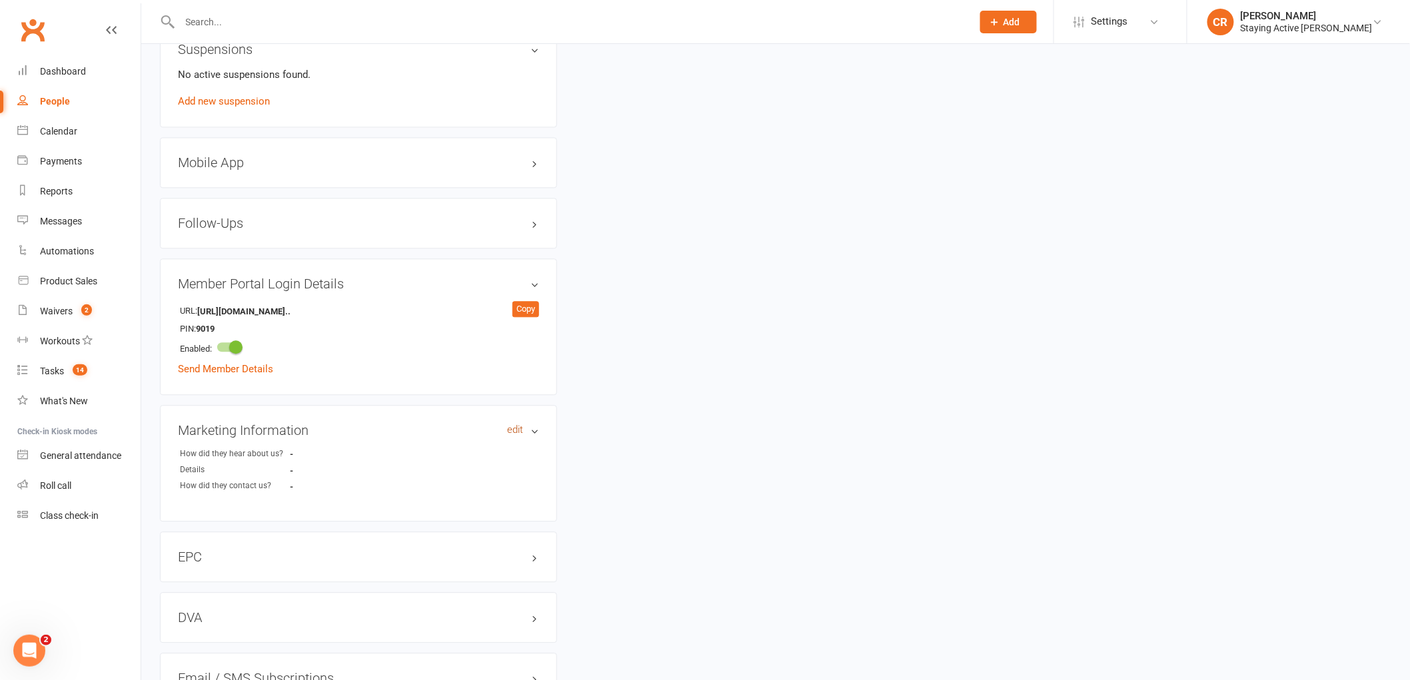
click at [508, 431] on link "edit" at bounding box center [515, 429] width 16 height 11
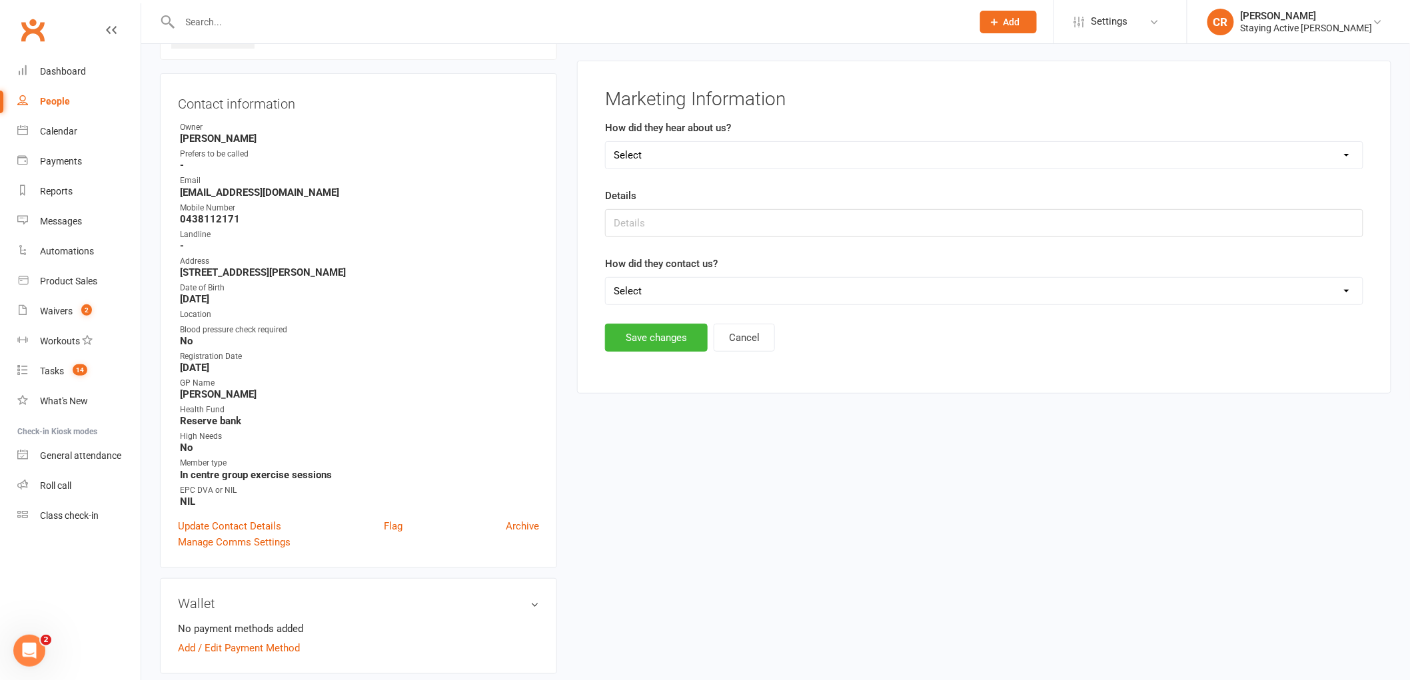
scroll to position [102, 0]
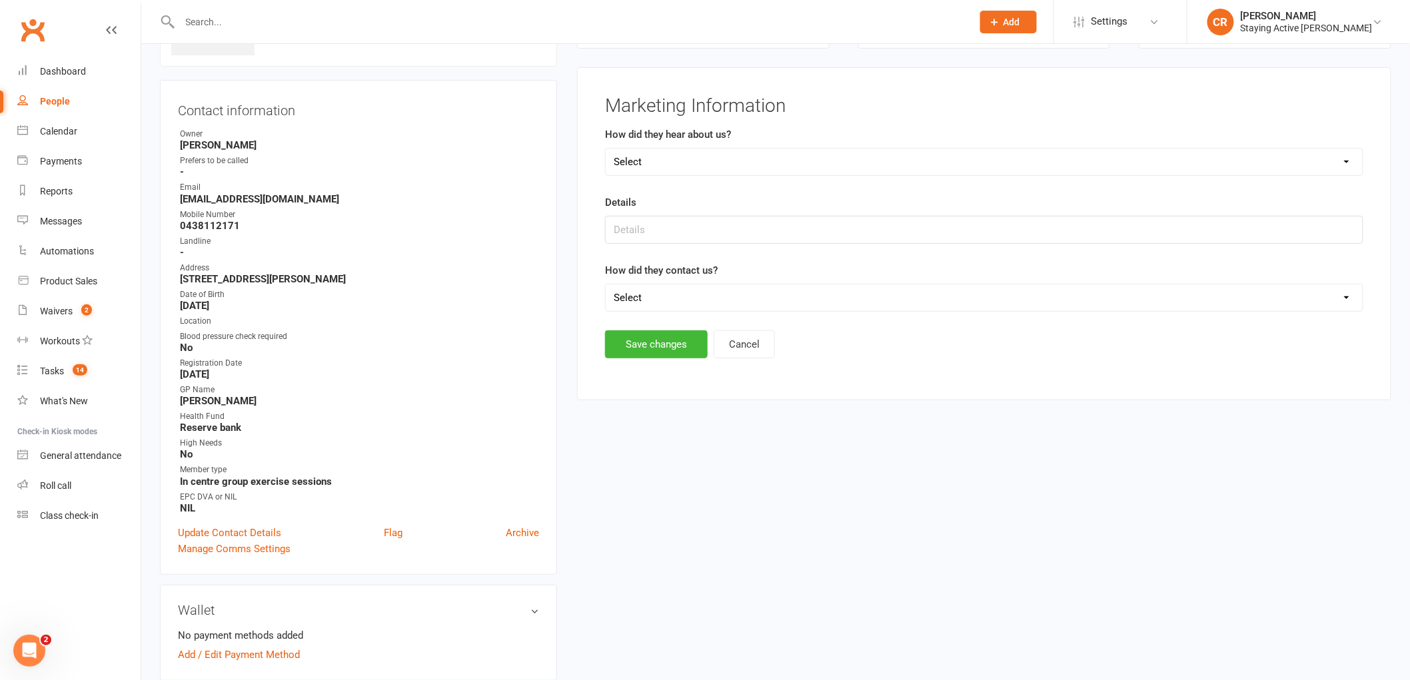
click at [645, 149] on select "Select Online- Google/Website Through A Friend TV Walk by Facebook Other GP All…" at bounding box center [984, 162] width 757 height 27
select select "Through A Friend"
click at [606, 149] on select "Select Online- Google/Website Through A Friend TV Walk by Facebook Other GP All…" at bounding box center [984, 162] width 757 height 27
click at [678, 223] on input "text" at bounding box center [984, 230] width 758 height 28
type input "Husband"
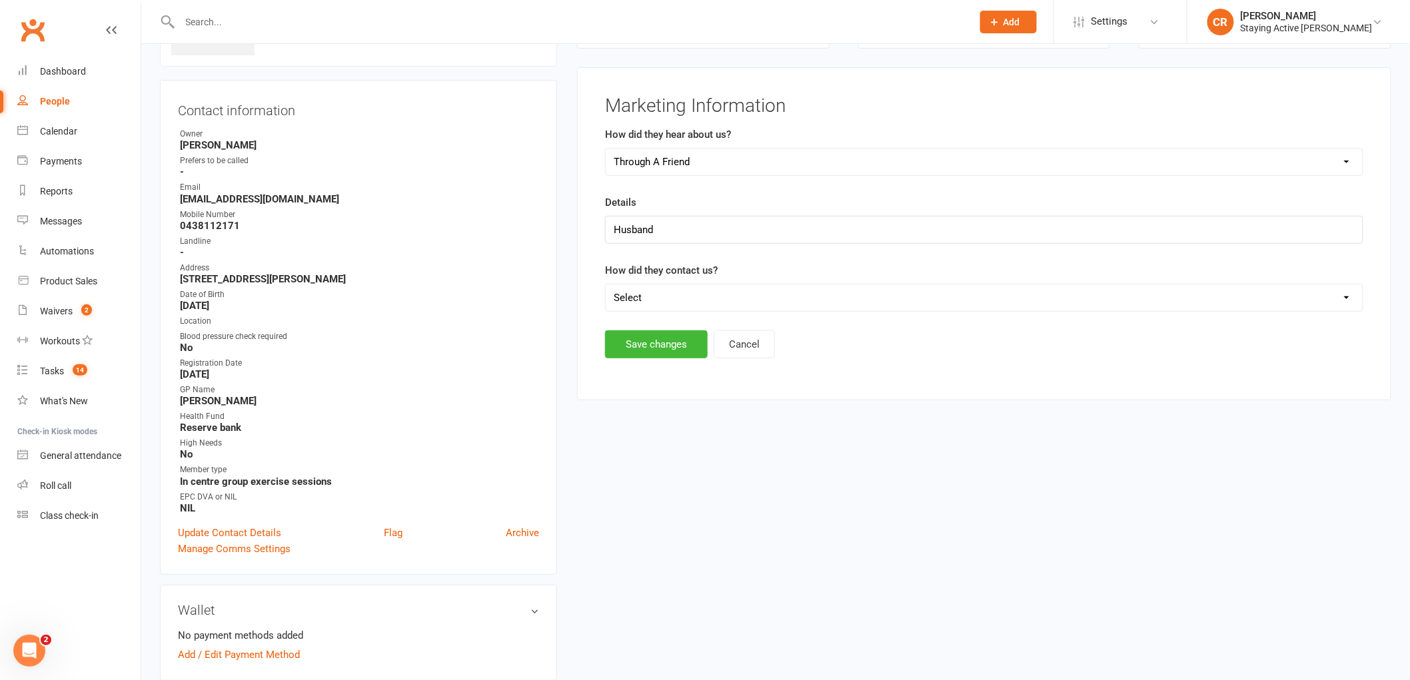
click at [663, 290] on select "Select Phone Email In-Facility" at bounding box center [984, 297] width 757 height 27
select select "Phone"
click at [606, 284] on select "Select Phone Email In-Facility" at bounding box center [984, 297] width 757 height 27
click at [674, 234] on input "Husband" at bounding box center [984, 230] width 758 height 28
type input "Husband- [PERSON_NAME]"
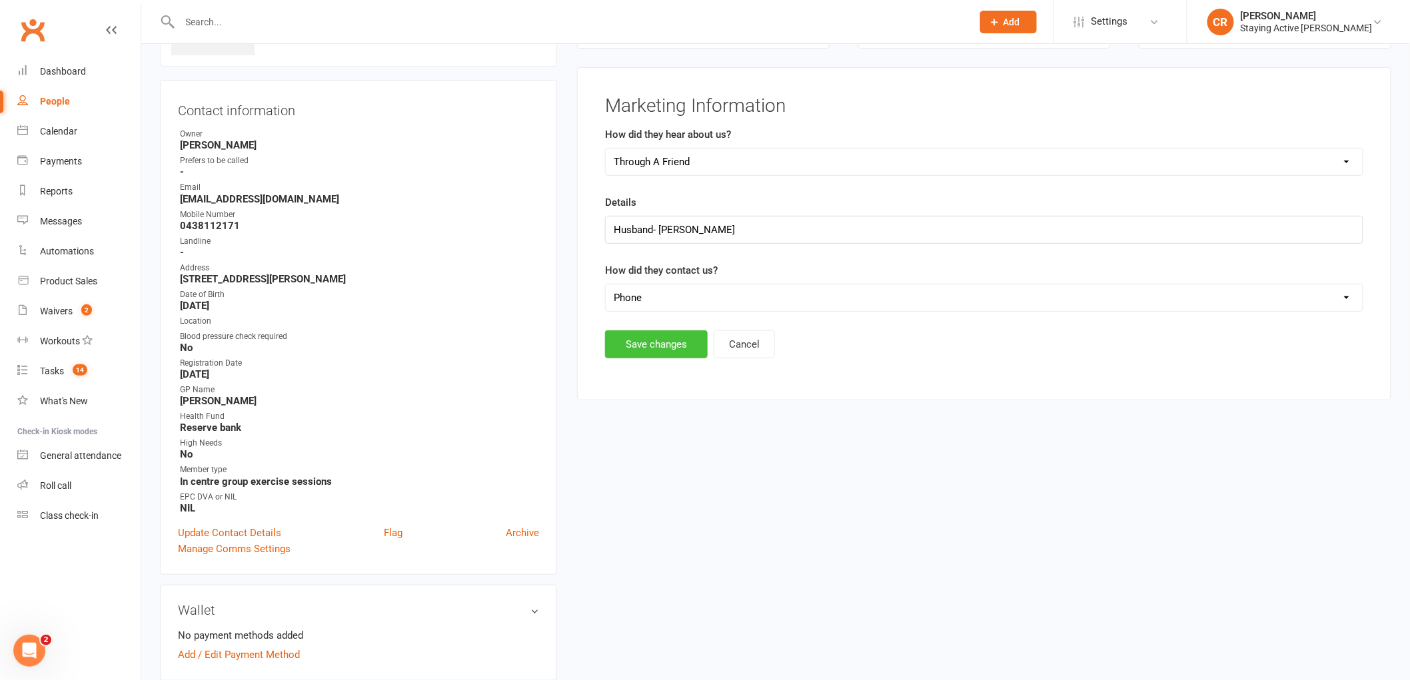
click at [642, 344] on button "Save changes" at bounding box center [656, 344] width 103 height 28
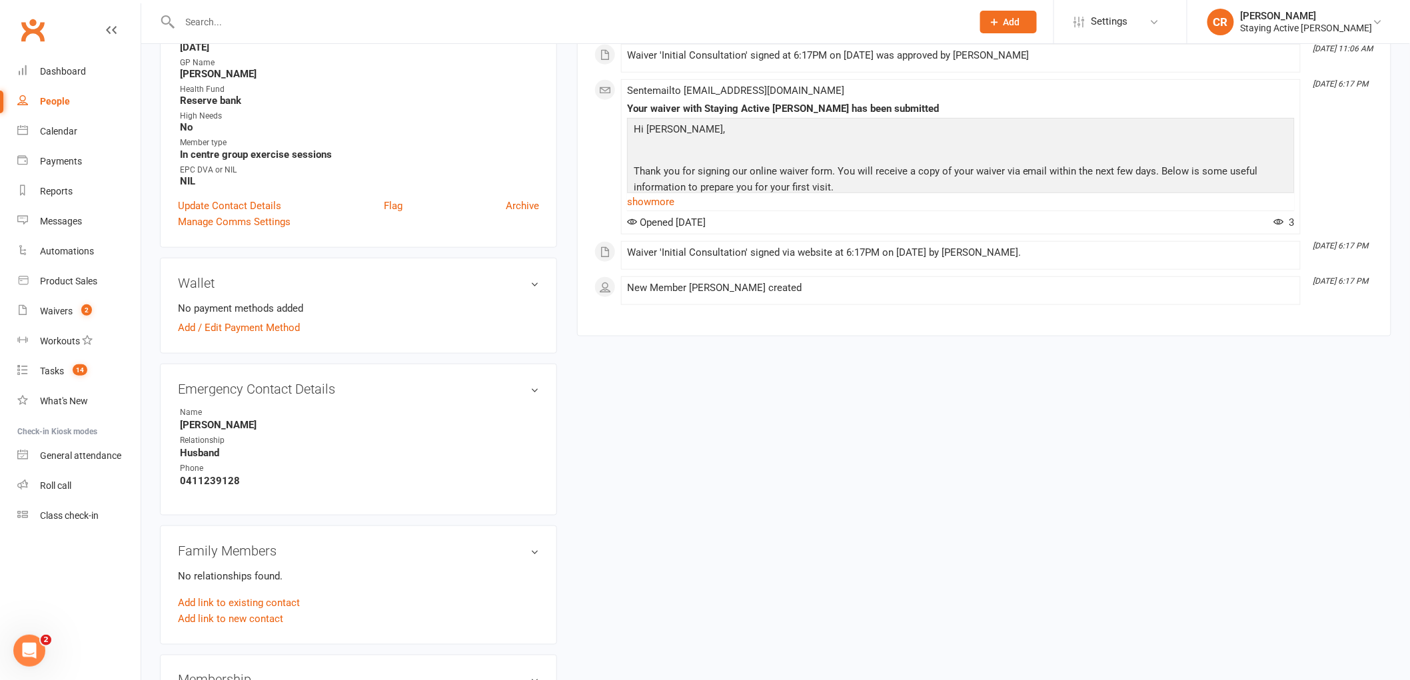
scroll to position [472, 0]
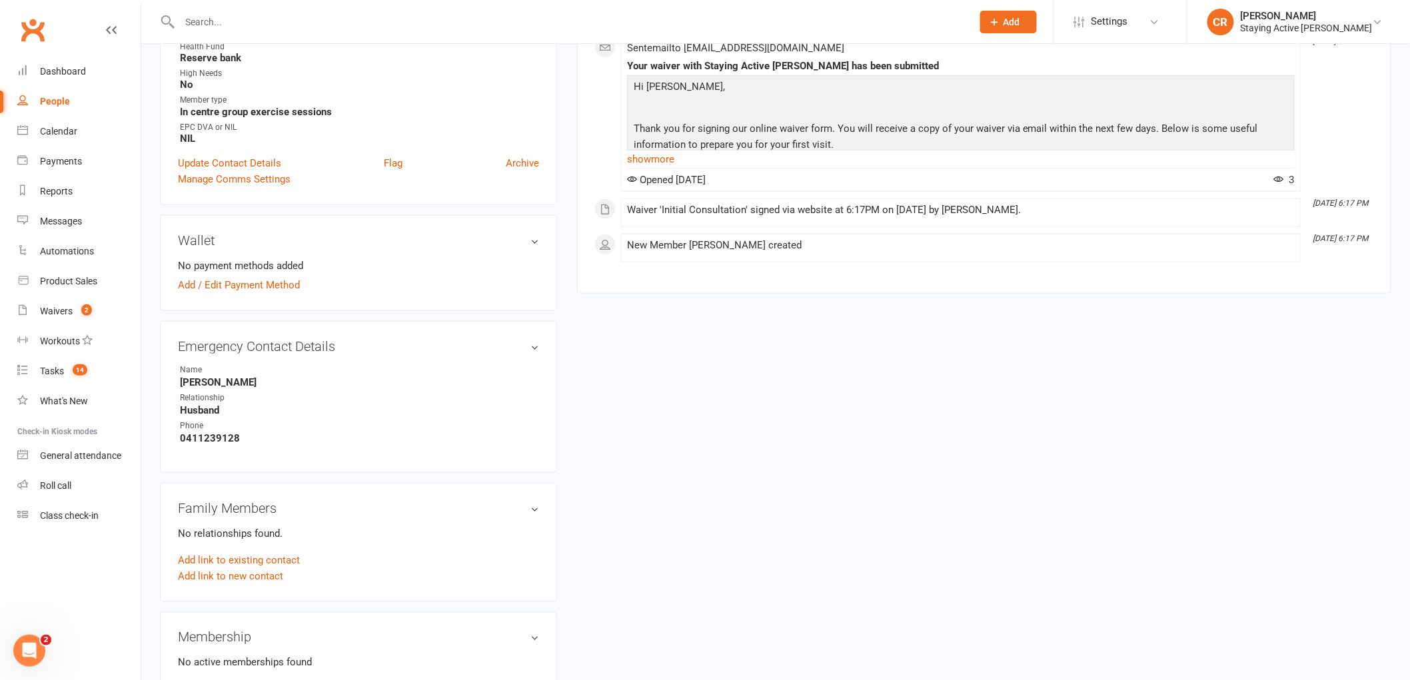
click at [345, 23] on input "text" at bounding box center [569, 22] width 787 height 19
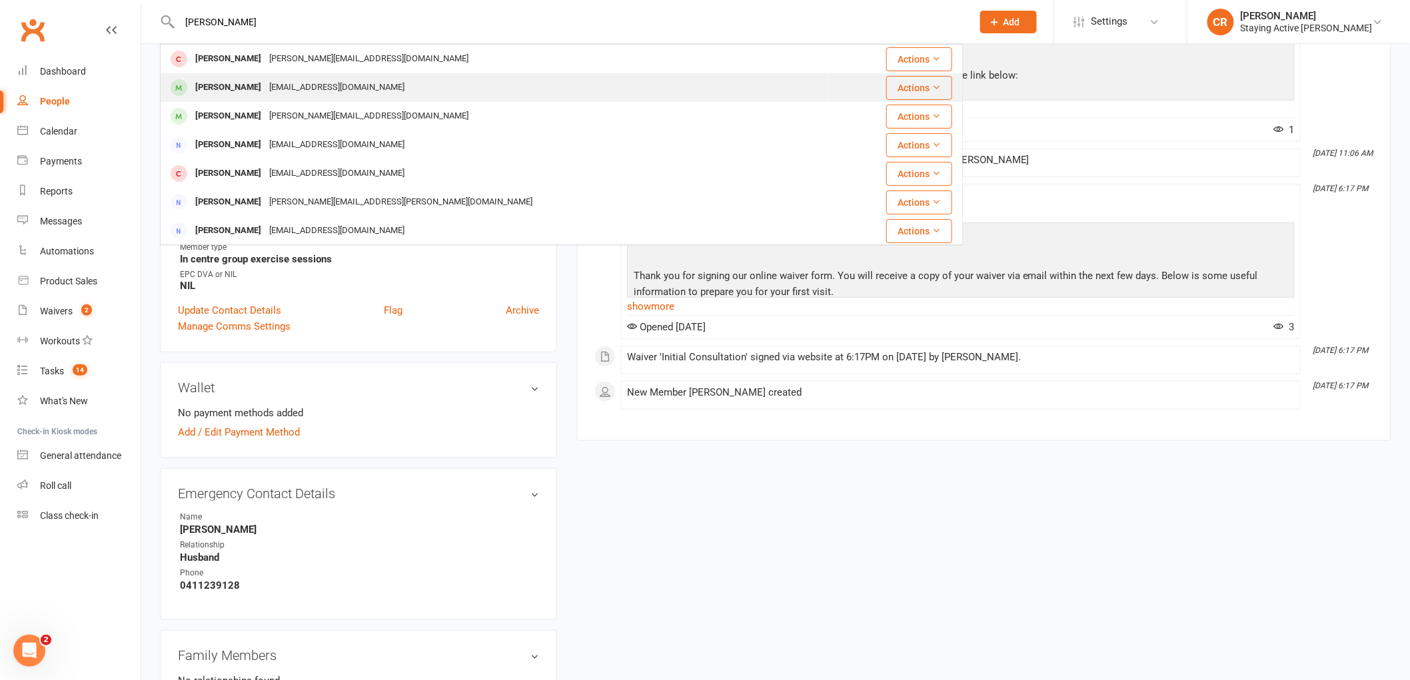
scroll to position [324, 0]
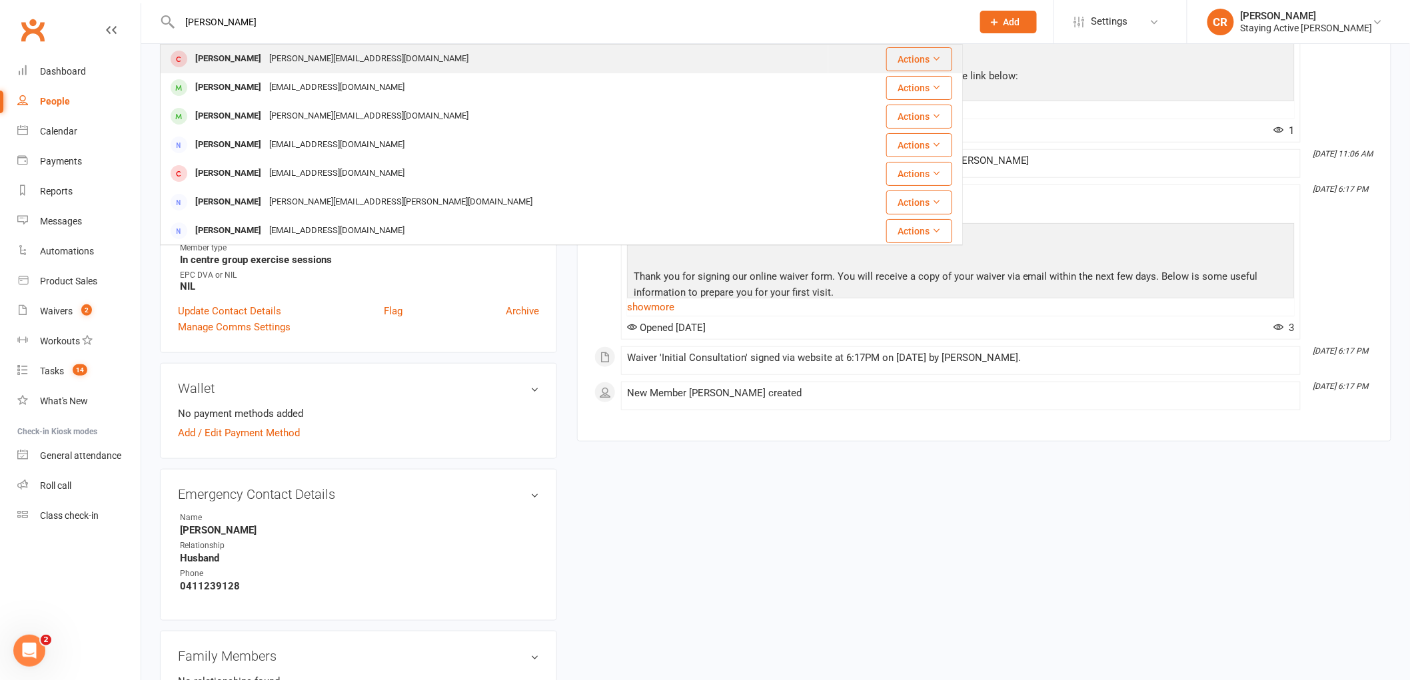
type input "[PERSON_NAME]"
click at [308, 63] on div "[PERSON_NAME][EMAIL_ADDRESS][DOMAIN_NAME]" at bounding box center [368, 58] width 207 height 19
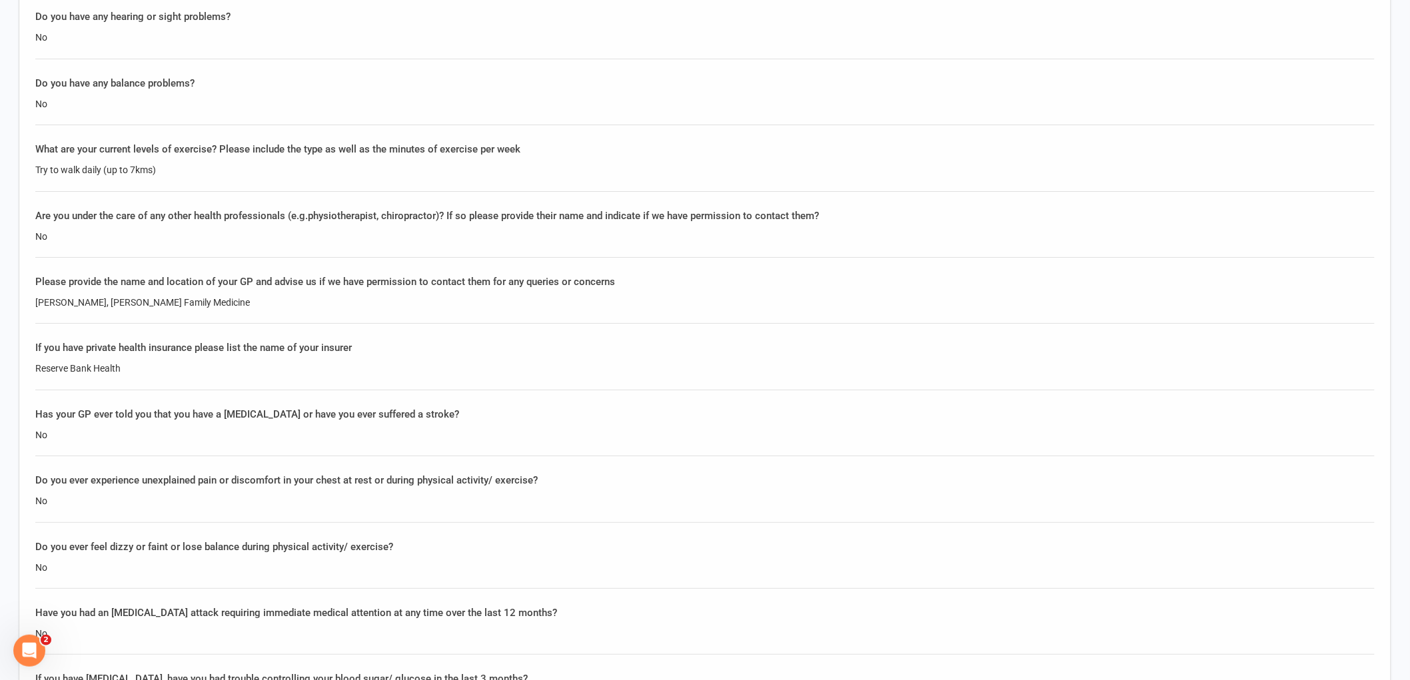
scroll to position [1924, 0]
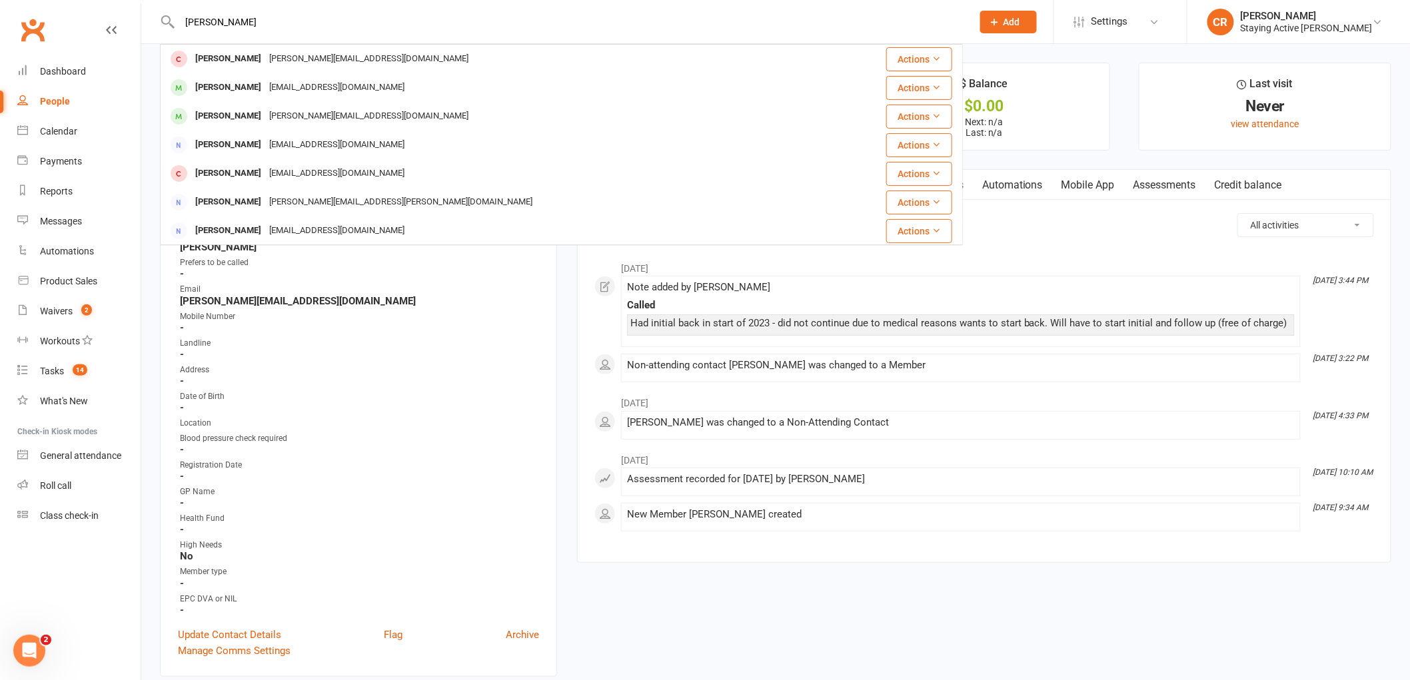
type input "barry"
click at [272, 175] on div "[EMAIL_ADDRESS][DOMAIN_NAME]" at bounding box center [336, 173] width 143 height 19
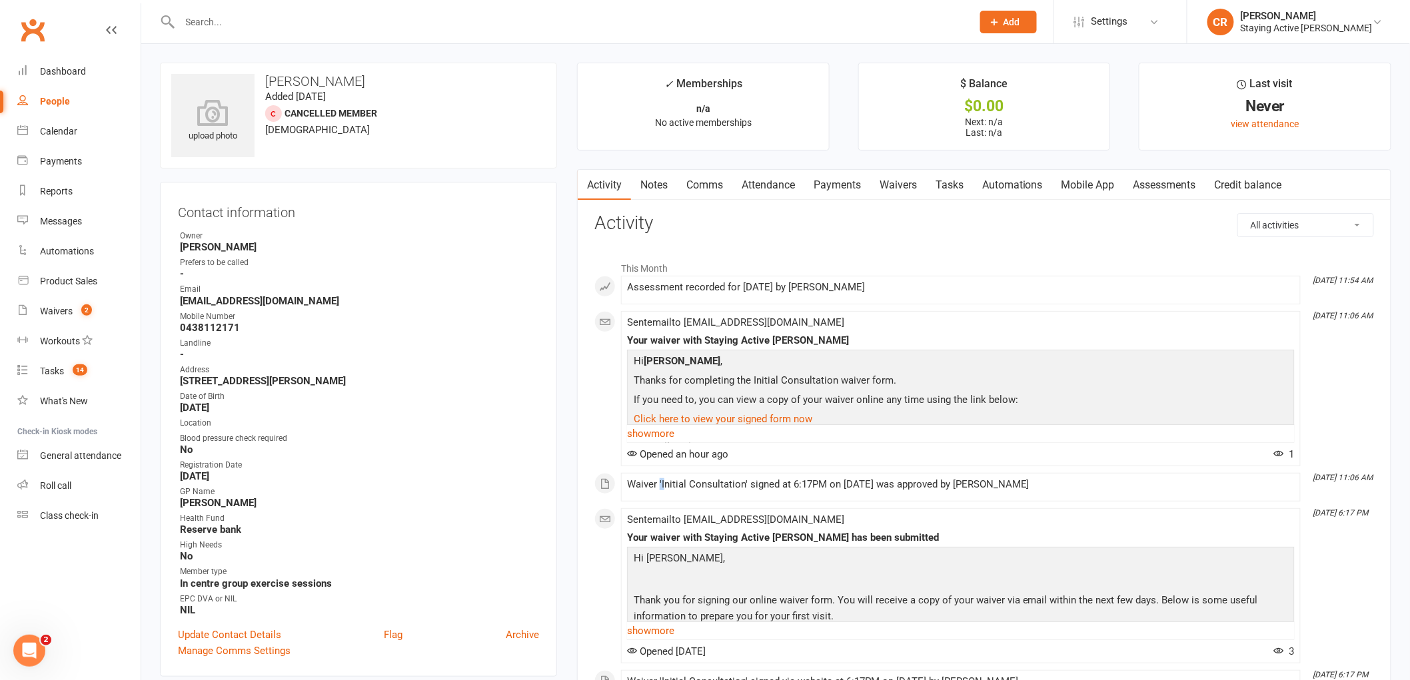
click at [637, 545] on div "This Month Oct 13, 11:54 AM Assessment recorded for 13 Oct 2025 by Carla Riccob…" at bounding box center [984, 495] width 780 height 480
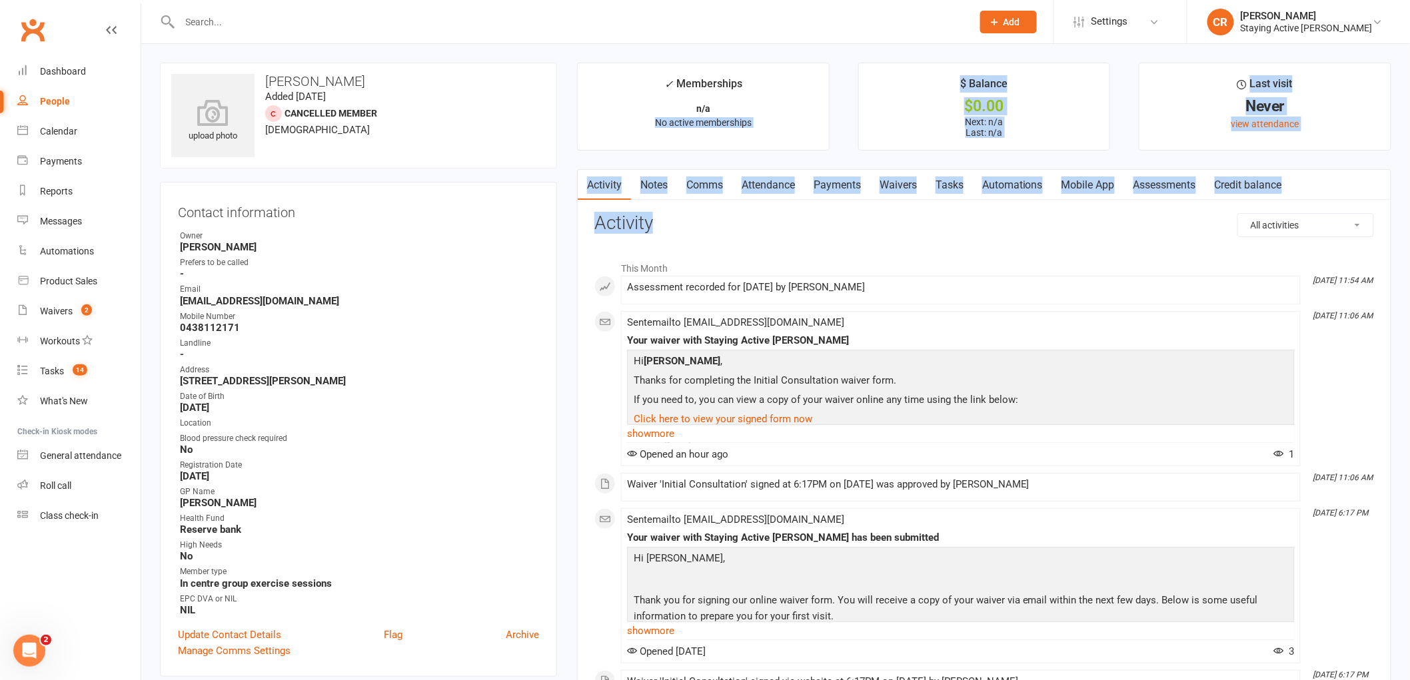
drag, startPoint x: 615, startPoint y: 151, endPoint x: 742, endPoint y: 235, distance: 151.5
click at [690, 209] on main "✓ Memberships n/a No active memberships $ Balance $0.00 Next: n/a Last: n/a Las…" at bounding box center [984, 421] width 834 height 716
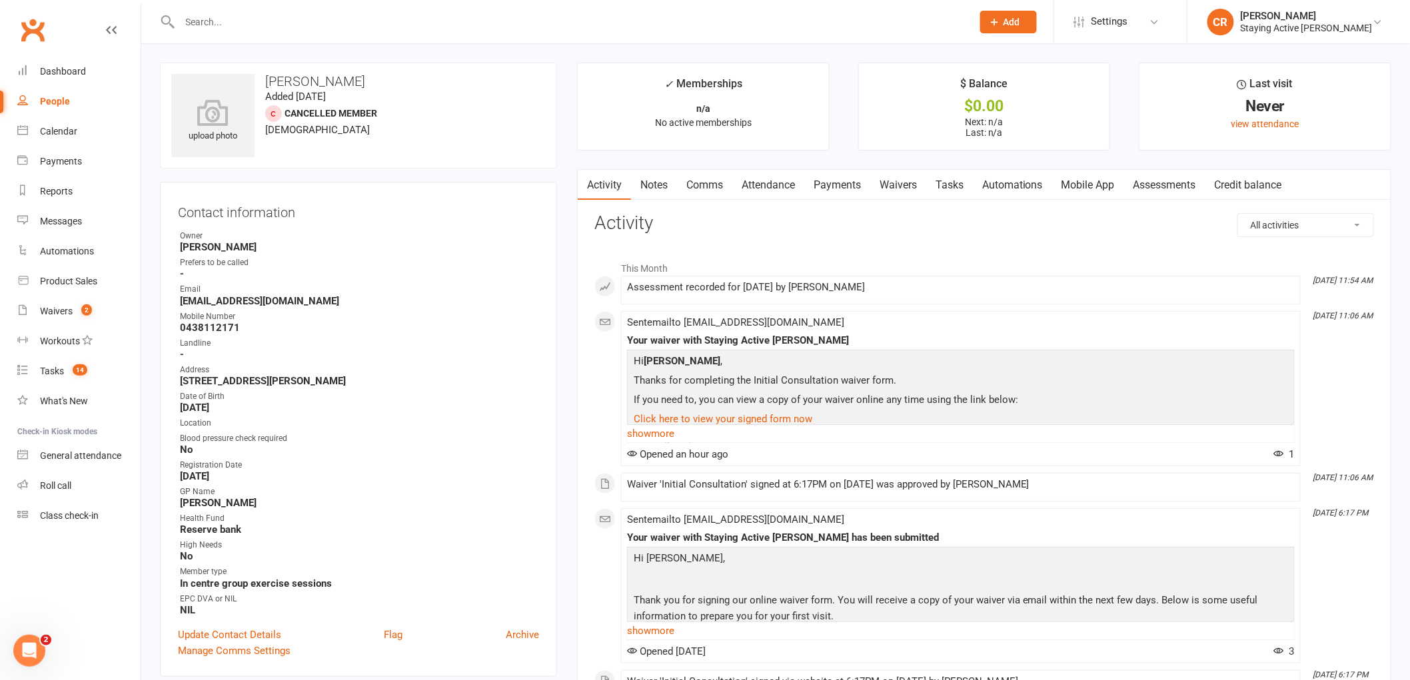
click at [869, 321] on div "Sent email to lynettebarry19@gmail.com Your waiver with Staying Active Gordon H…" at bounding box center [961, 388] width 668 height 143
drag, startPoint x: 320, startPoint y: 234, endPoint x: 321, endPoint y: 247, distance: 12.7
click at [321, 244] on div "Contact information Owner Carla Riccobon Prefers to be called - Email lynetteba…" at bounding box center [358, 429] width 397 height 495
drag, startPoint x: 316, startPoint y: 306, endPoint x: 179, endPoint y: 304, distance: 137.9
click at [179, 304] on li "Email lynettebarry19@gmail.com" at bounding box center [358, 294] width 361 height 23
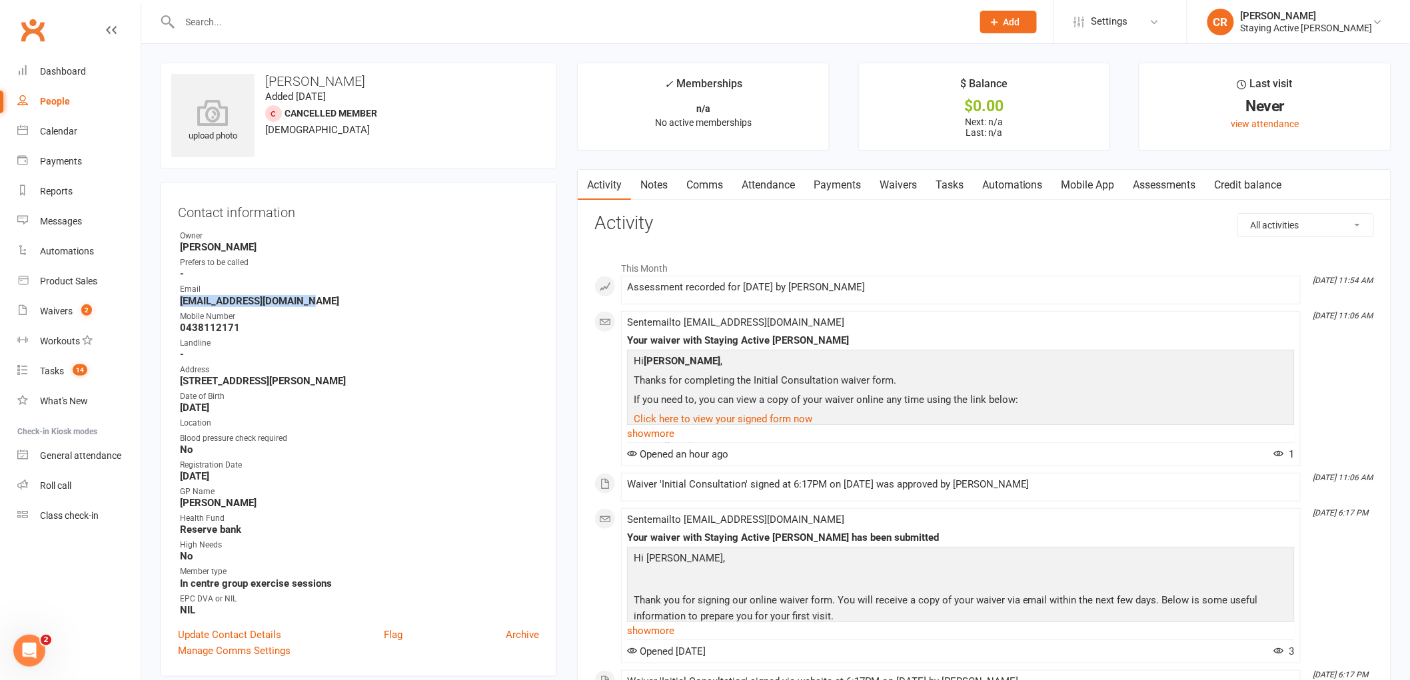
copy strong "[EMAIL_ADDRESS][DOMAIN_NAME]"
